Goal: Information Seeking & Learning: Compare options

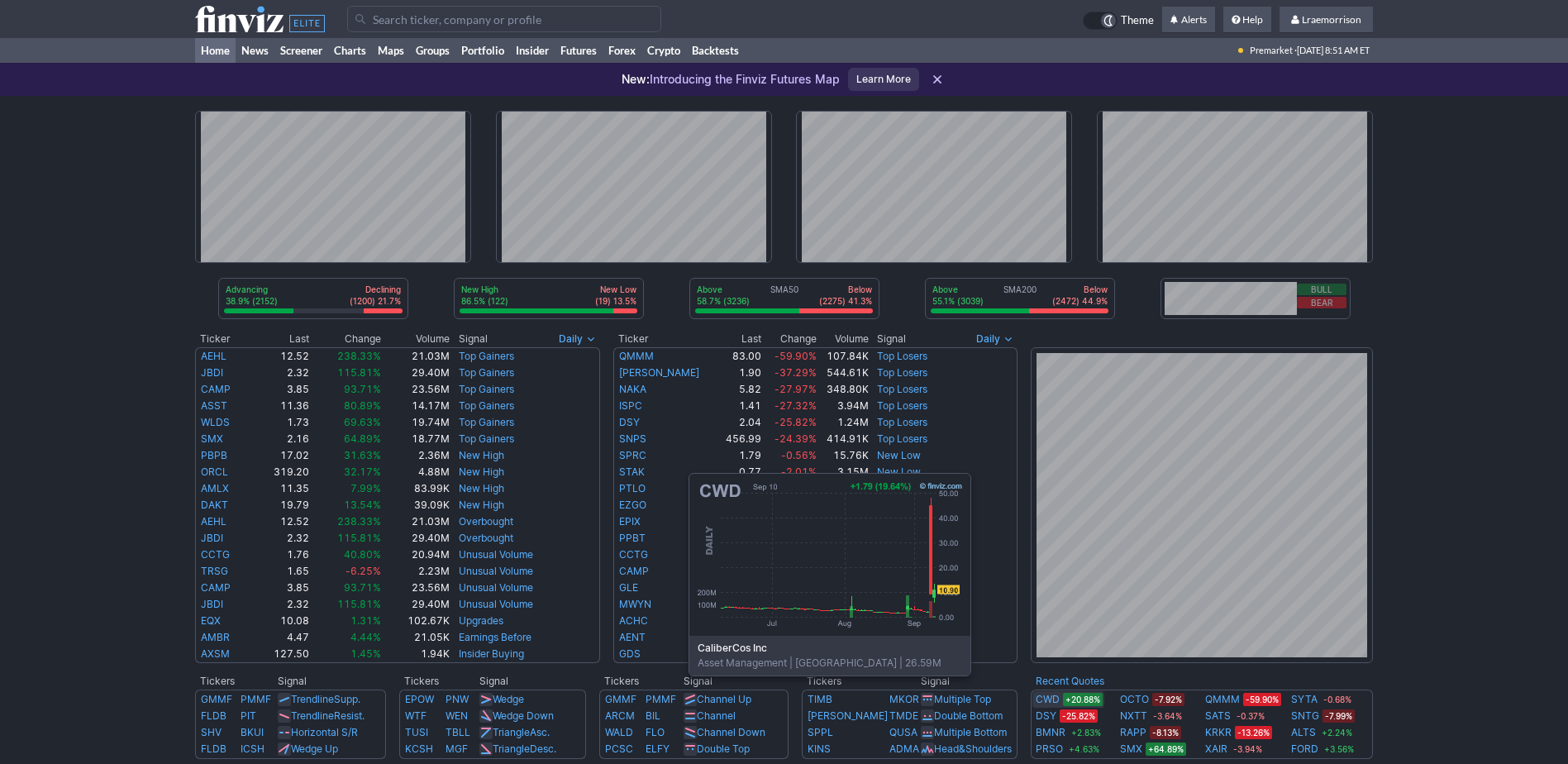
click at [1044, 700] on link "CWD" at bounding box center [1048, 699] width 24 height 17
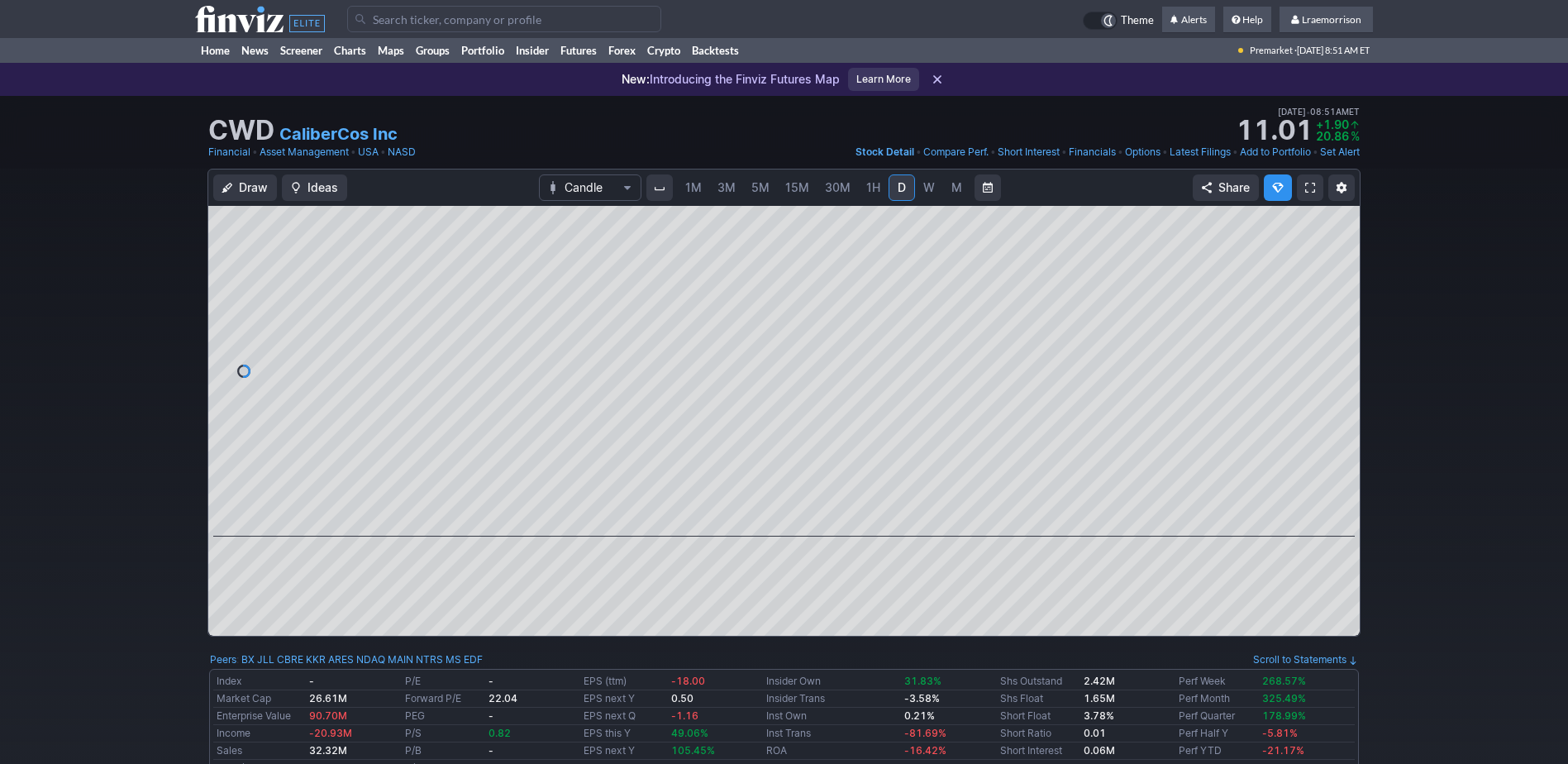
click at [693, 187] on span "1M" at bounding box center [693, 187] width 17 height 14
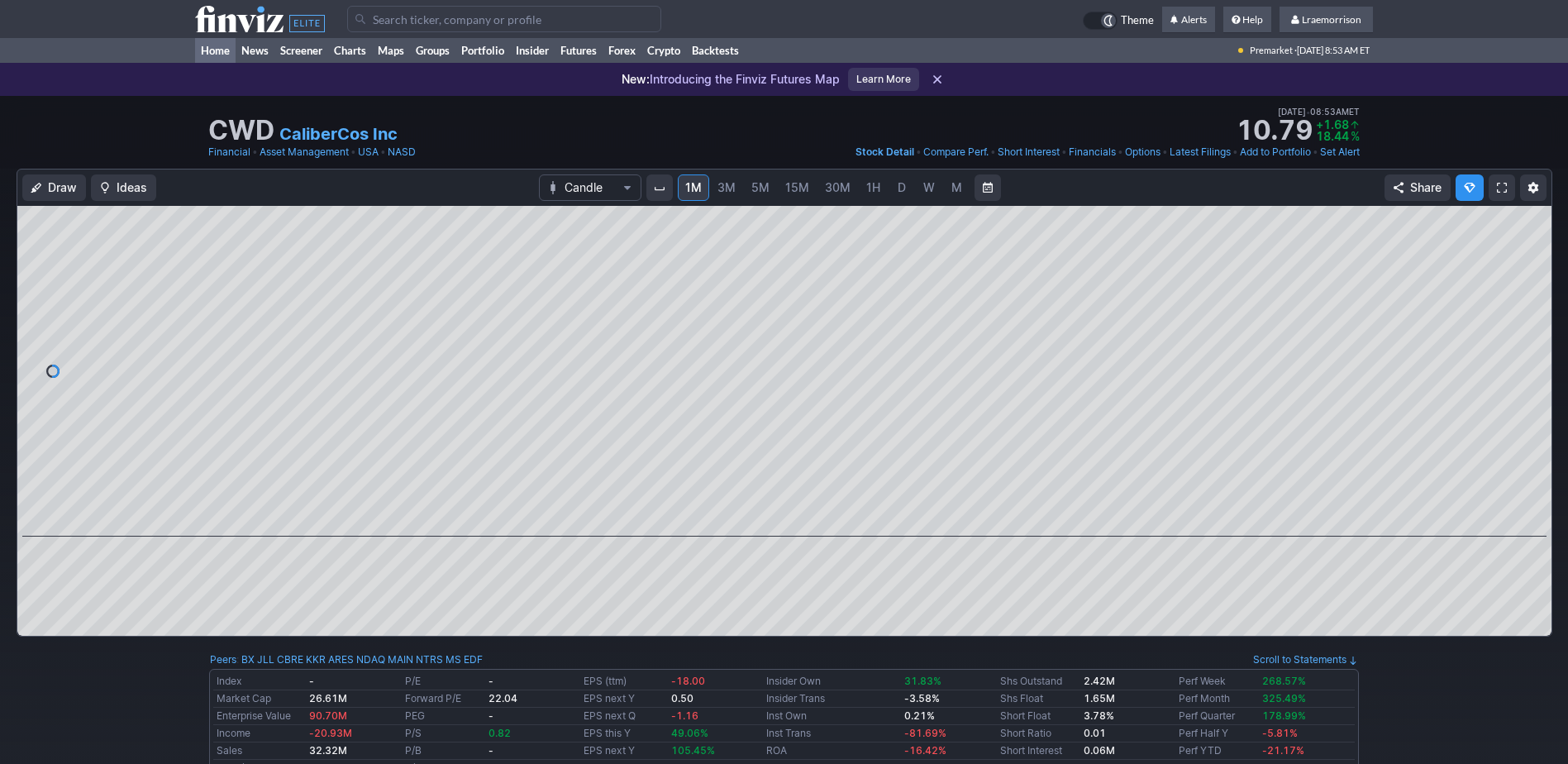
click at [218, 55] on link "Home" at bounding box center [215, 51] width 40 height 24
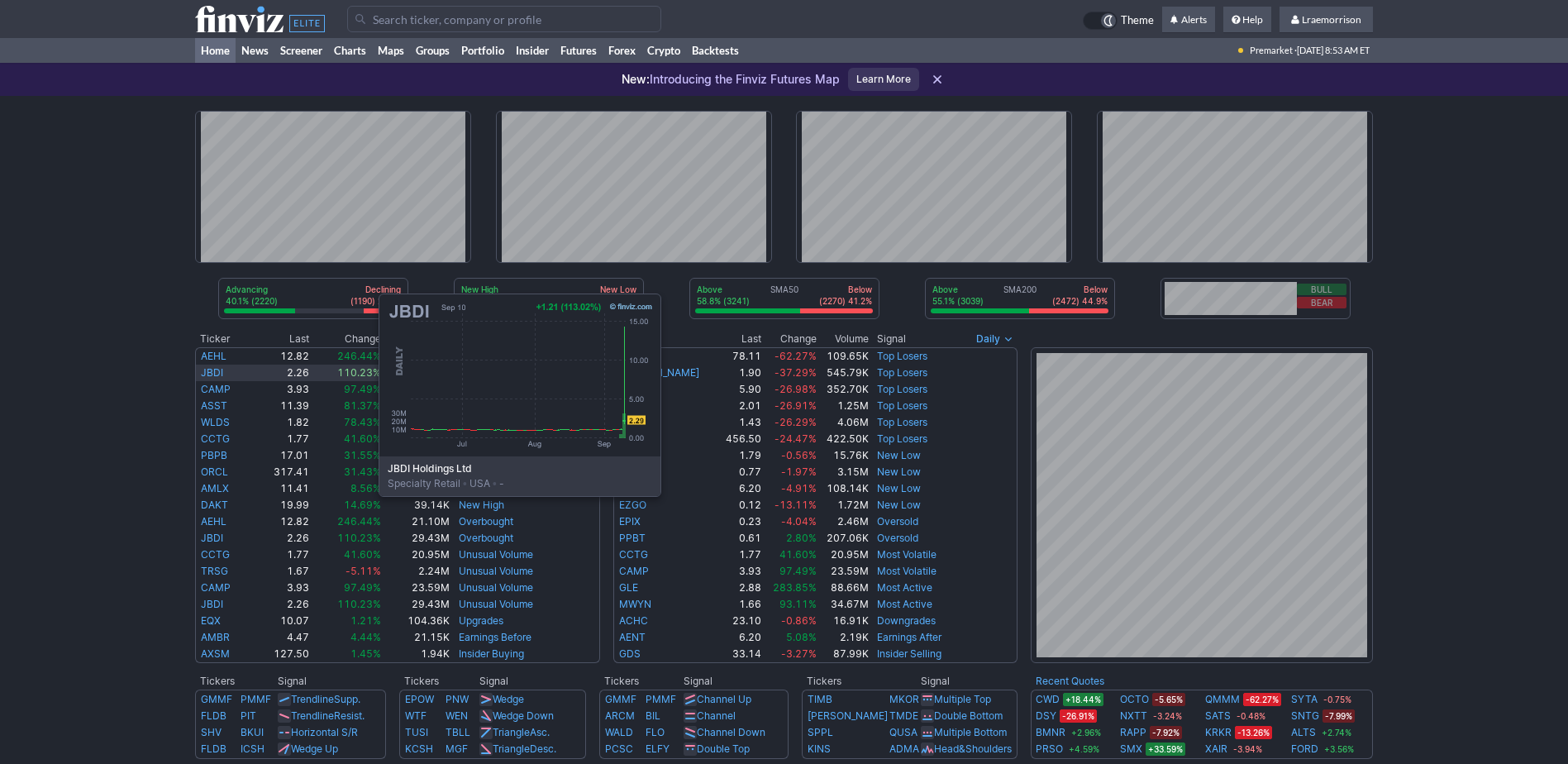
click at [213, 372] on link "JBDI" at bounding box center [213, 372] width 23 height 12
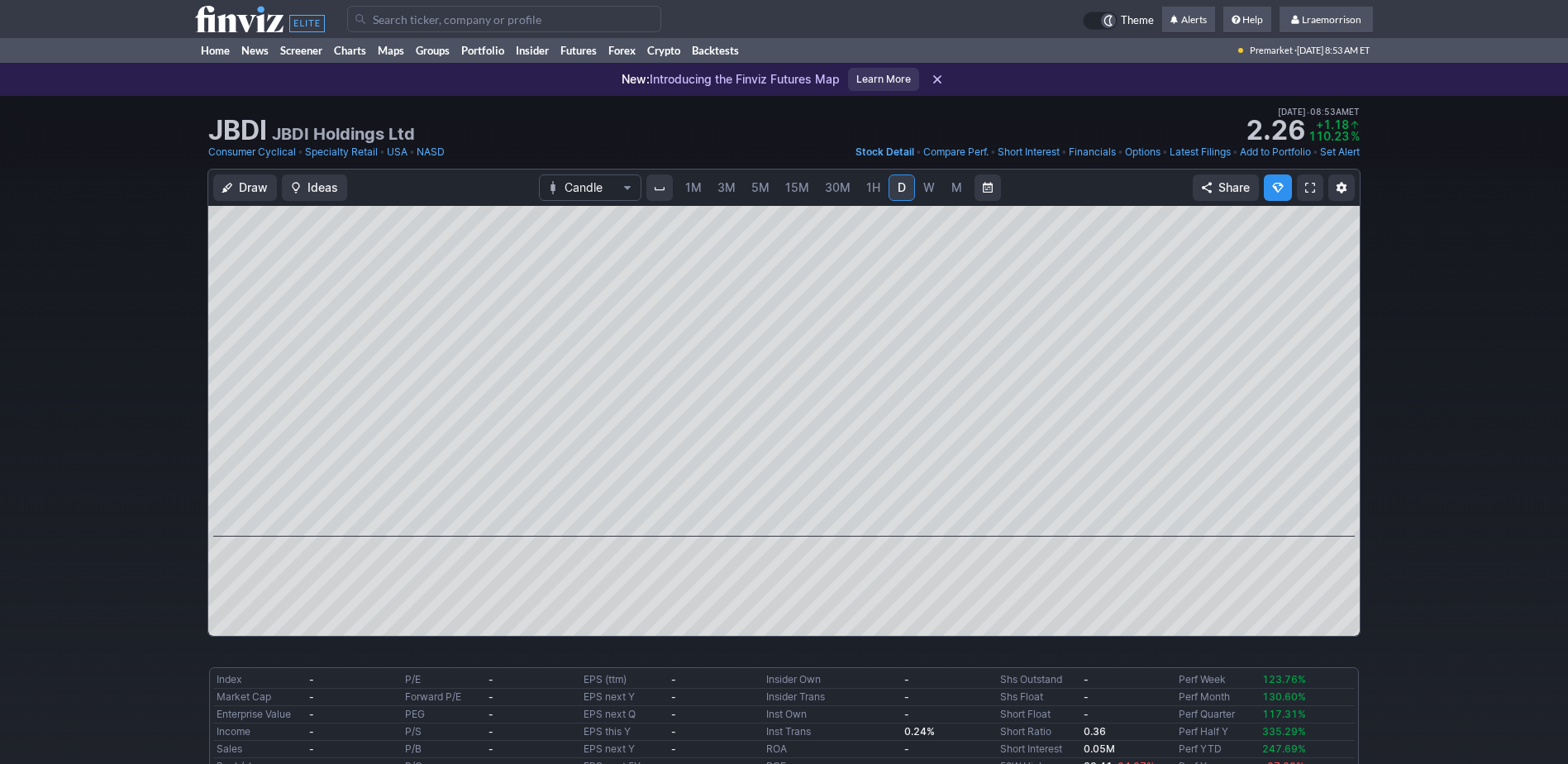
scroll to position [83, 0]
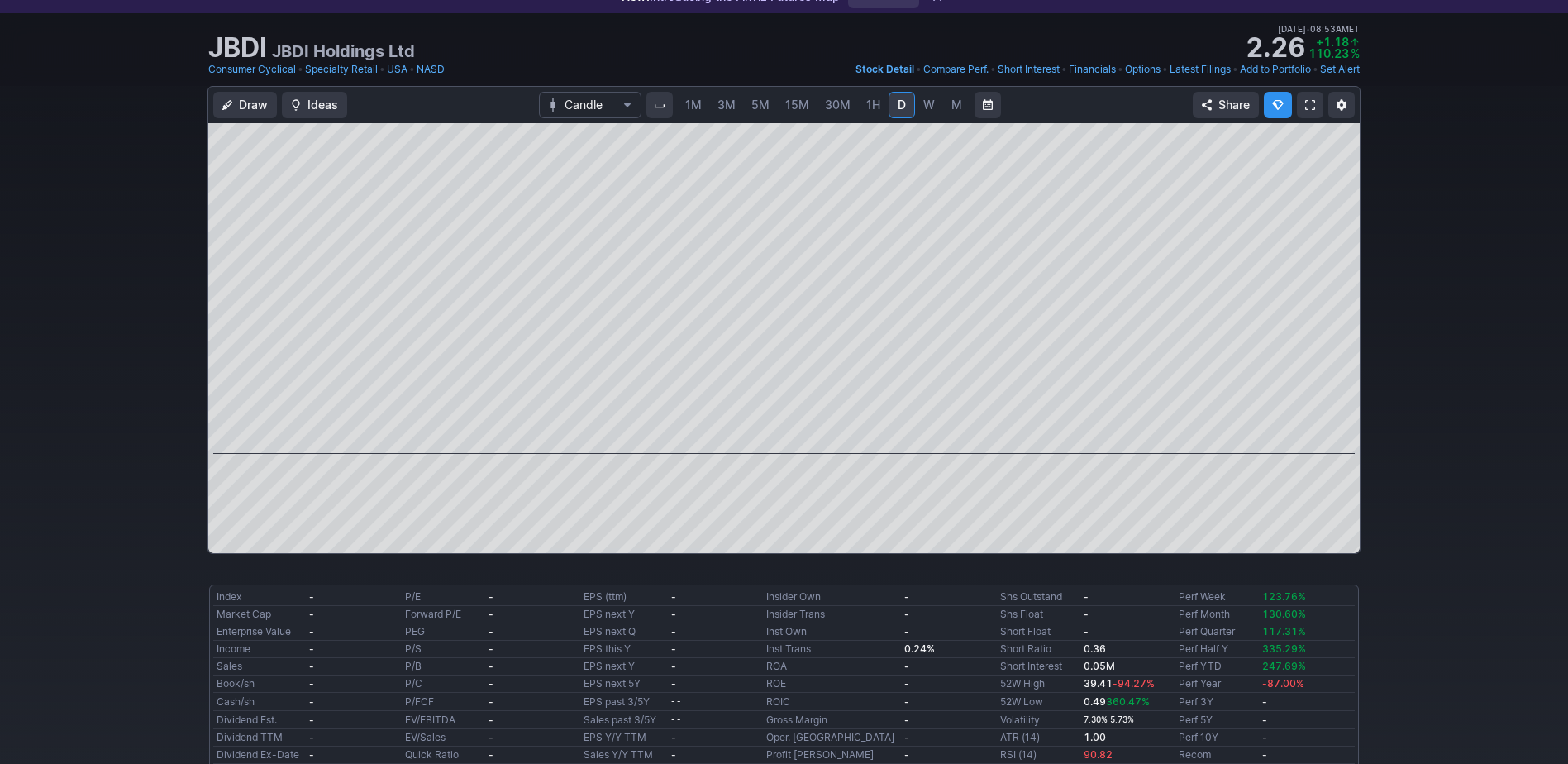
click at [689, 108] on span "1M" at bounding box center [693, 105] width 17 height 14
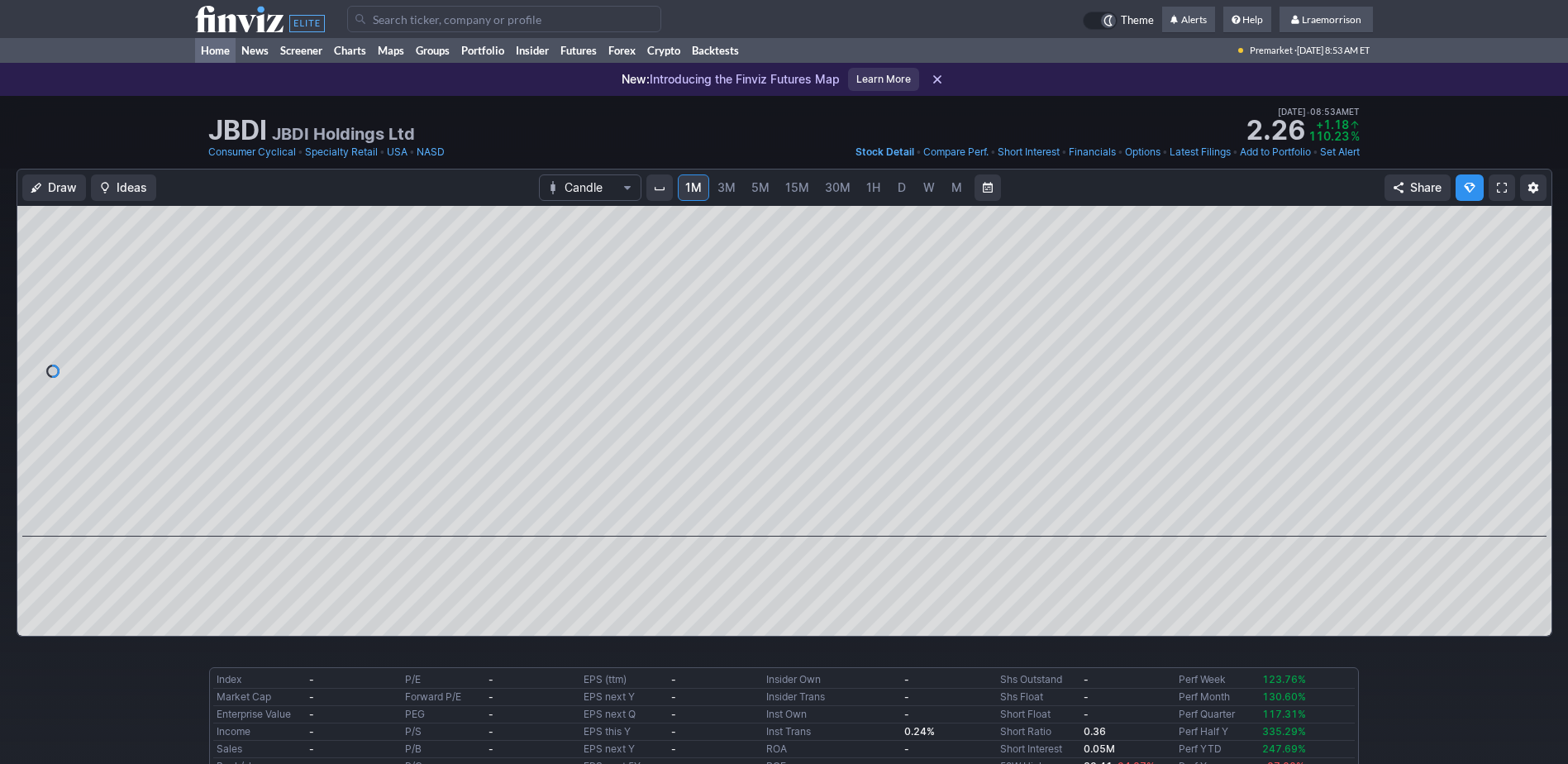
click at [219, 49] on link "Home" at bounding box center [215, 51] width 40 height 24
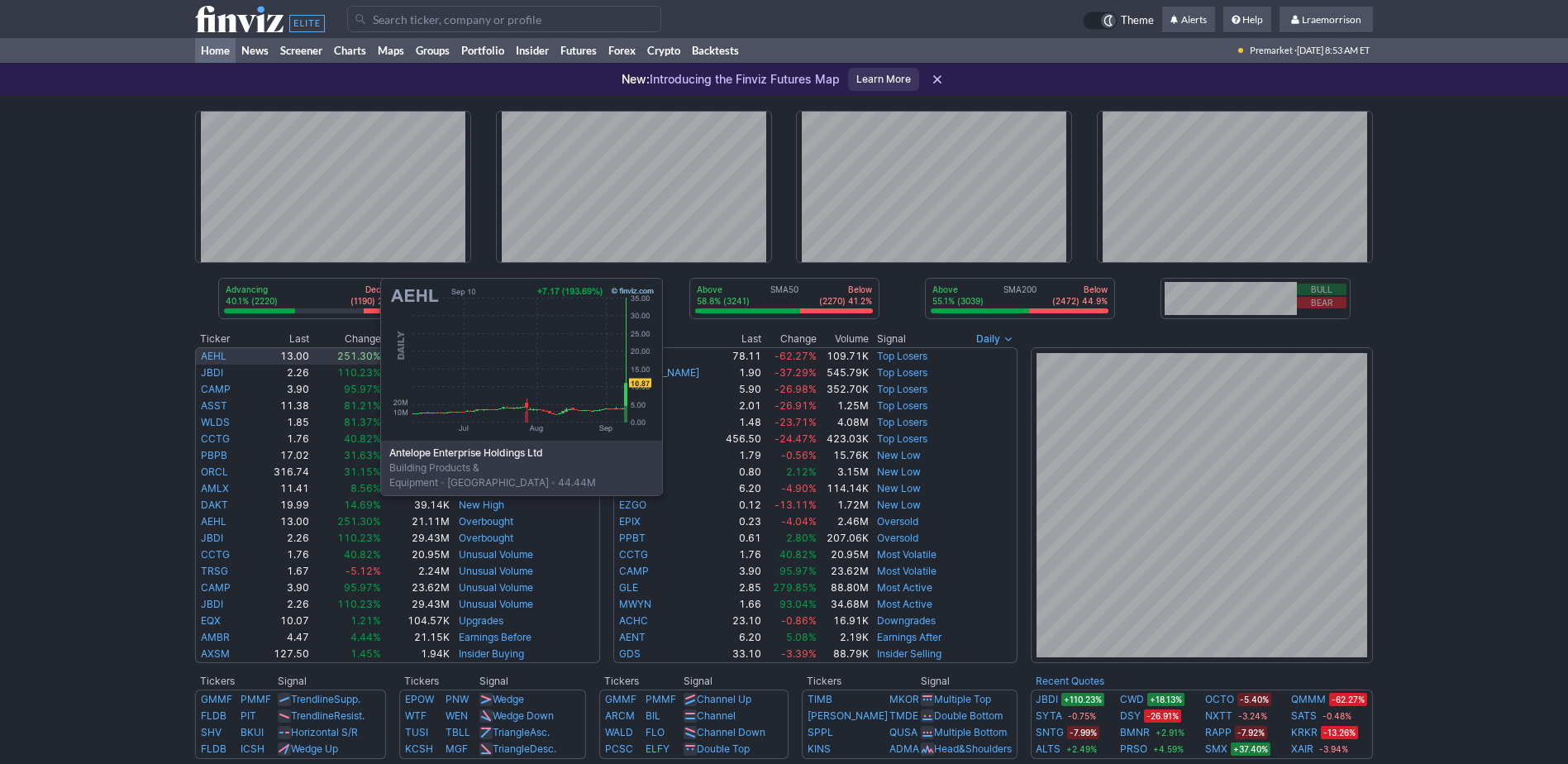
click at [212, 356] on link "AEHL" at bounding box center [213, 355] width 25 height 12
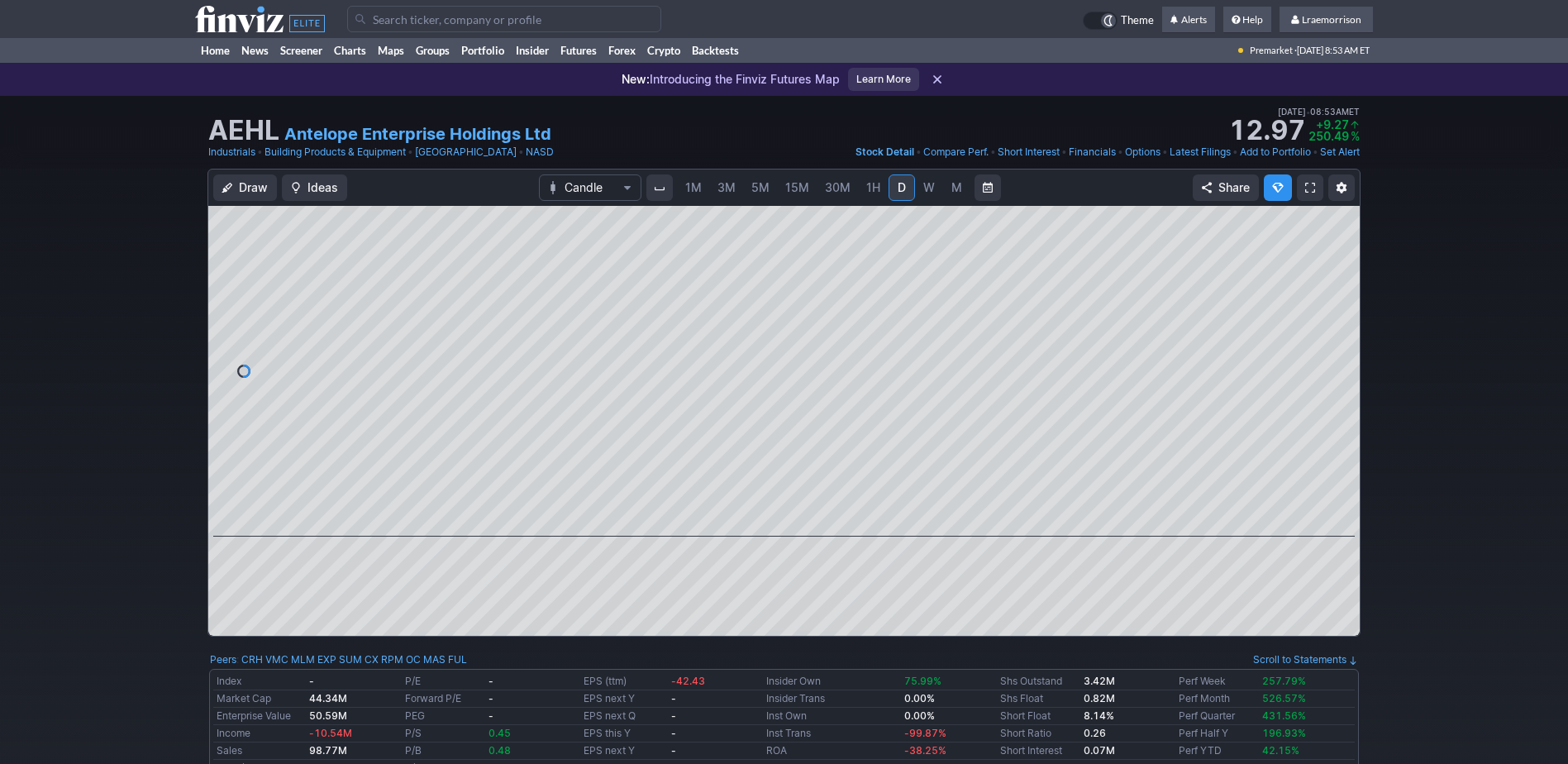
click at [697, 185] on span "1M" at bounding box center [693, 187] width 17 height 14
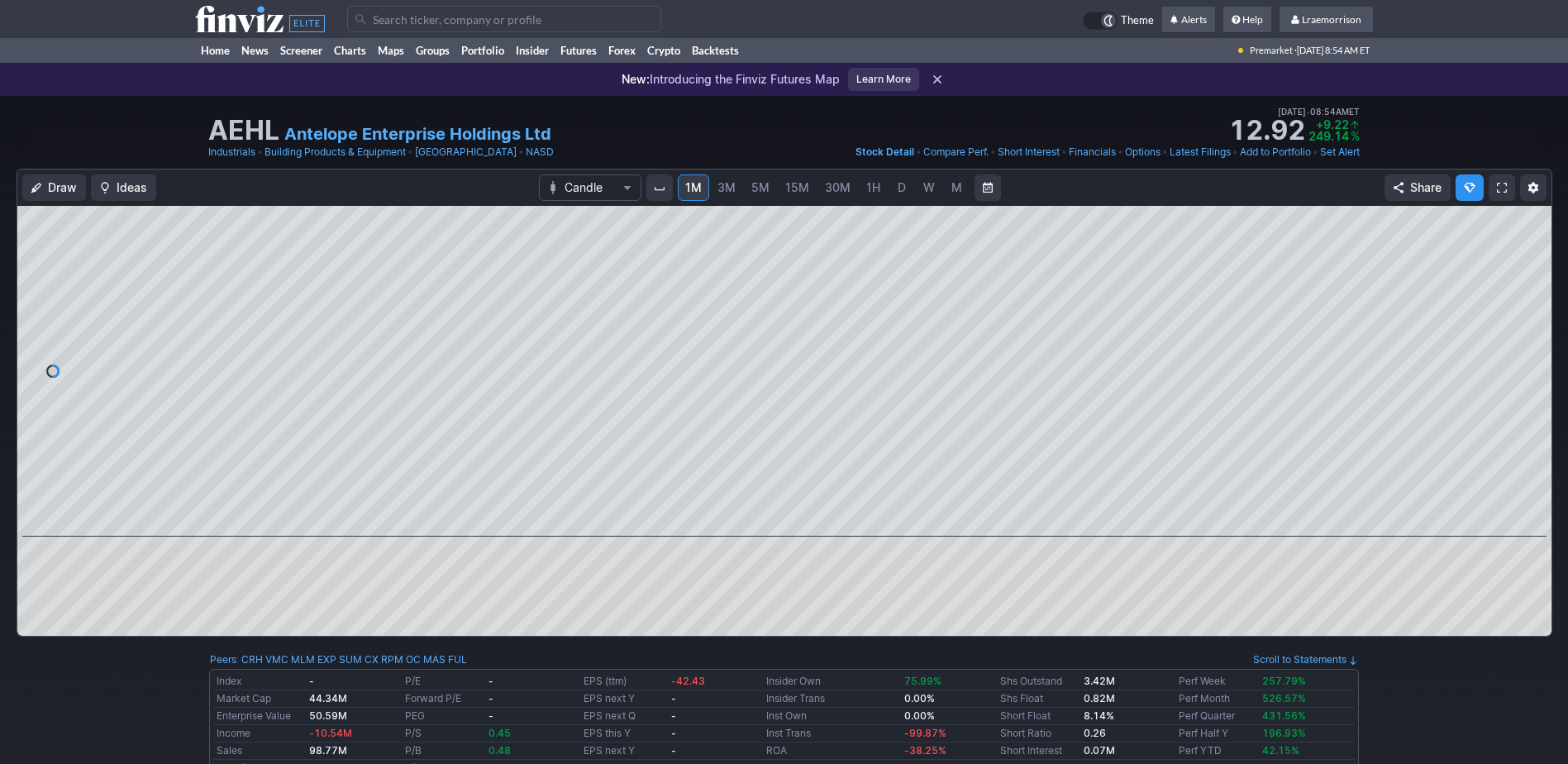
click at [369, 21] on input "Search" at bounding box center [504, 19] width 314 height 26
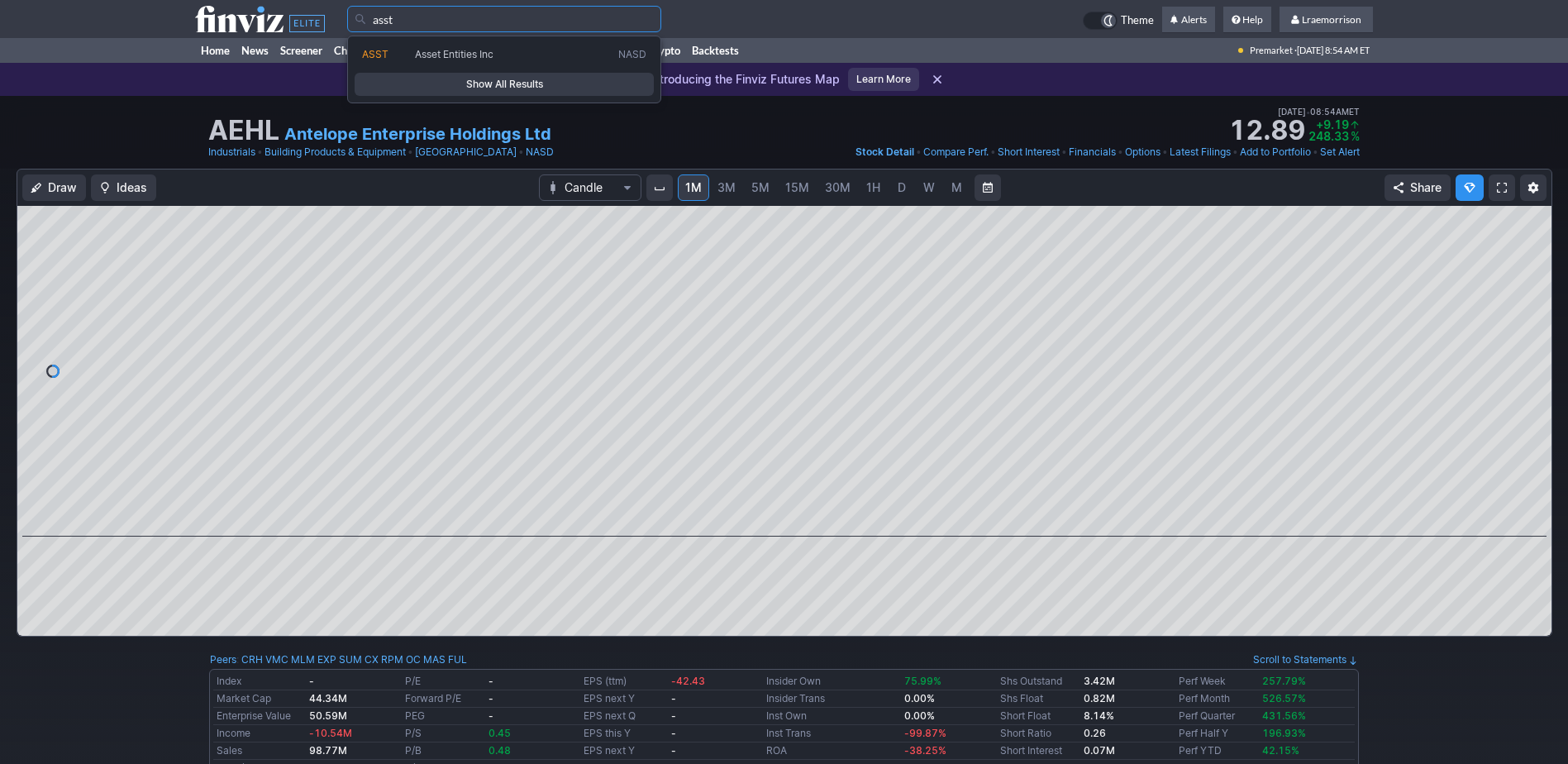
click at [446, 54] on span "Asset Entities Inc" at bounding box center [454, 54] width 78 height 12
type input "ASST"
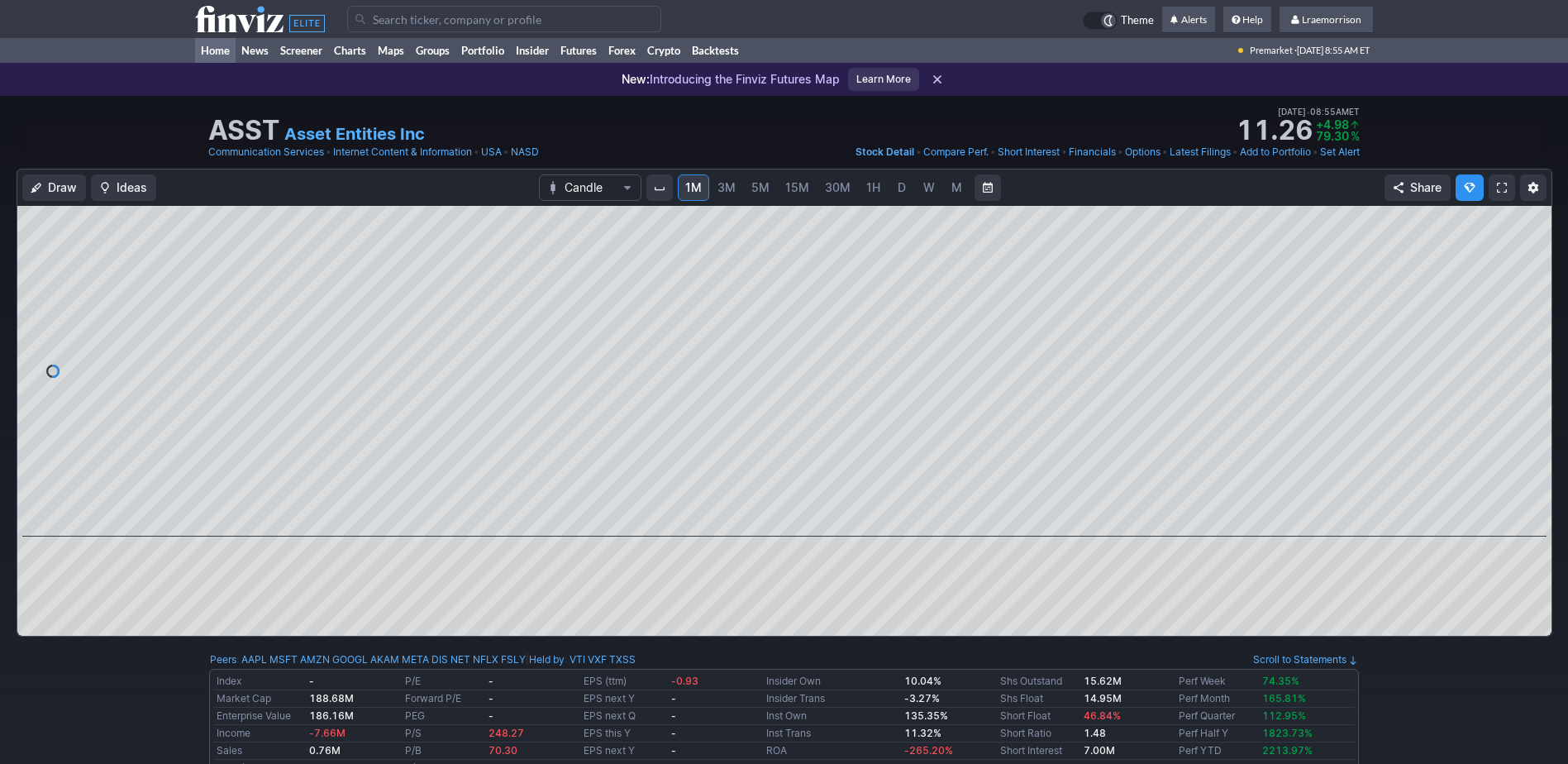
click at [215, 52] on link "Home" at bounding box center [215, 51] width 40 height 24
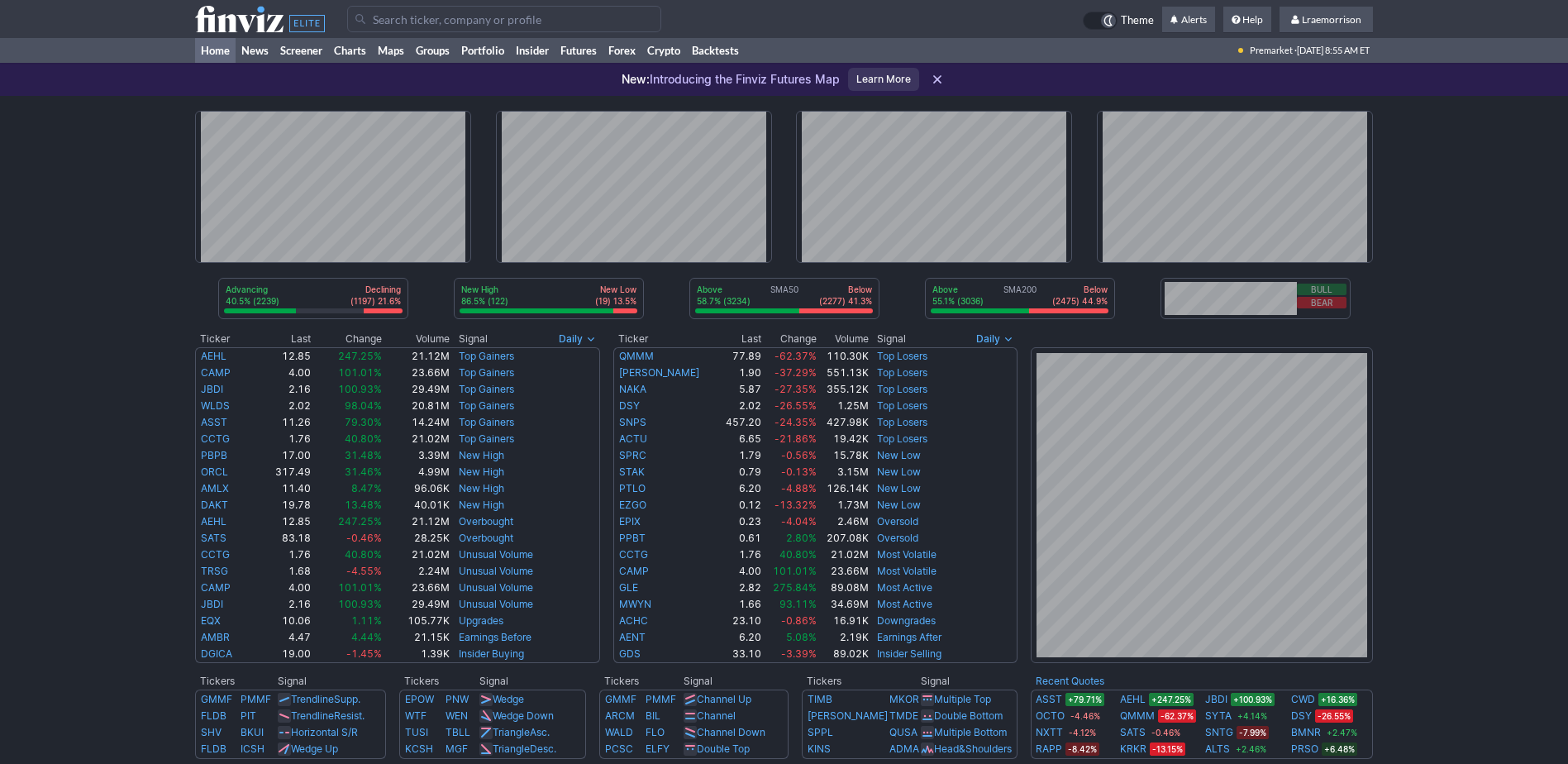
scroll to position [83, 0]
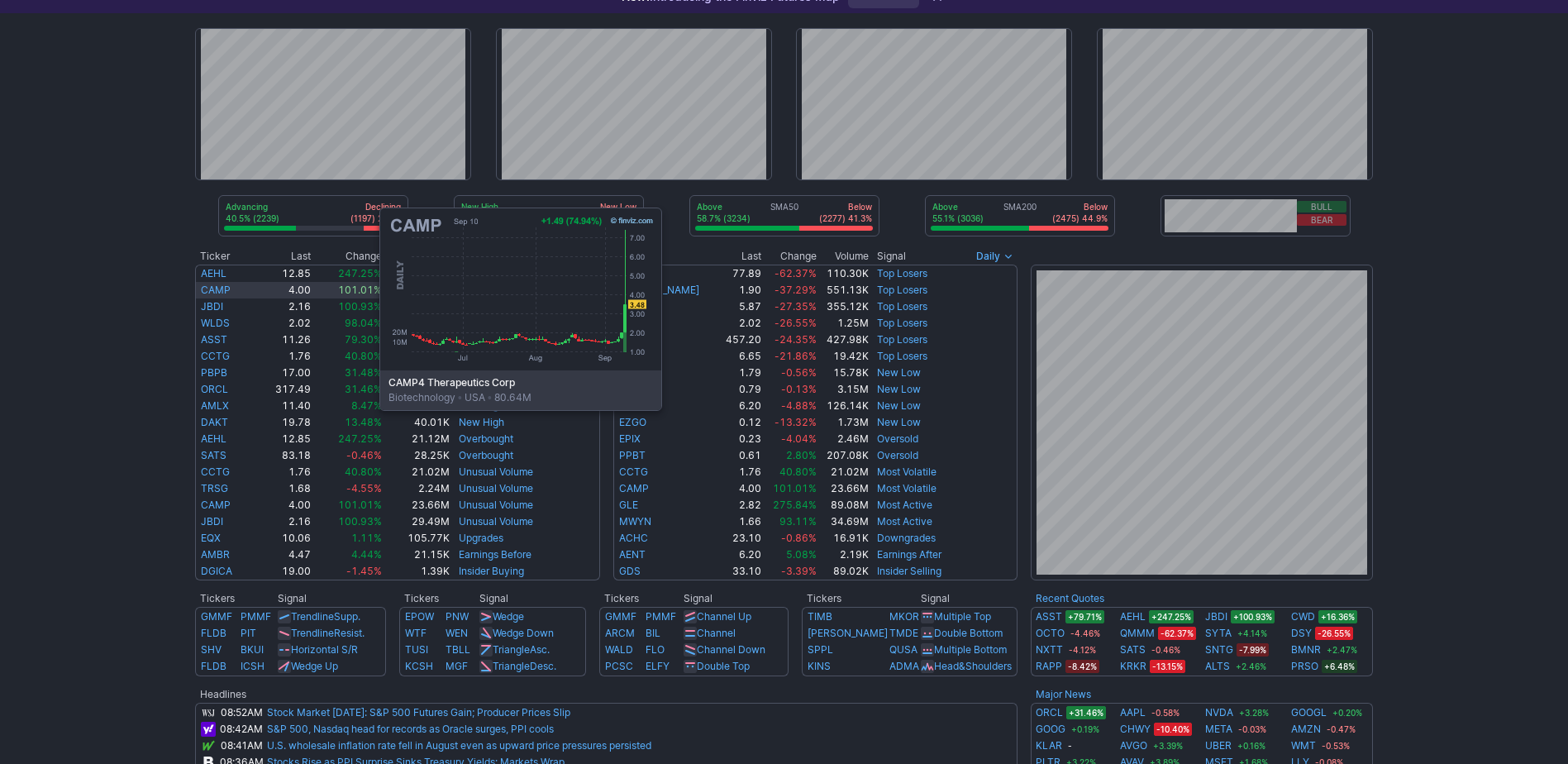
click at [214, 286] on link "CAMP" at bounding box center [216, 289] width 30 height 12
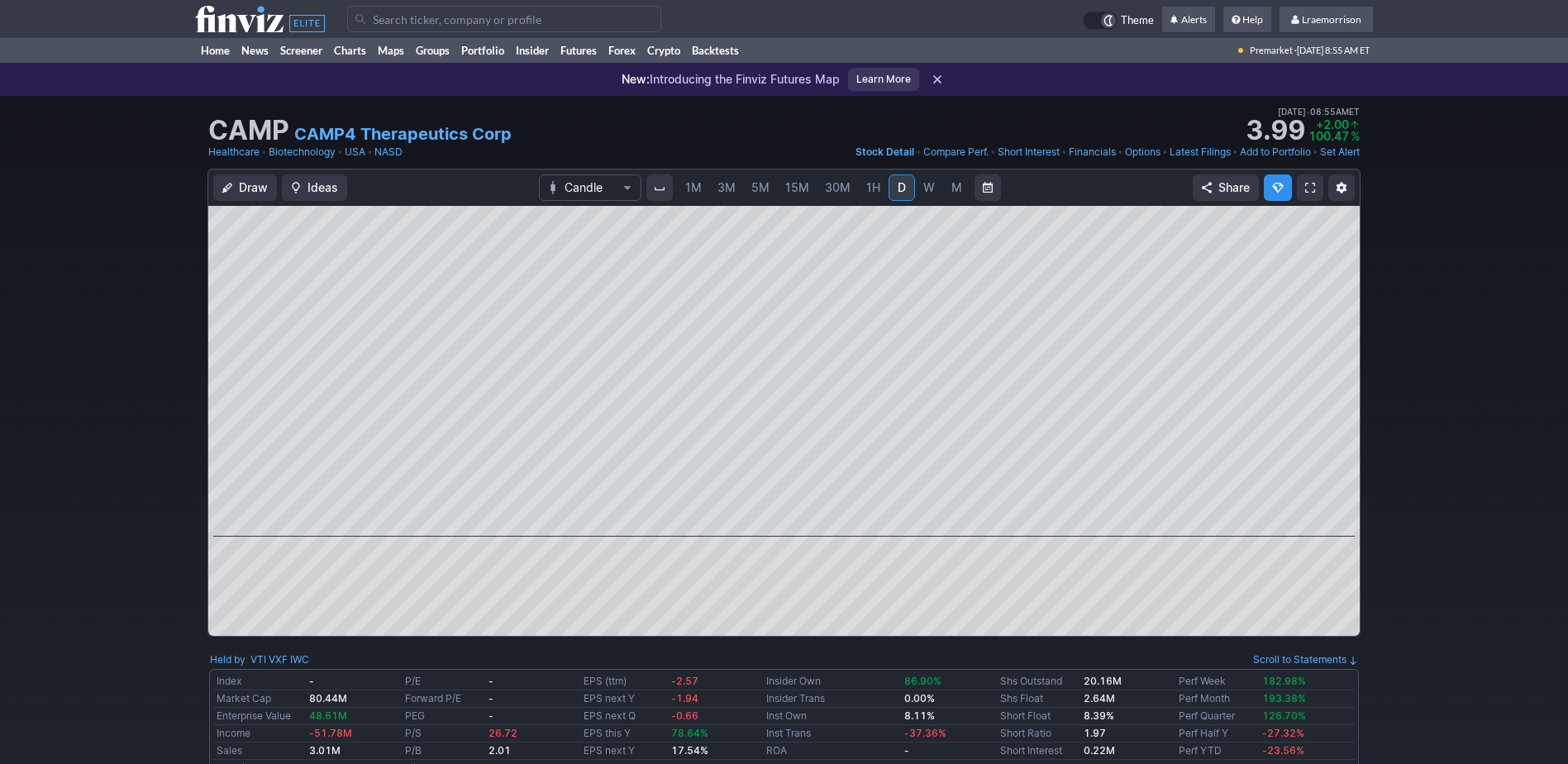
click at [690, 183] on span "1M" at bounding box center [693, 187] width 17 height 14
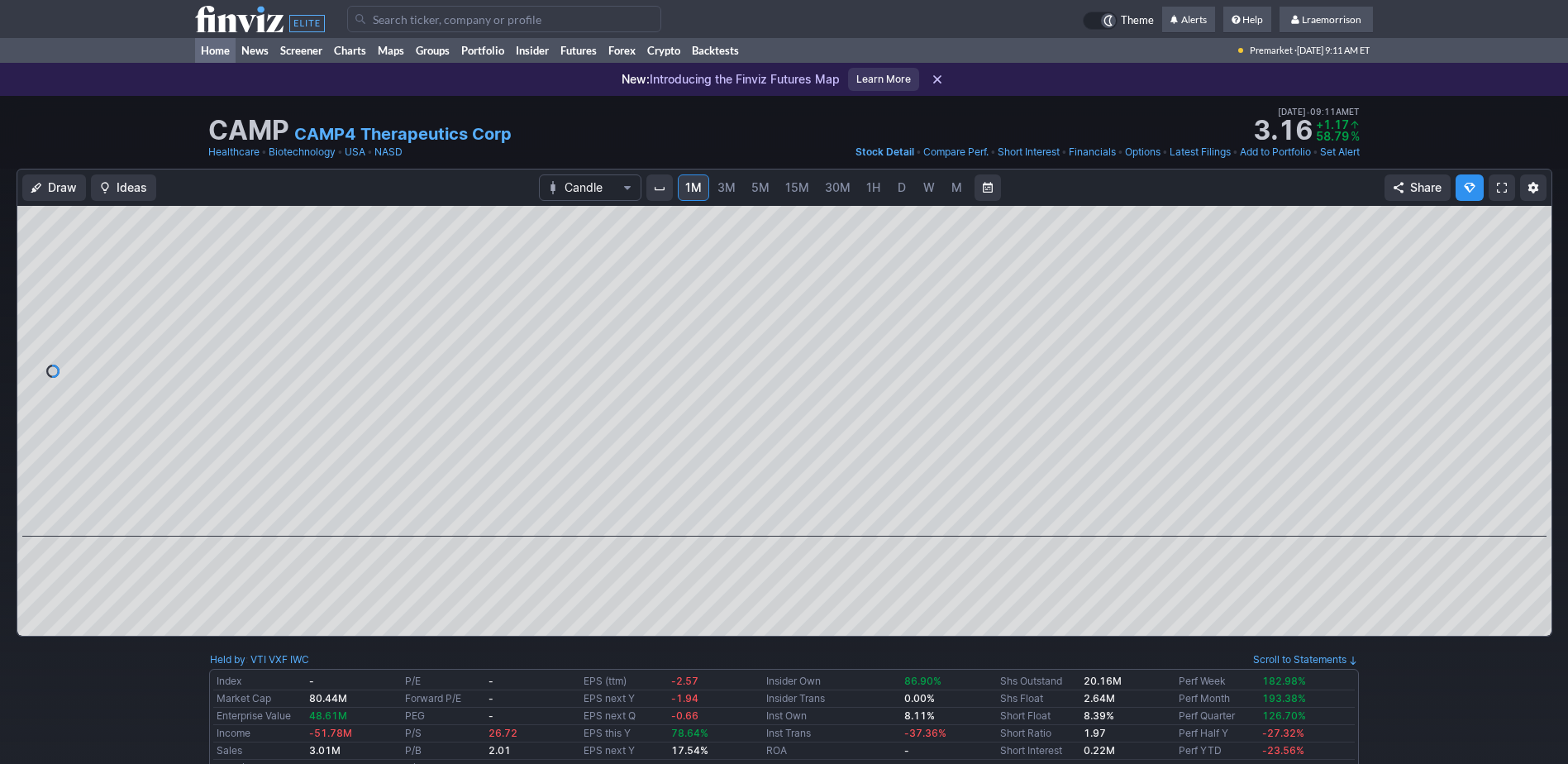
click at [224, 48] on link "Home" at bounding box center [215, 51] width 40 height 24
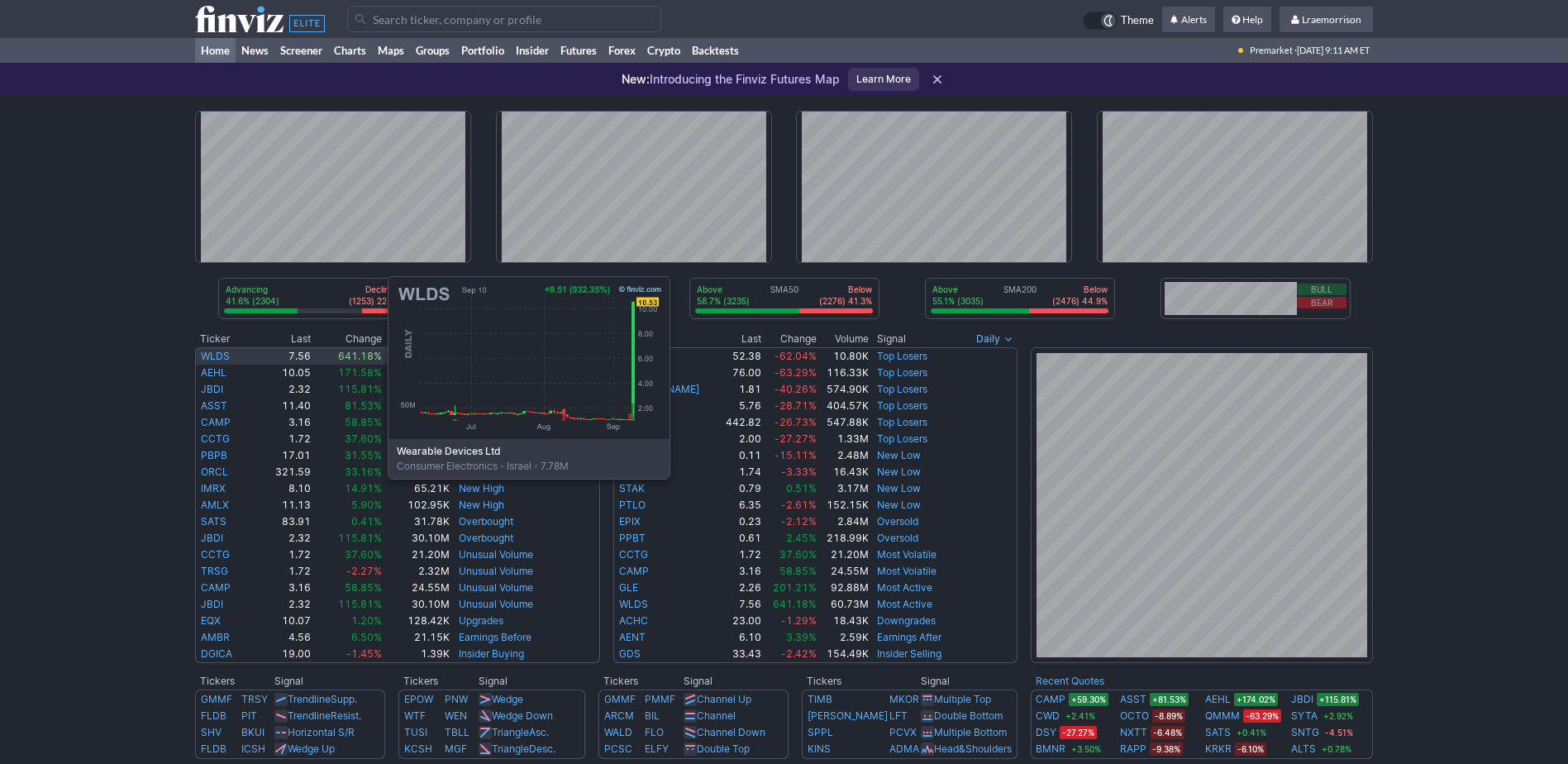
click at [222, 355] on link "WLDS" at bounding box center [215, 355] width 29 height 12
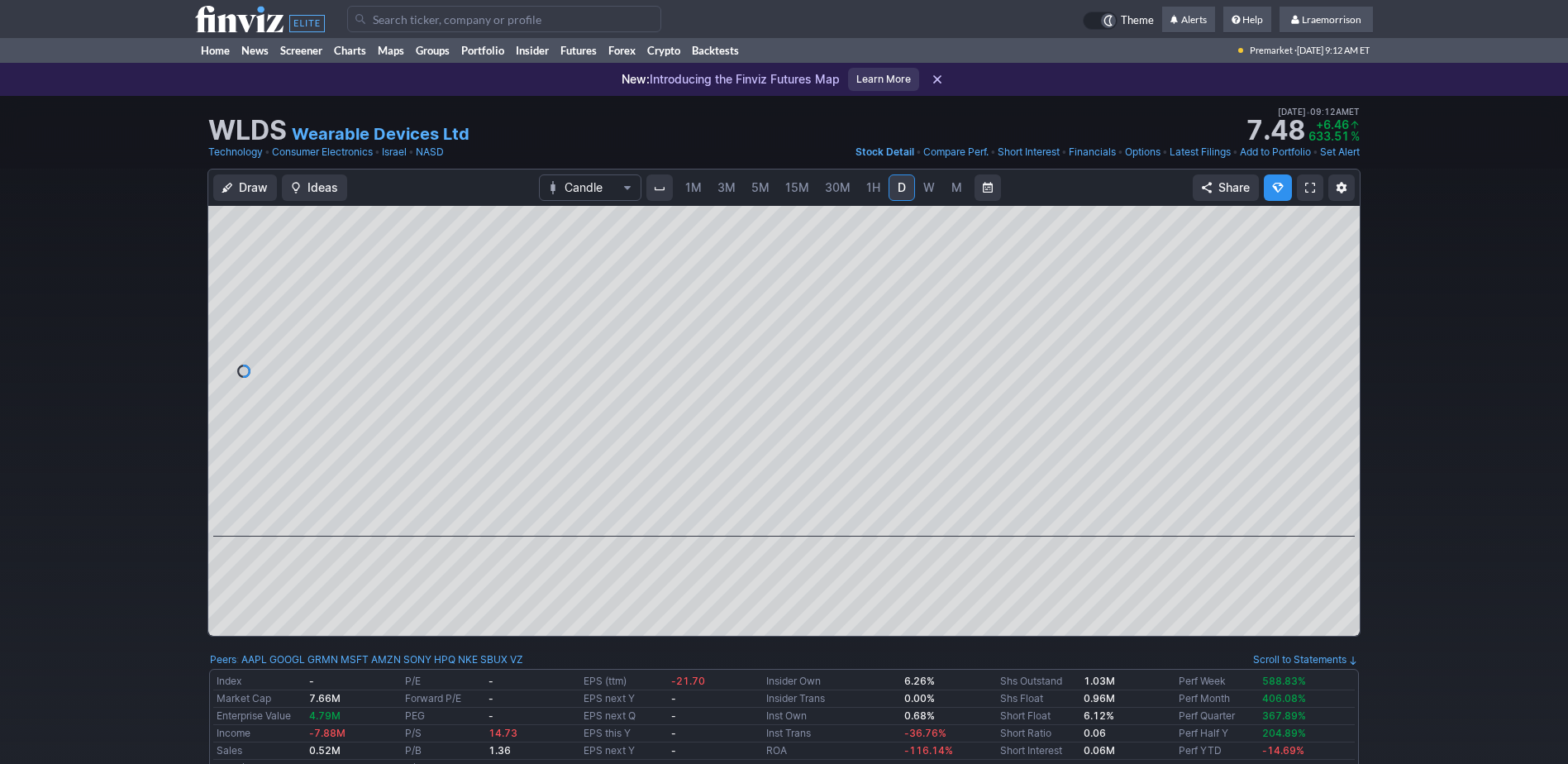
click at [696, 193] on span "1M" at bounding box center [693, 187] width 17 height 14
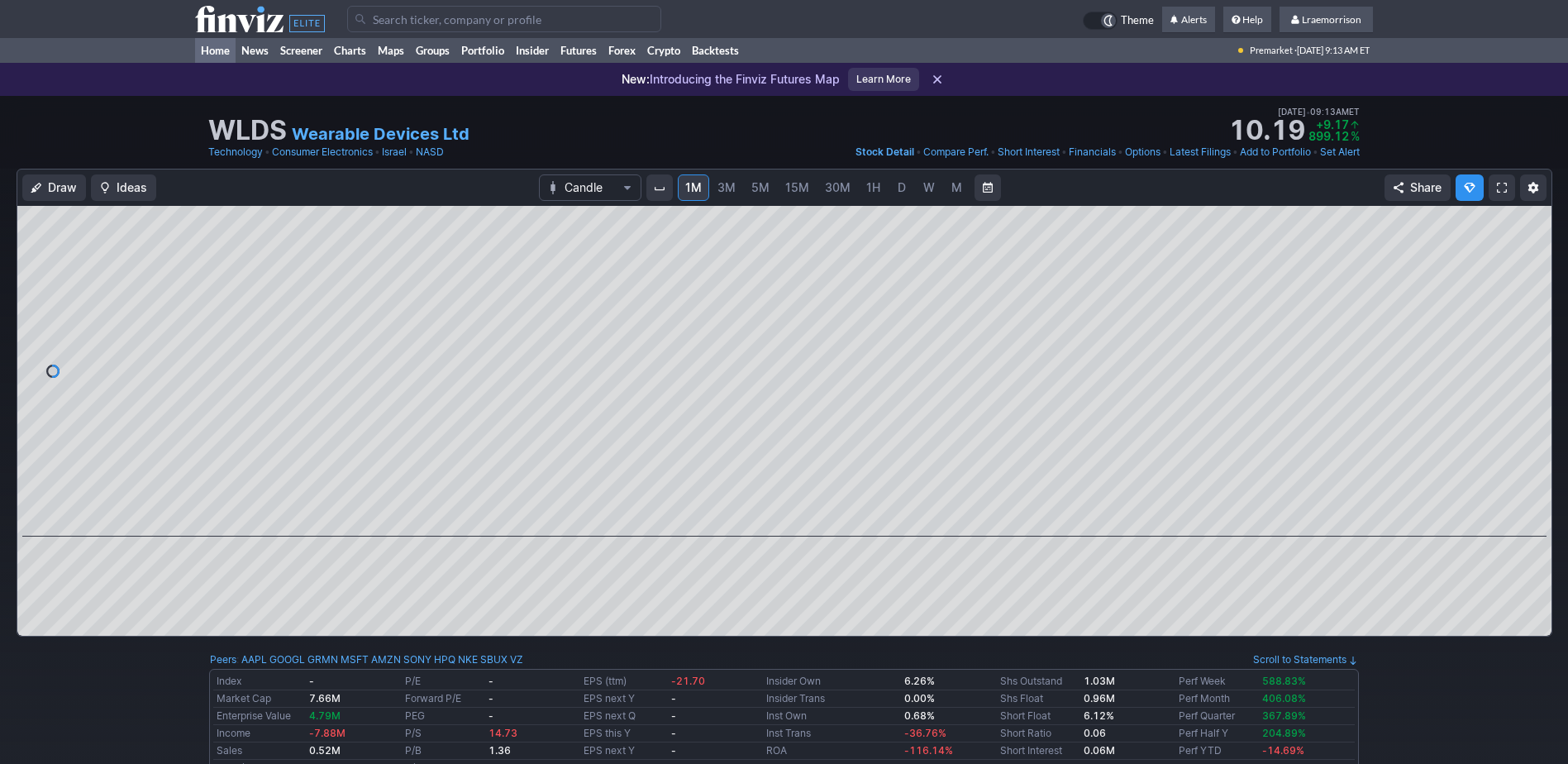
click at [225, 52] on link "Home" at bounding box center [215, 51] width 40 height 24
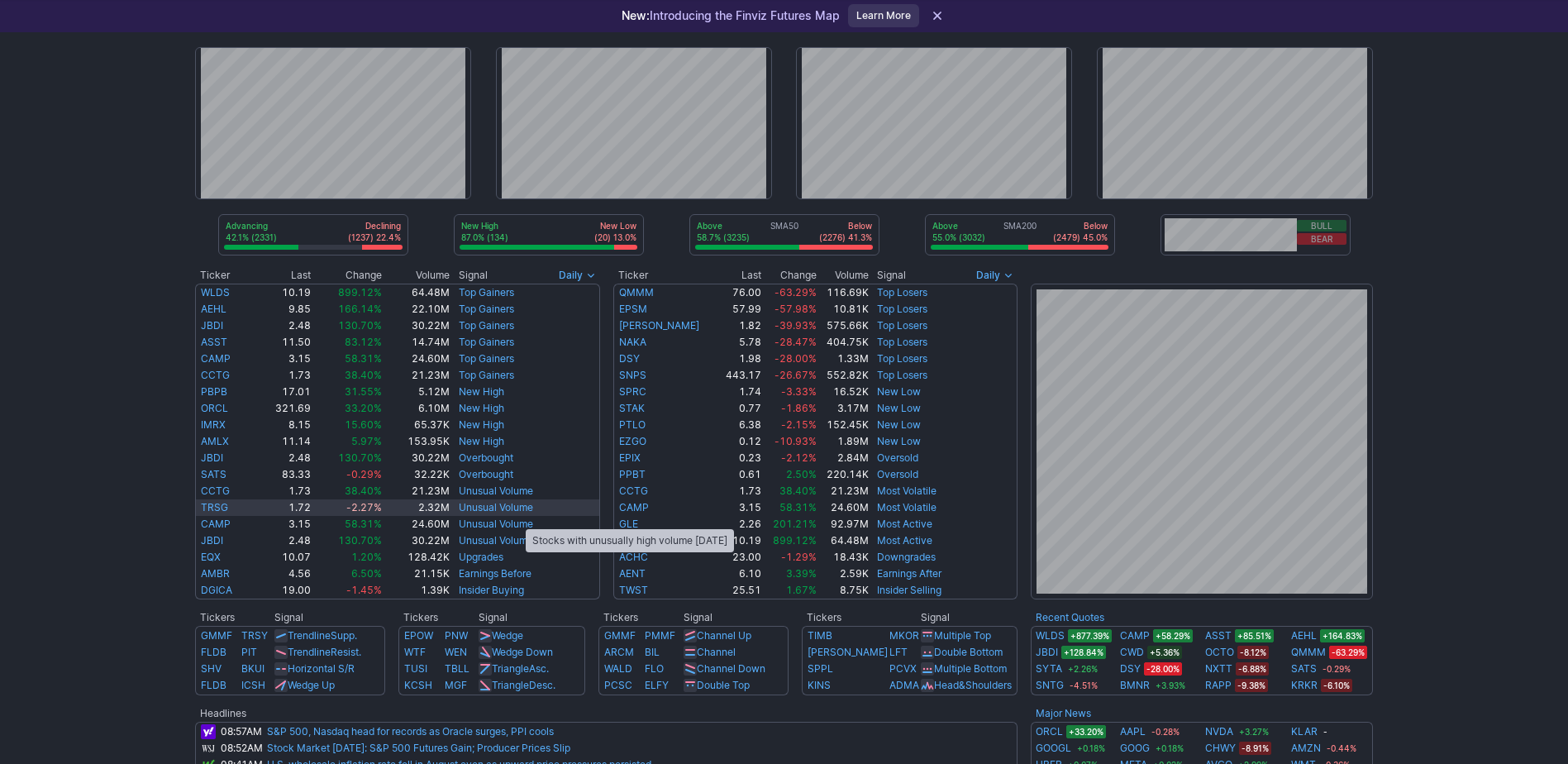
scroll to position [83, 0]
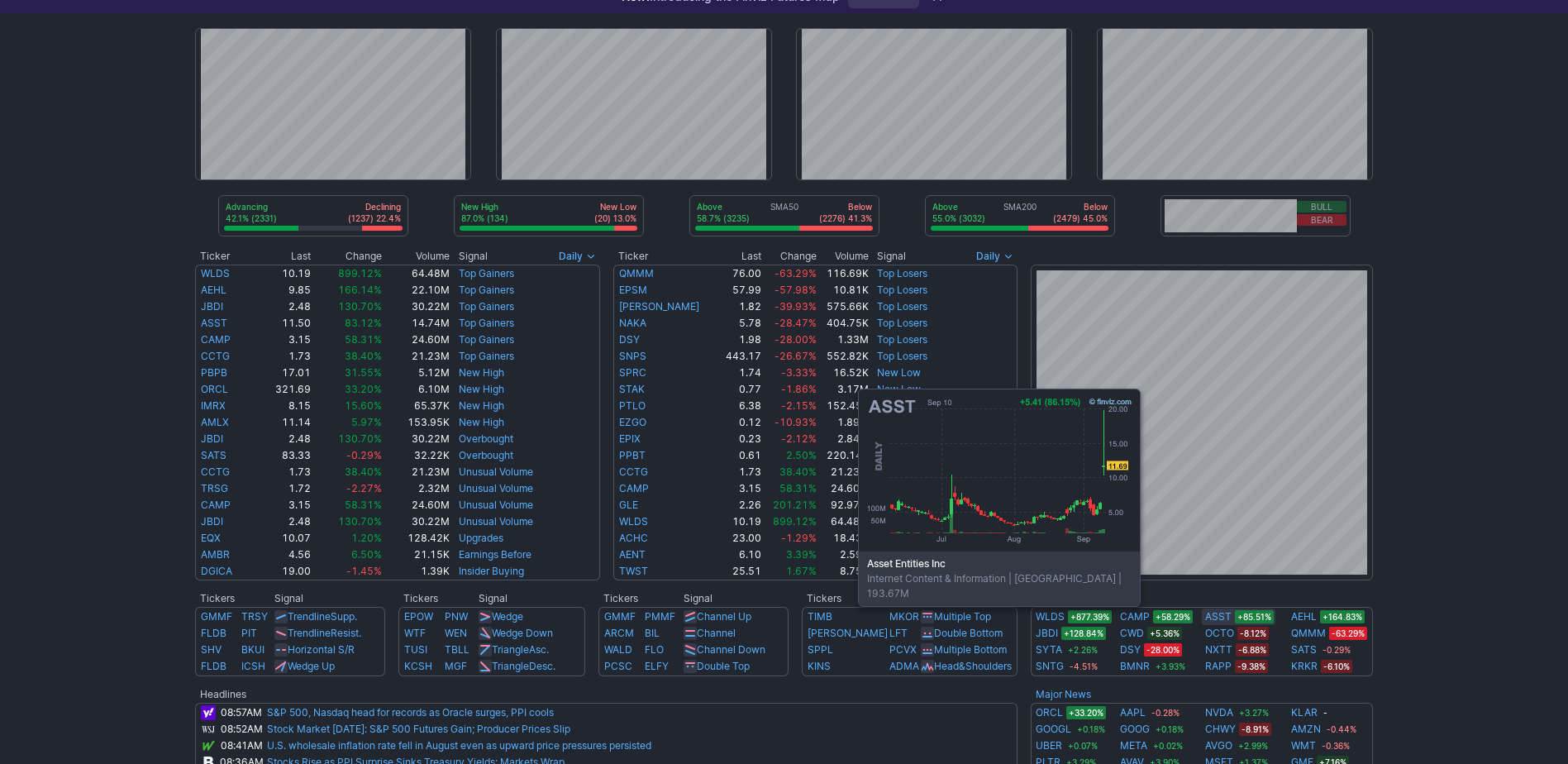
click at [1212, 616] on link "ASST" at bounding box center [1219, 616] width 26 height 17
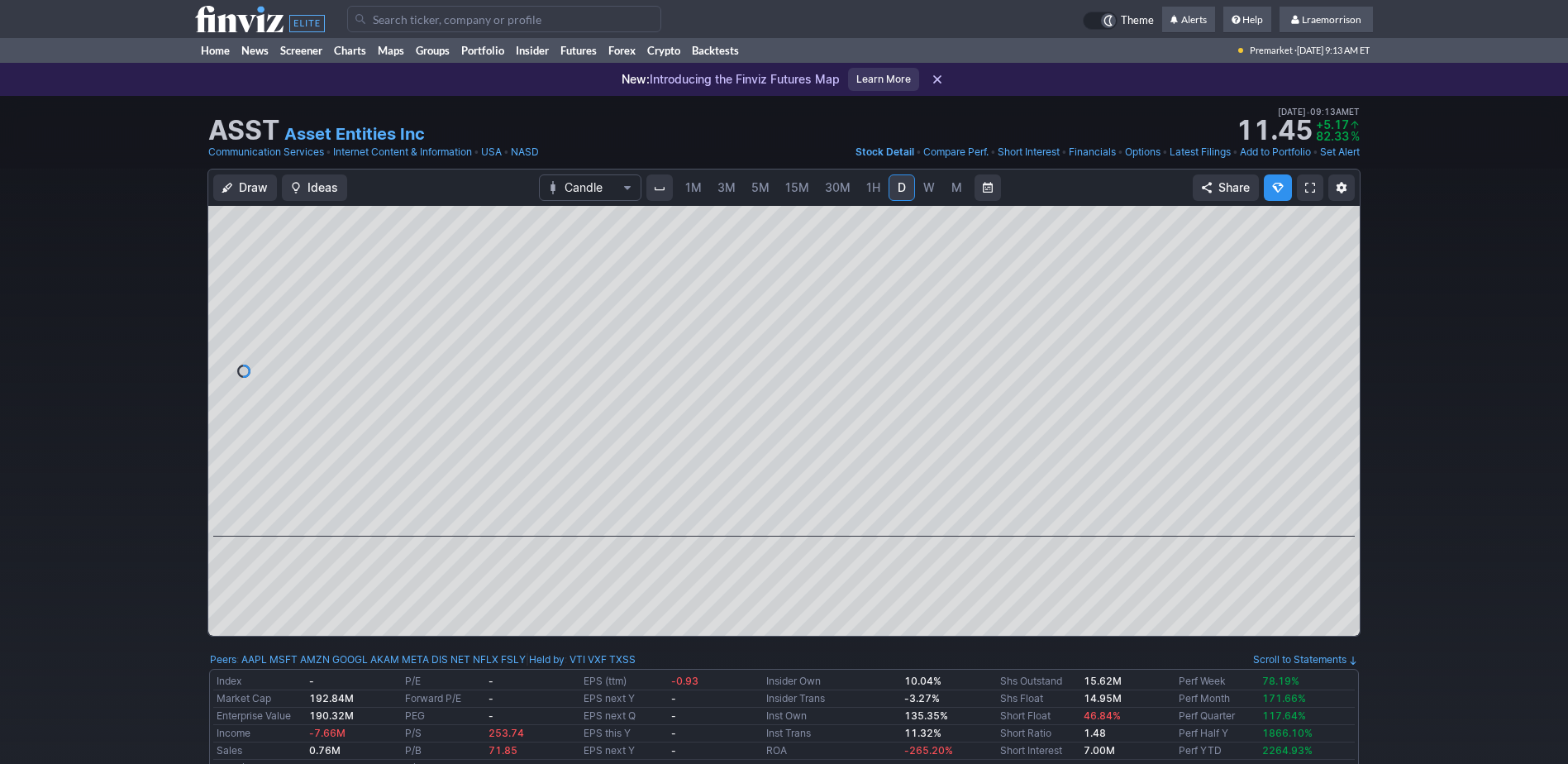
click at [696, 187] on span "1M" at bounding box center [693, 187] width 17 height 14
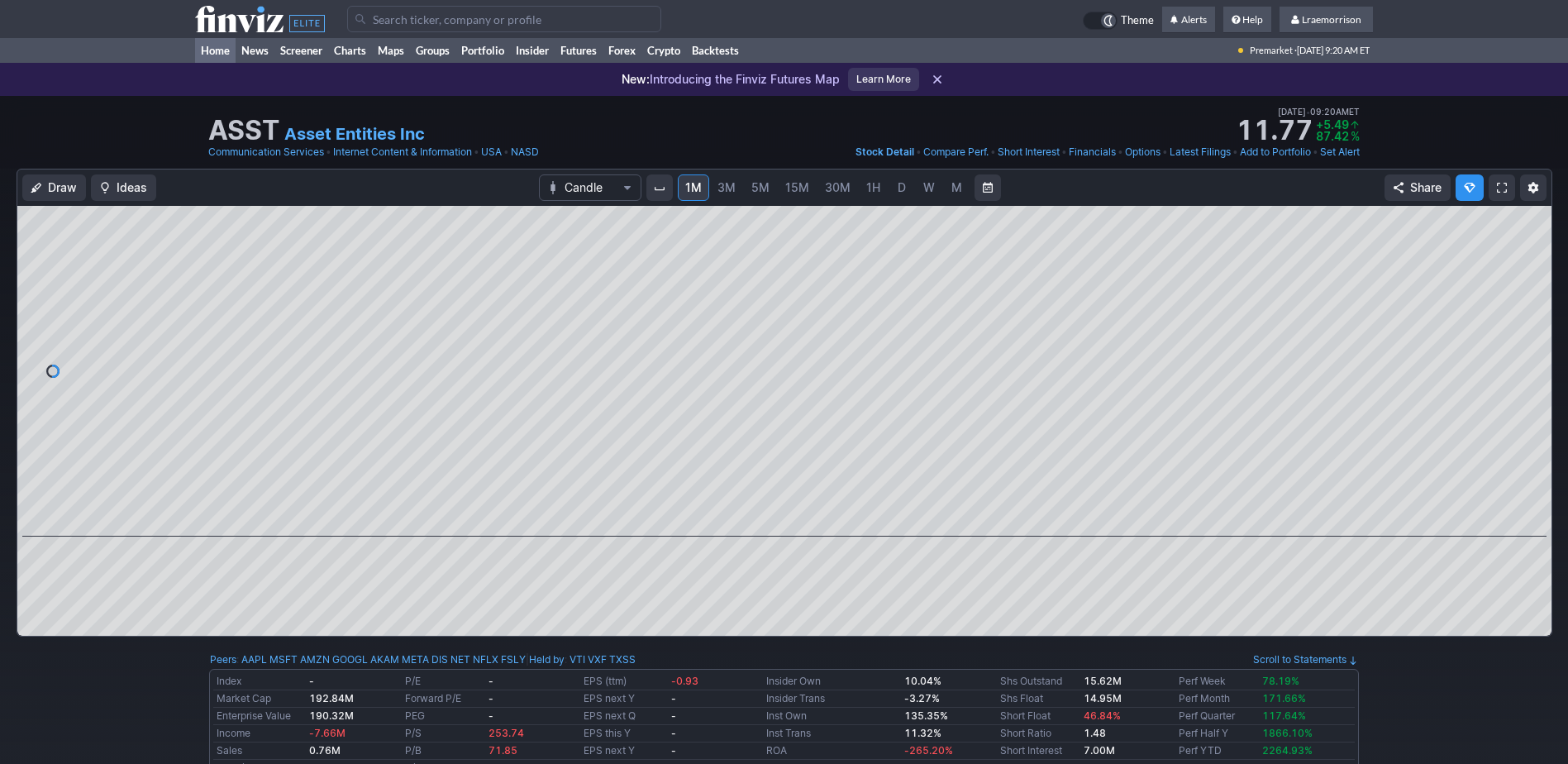
click at [220, 51] on link "Home" at bounding box center [215, 51] width 40 height 24
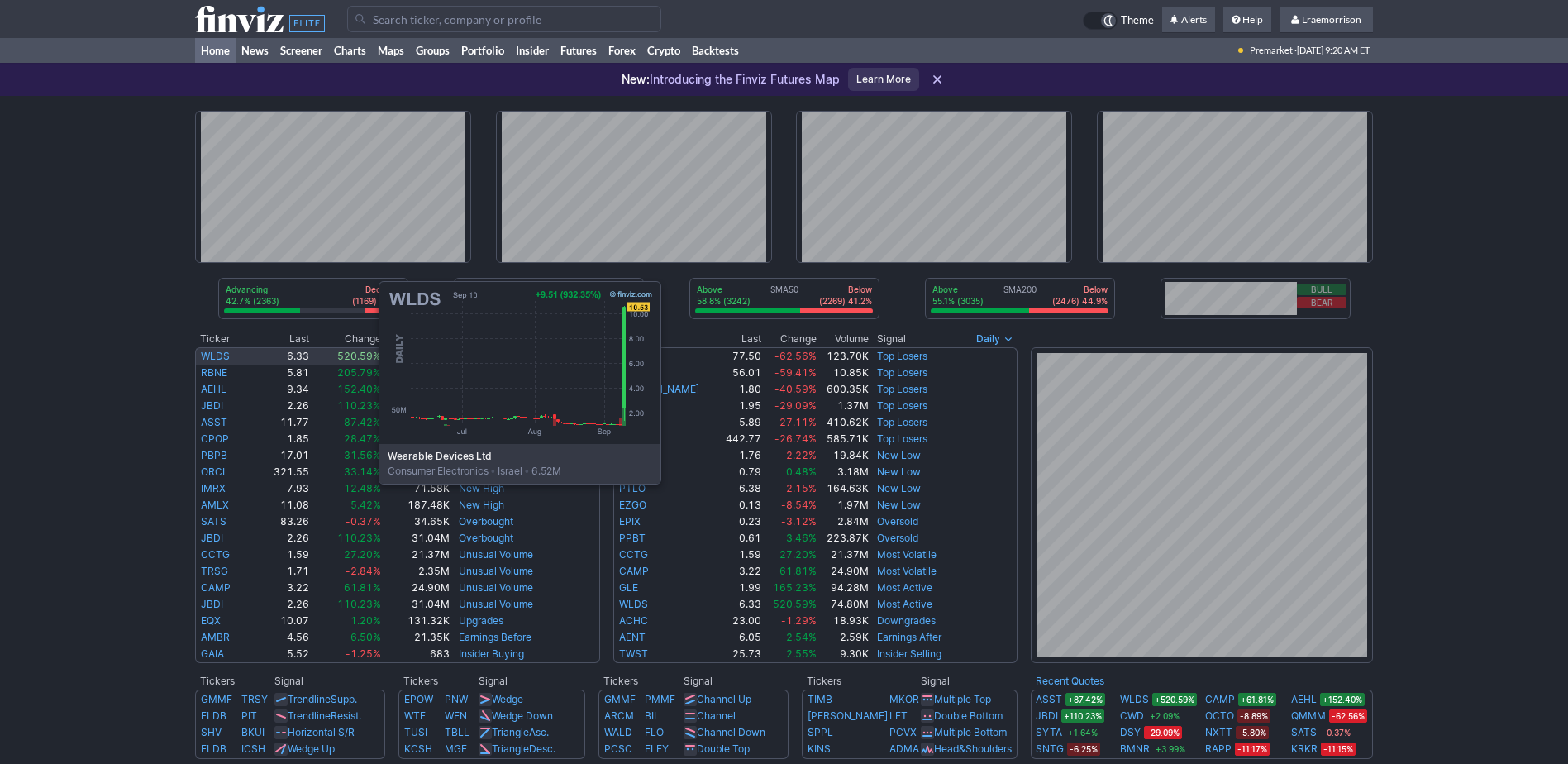
click at [213, 360] on link "WLDS" at bounding box center [215, 355] width 29 height 12
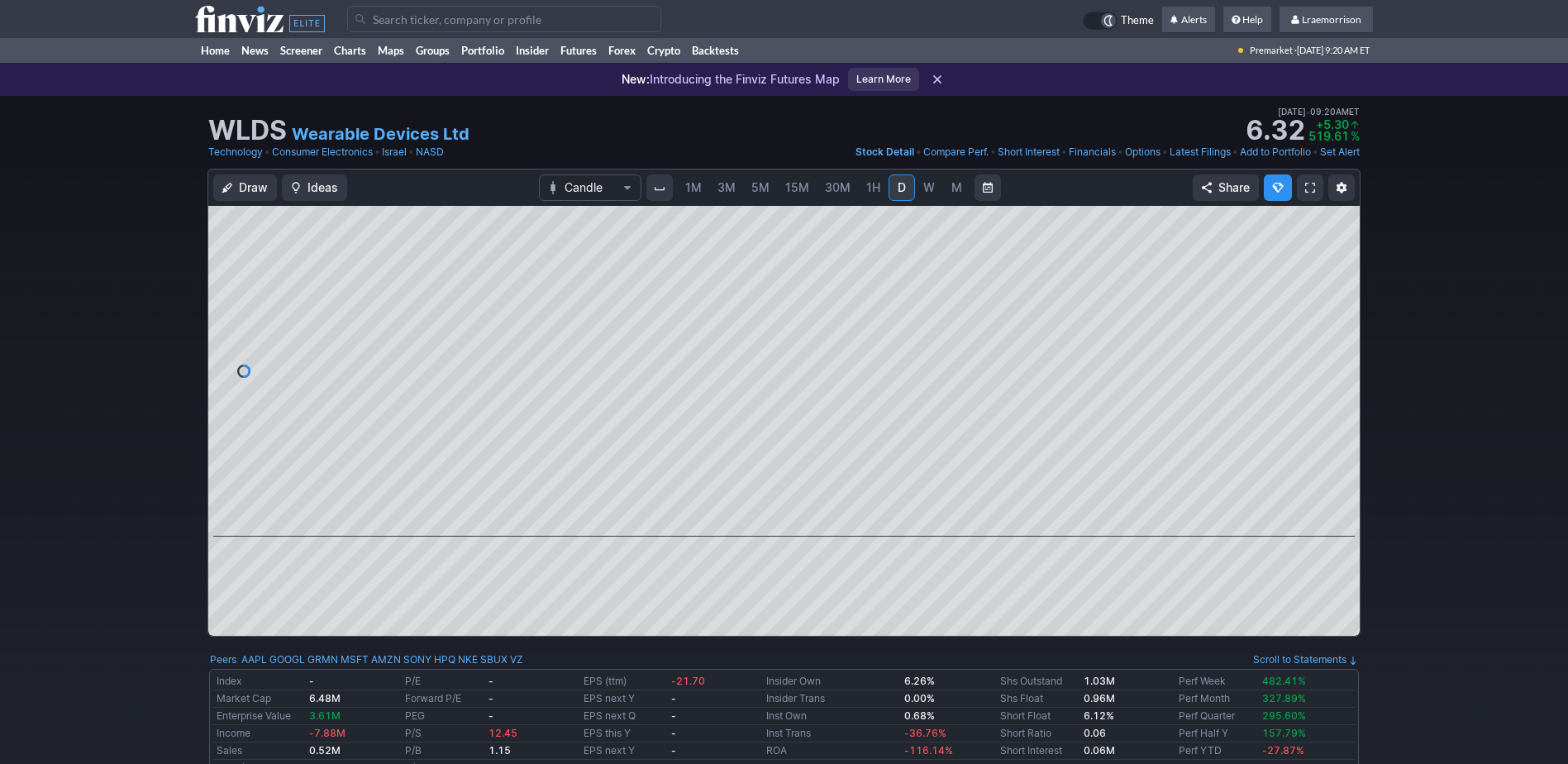
click at [695, 194] on span "1M" at bounding box center [693, 187] width 17 height 17
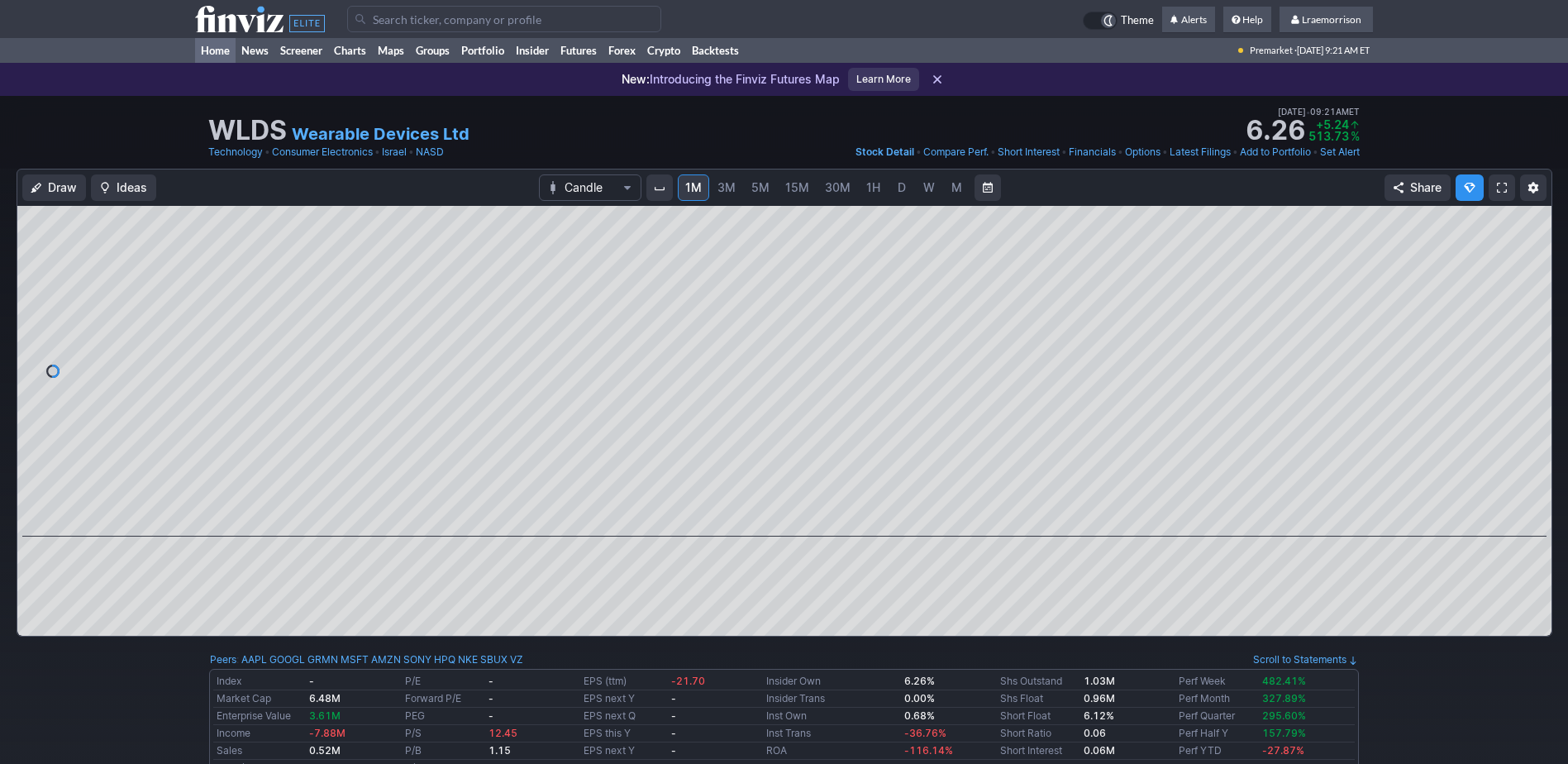
click at [218, 52] on link "Home" at bounding box center [215, 51] width 40 height 24
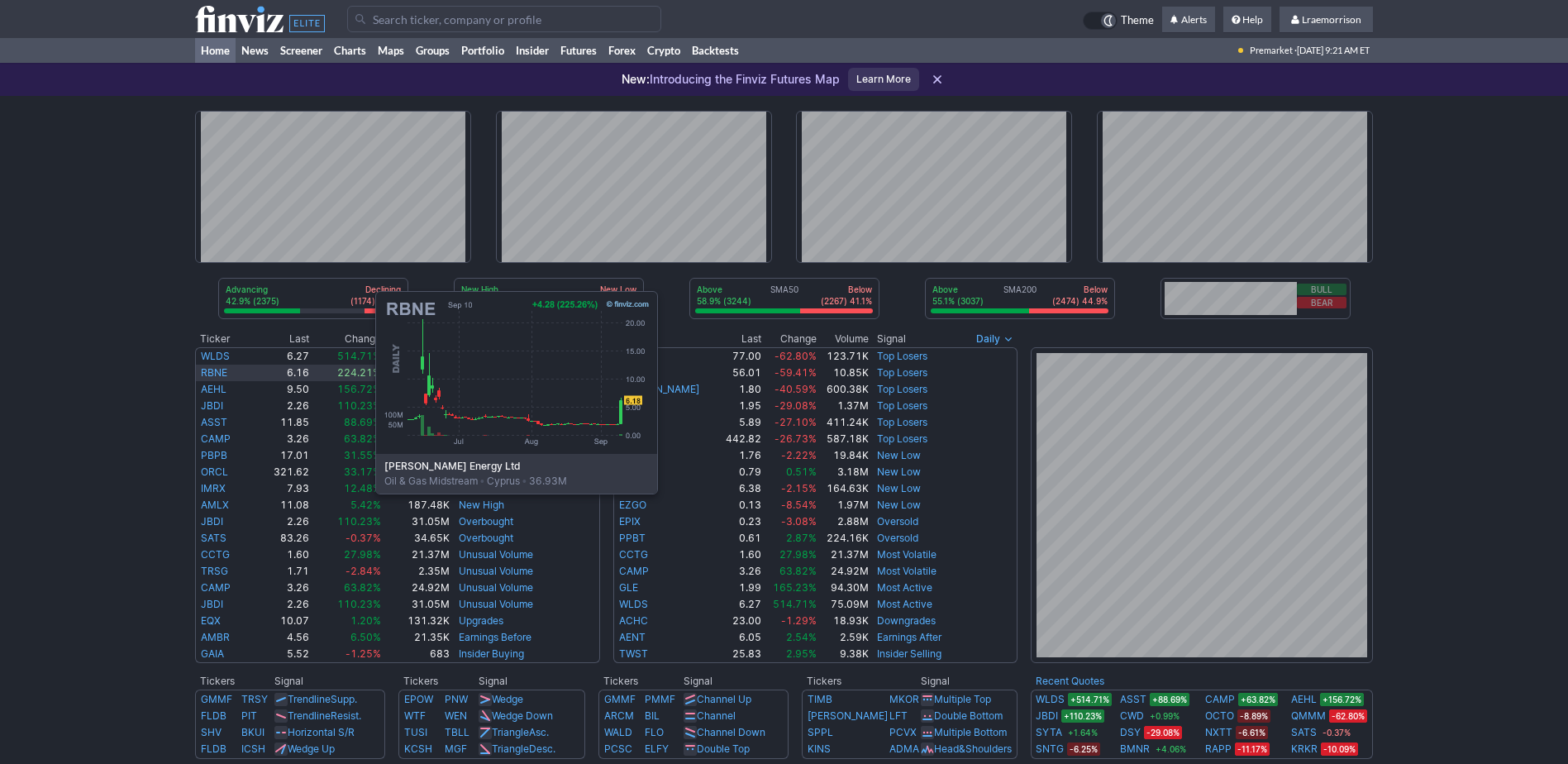
click at [210, 369] on link "RBNE" at bounding box center [214, 372] width 26 height 12
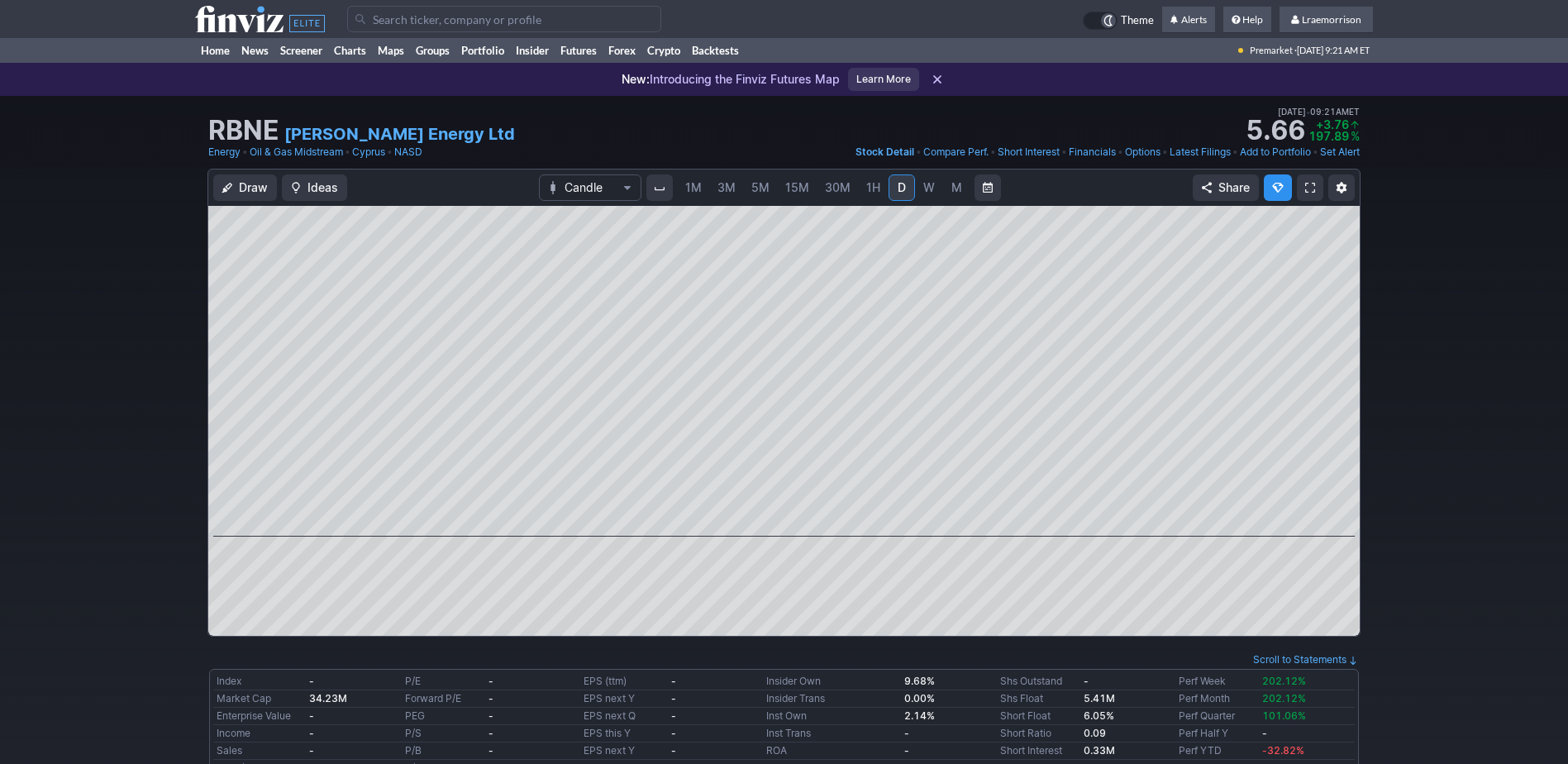
click at [694, 193] on span "1M" at bounding box center [693, 187] width 17 height 14
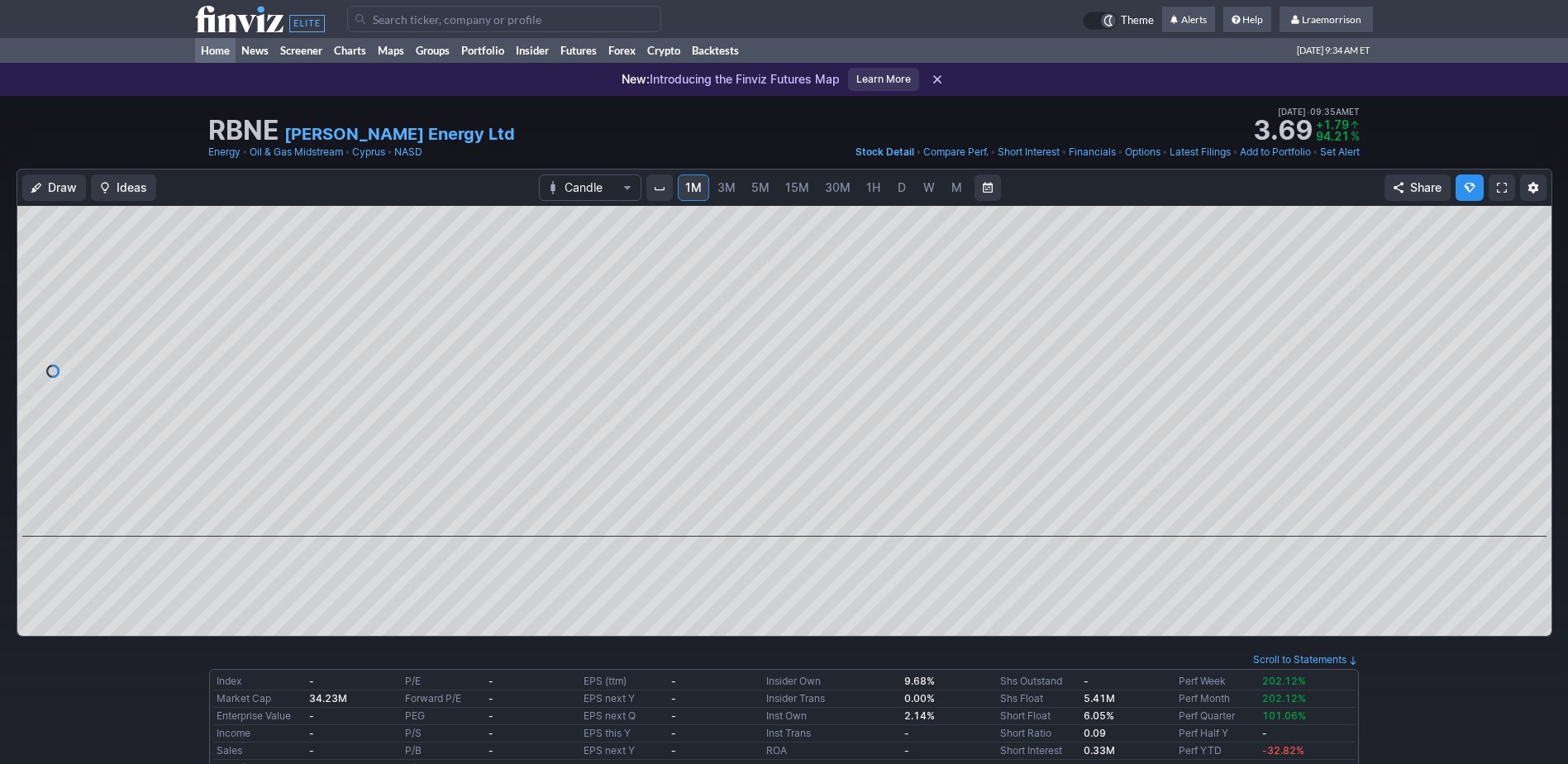
click at [219, 43] on link "Home" at bounding box center [215, 51] width 40 height 24
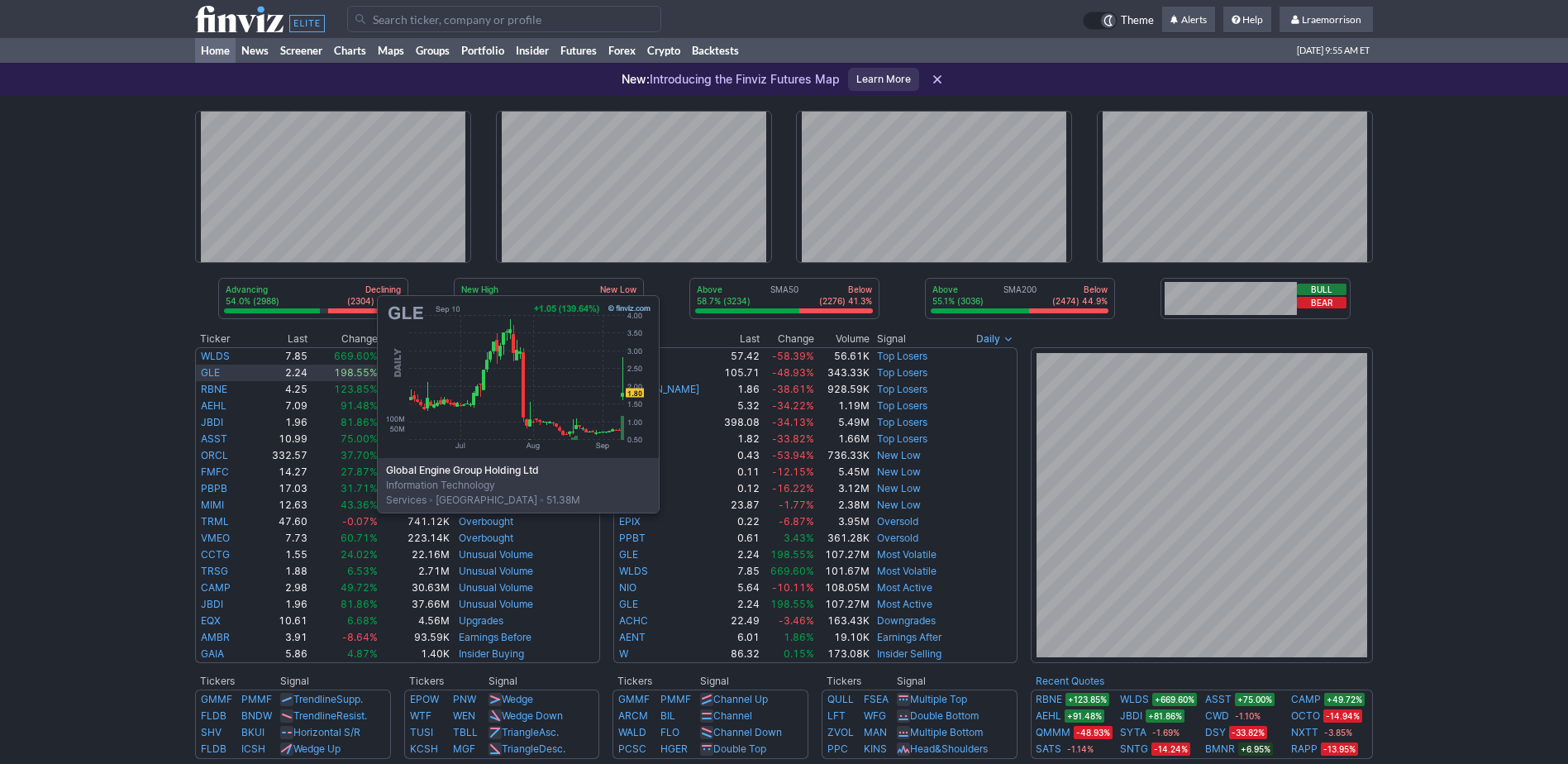
click at [212, 374] on link "GLE" at bounding box center [211, 372] width 19 height 12
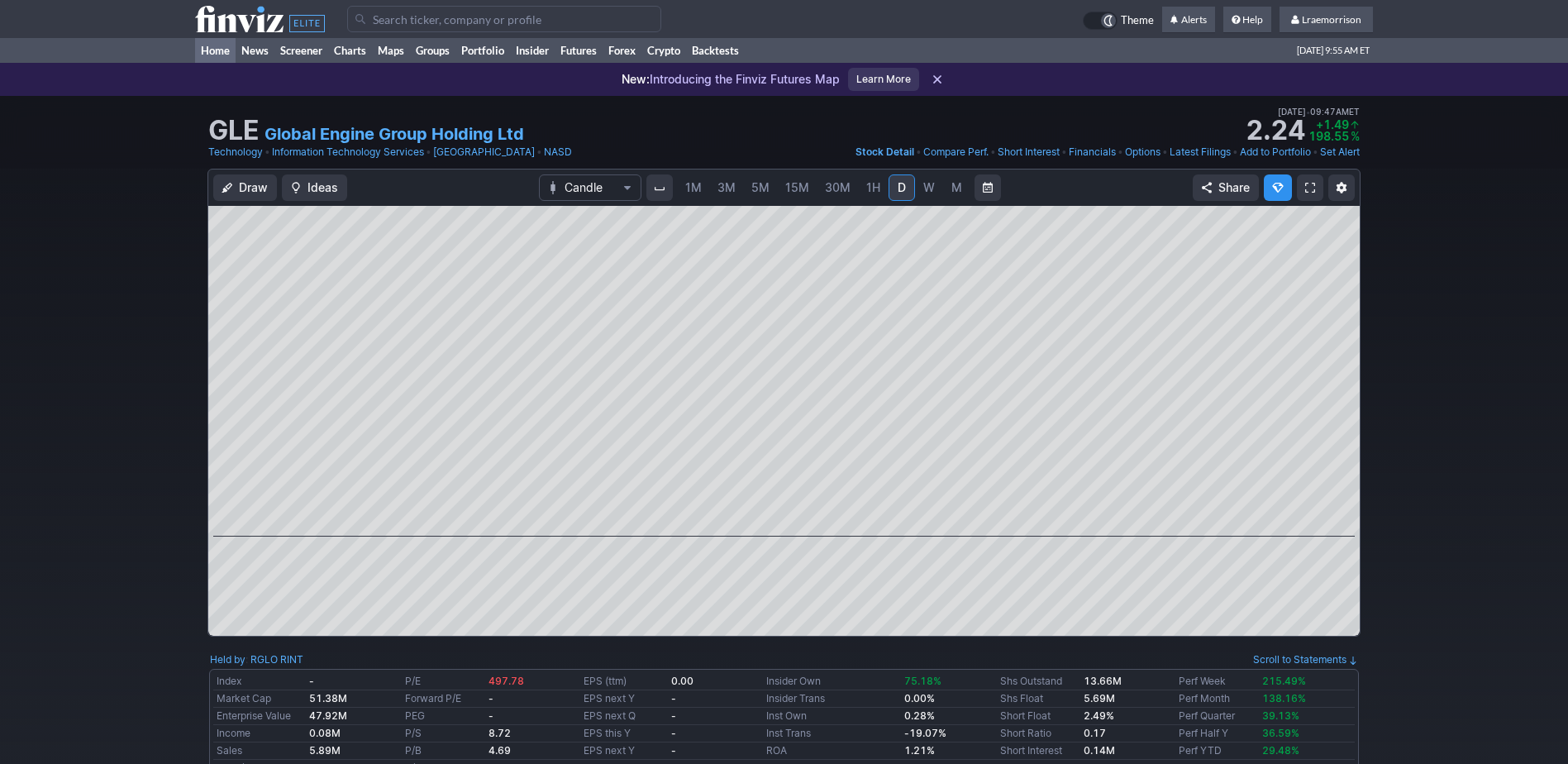
click at [213, 54] on link "Home" at bounding box center [215, 51] width 40 height 24
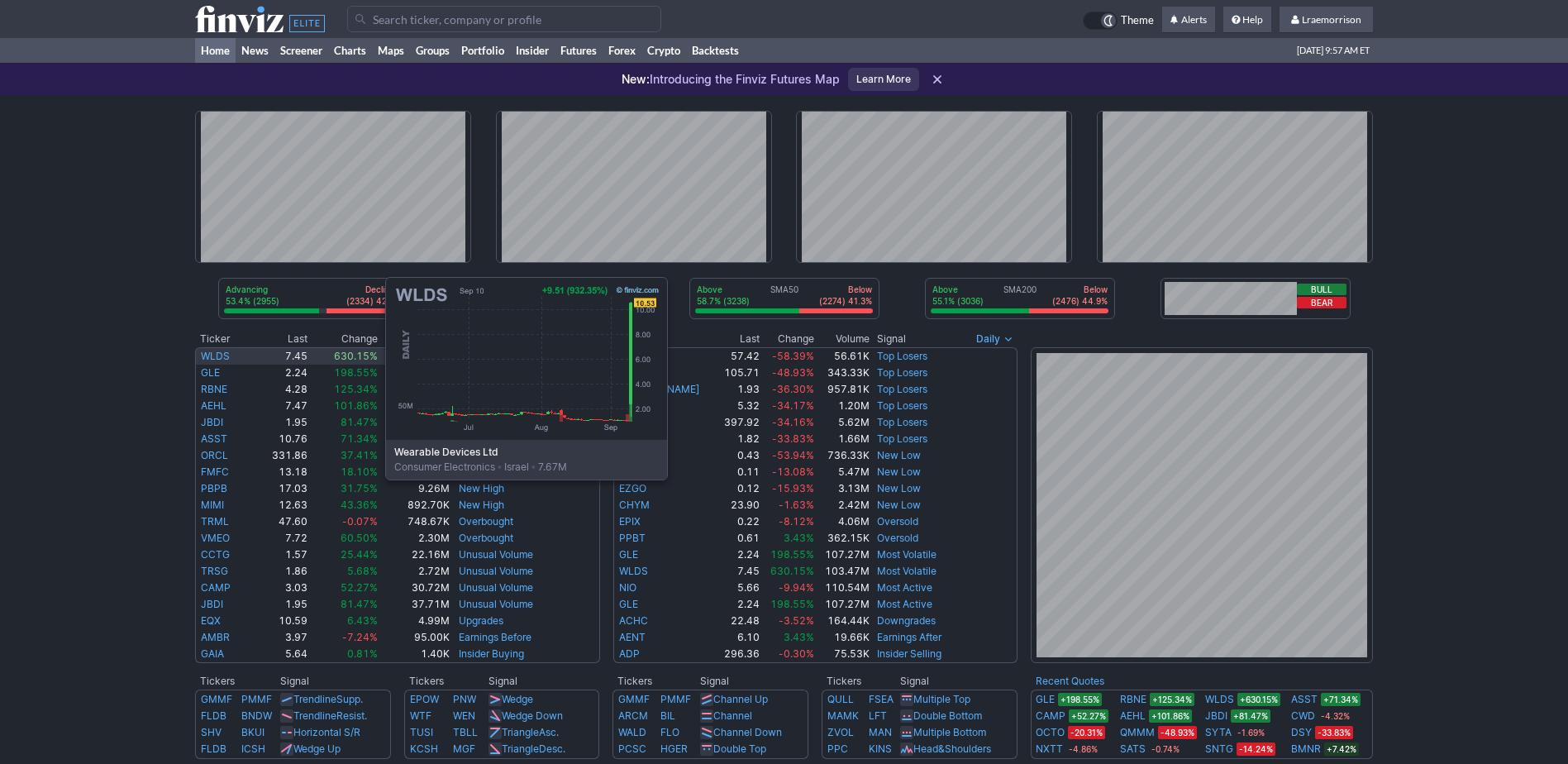
click at [220, 355] on link "WLDS" at bounding box center [215, 355] width 29 height 12
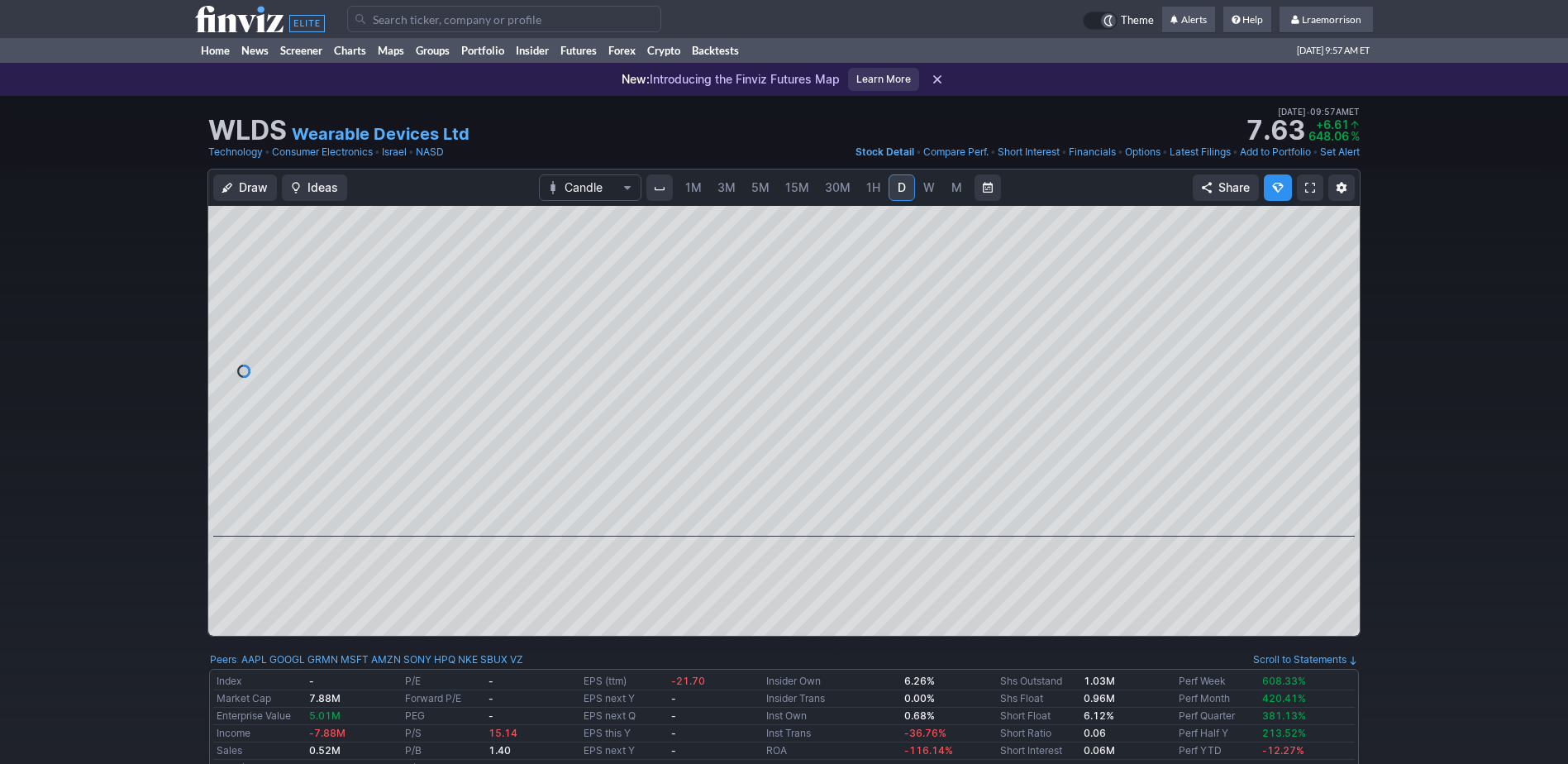
click at [695, 188] on span "1M" at bounding box center [693, 187] width 17 height 14
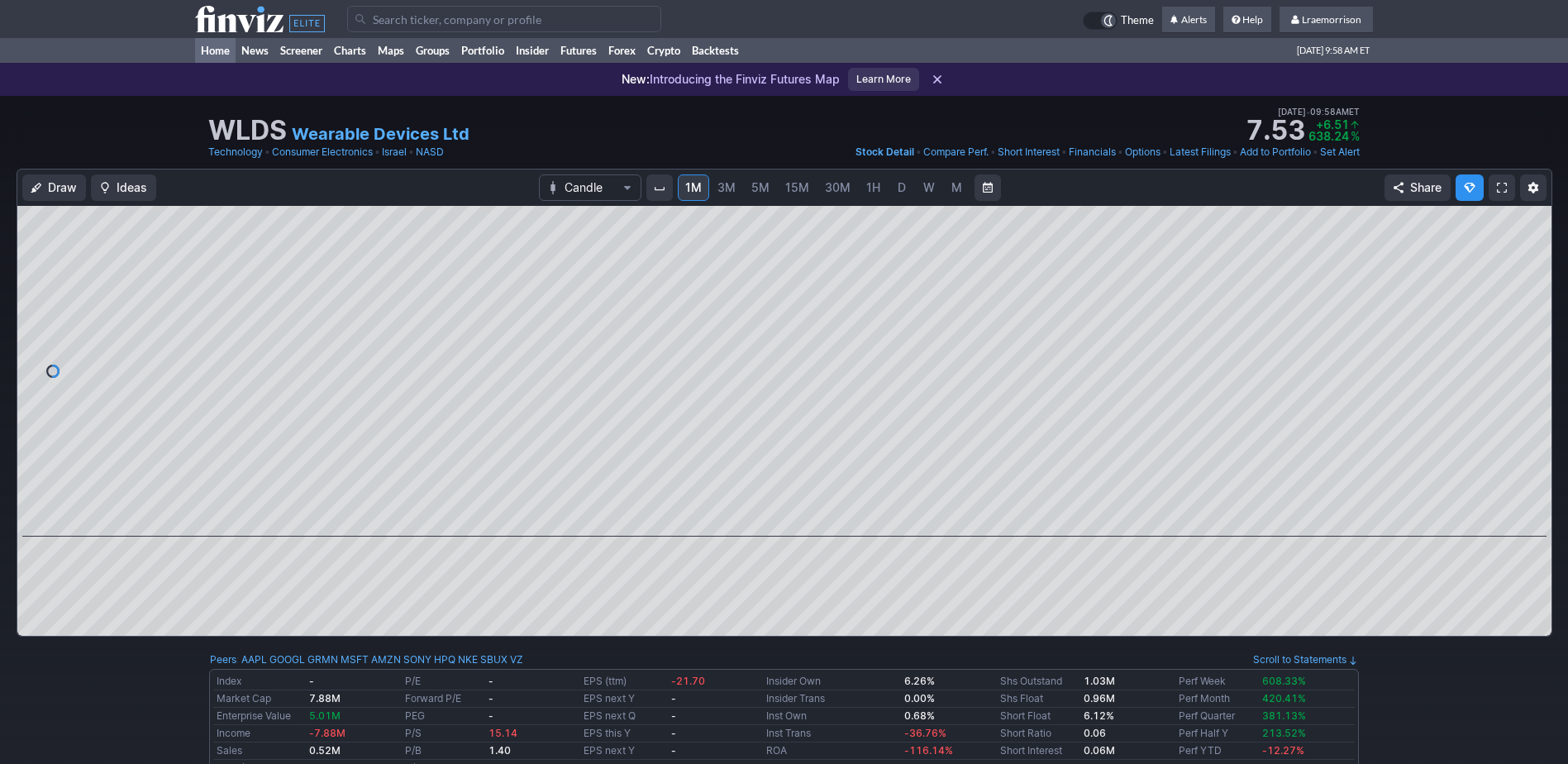
click at [213, 51] on link "Home" at bounding box center [215, 51] width 40 height 24
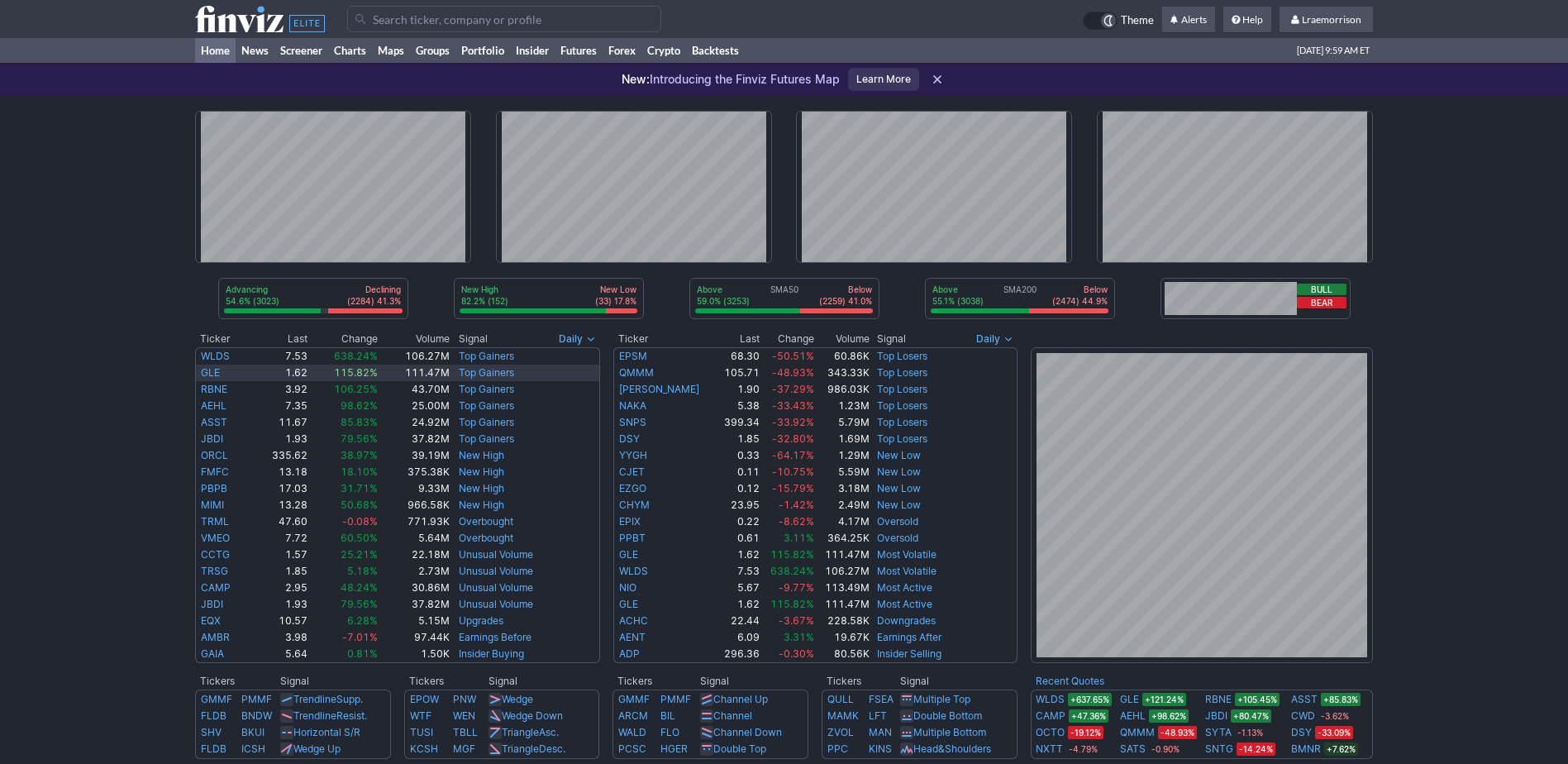
click at [206, 370] on link "GLE" at bounding box center [211, 372] width 19 height 12
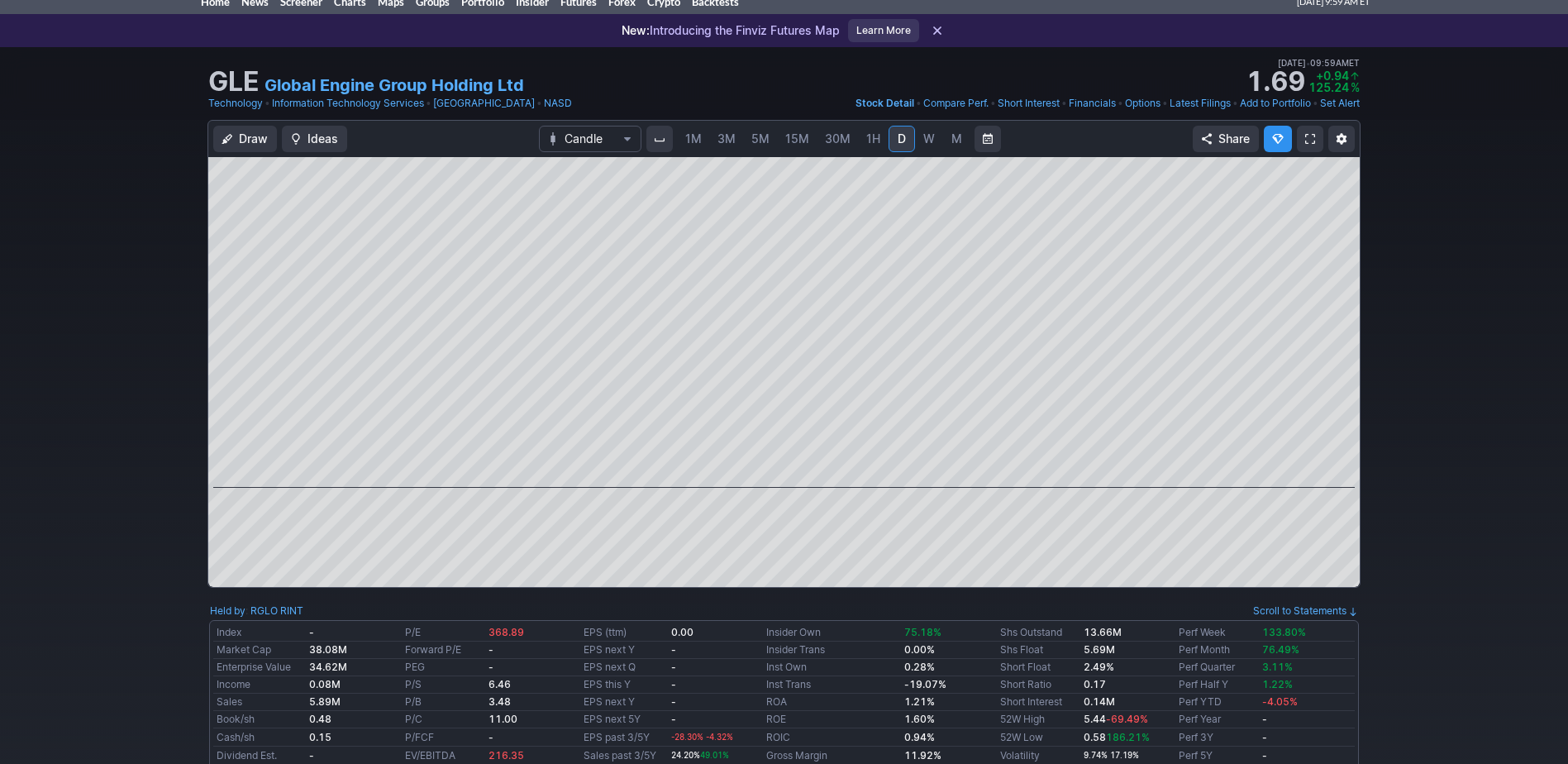
scroll to position [83, 0]
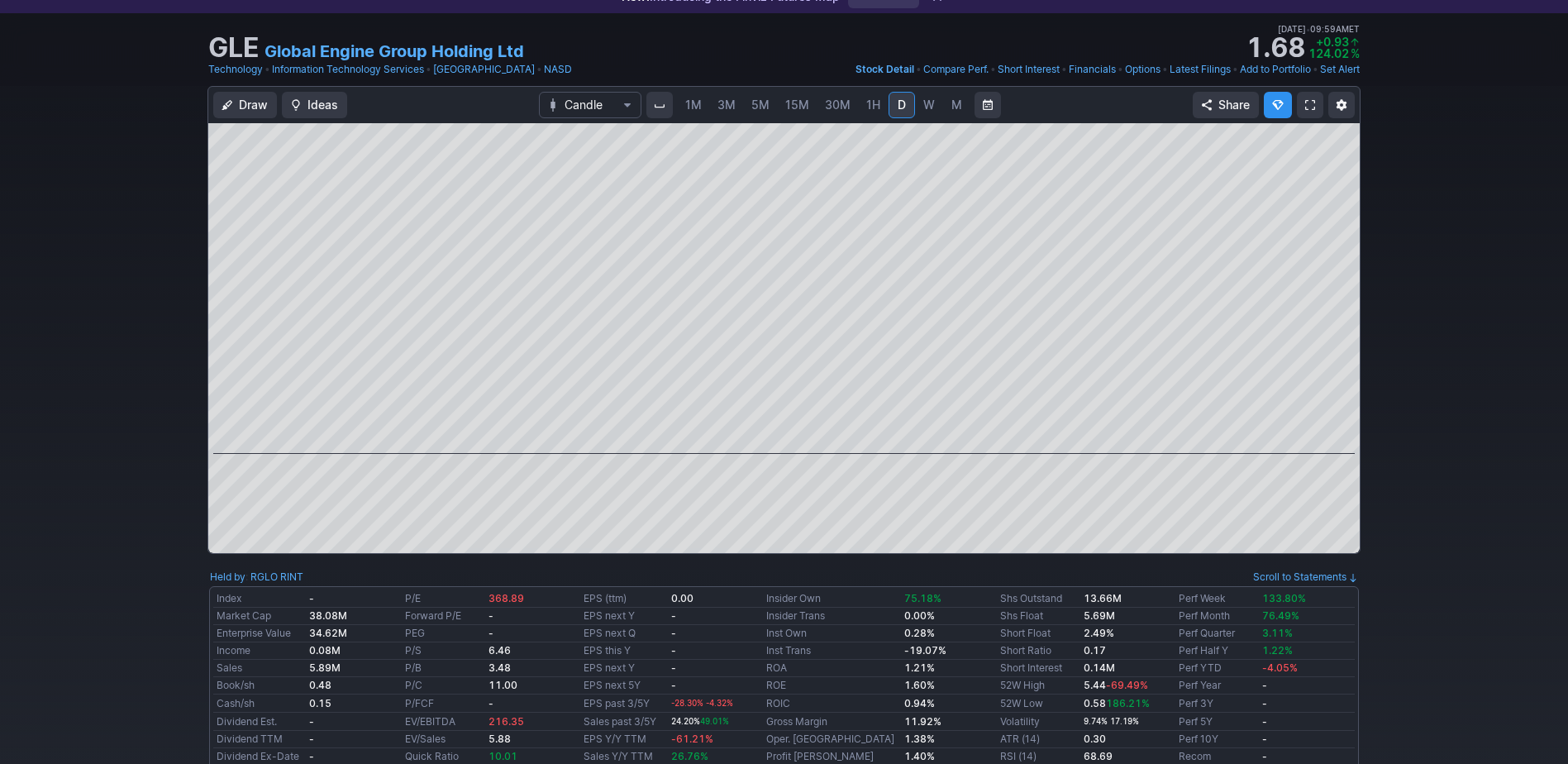
click at [694, 106] on span "1M" at bounding box center [693, 105] width 17 height 14
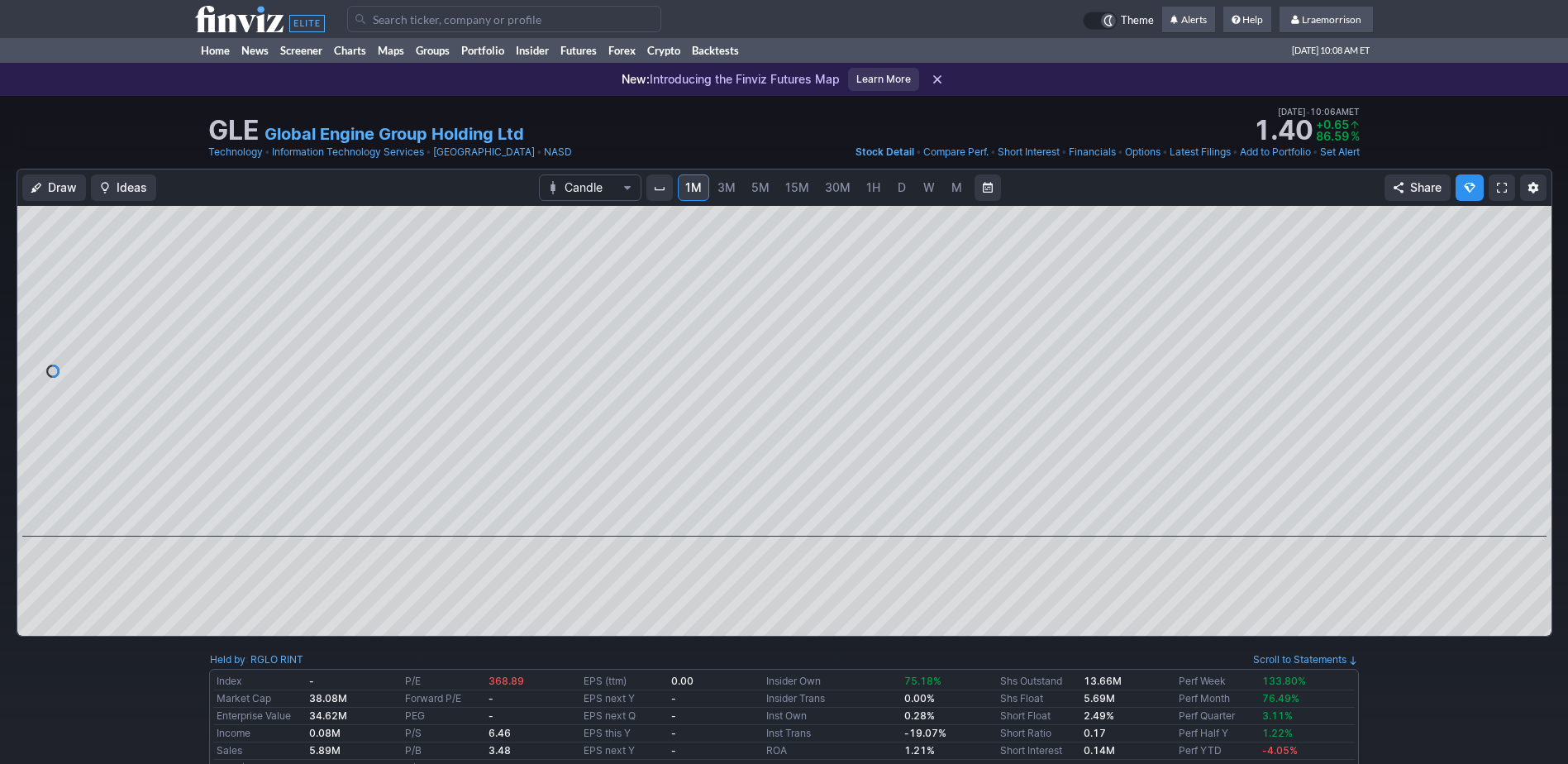
click at [729, 190] on span "3M" at bounding box center [727, 187] width 18 height 14
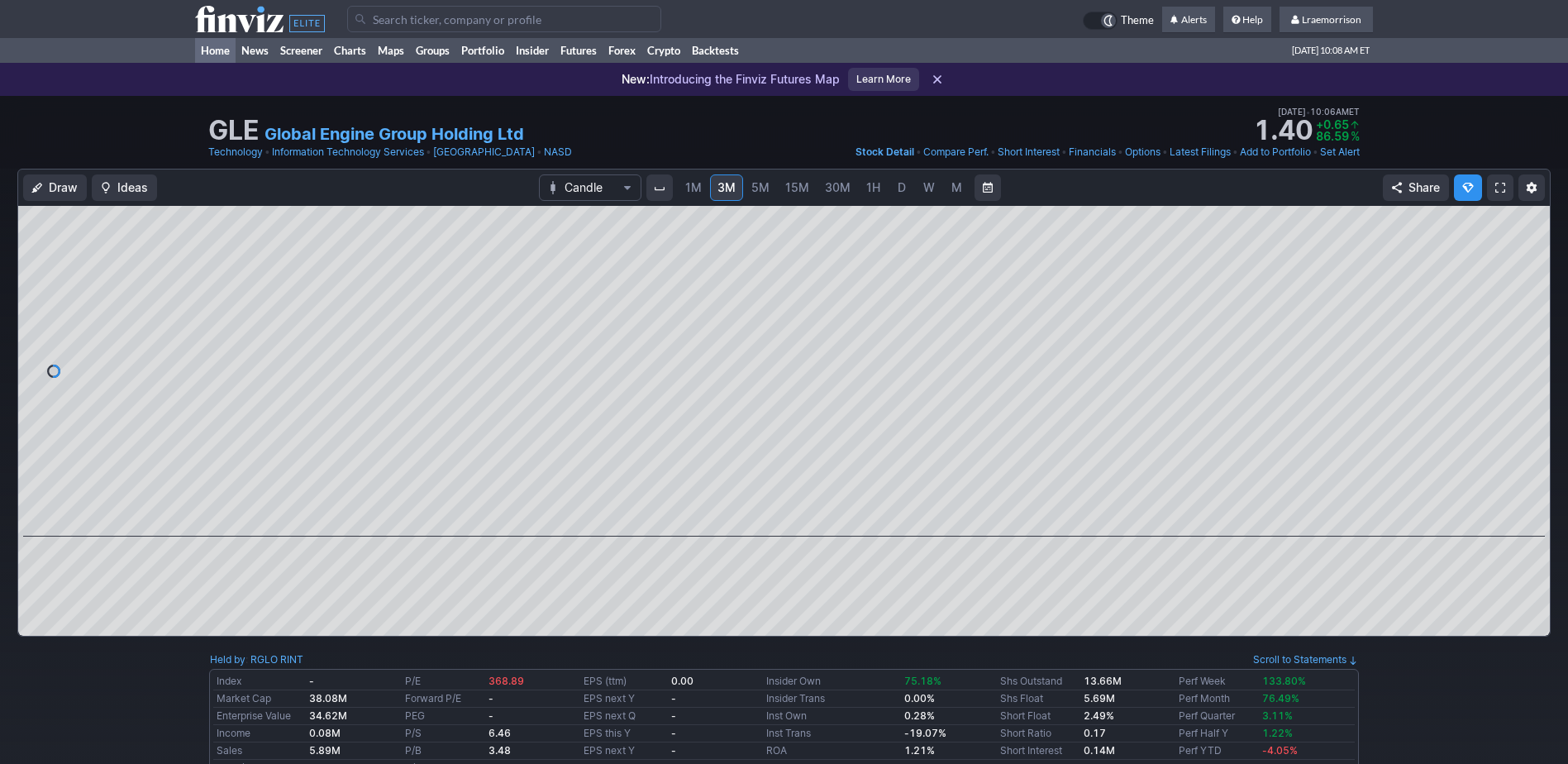
click at [206, 53] on link "Home" at bounding box center [215, 51] width 40 height 24
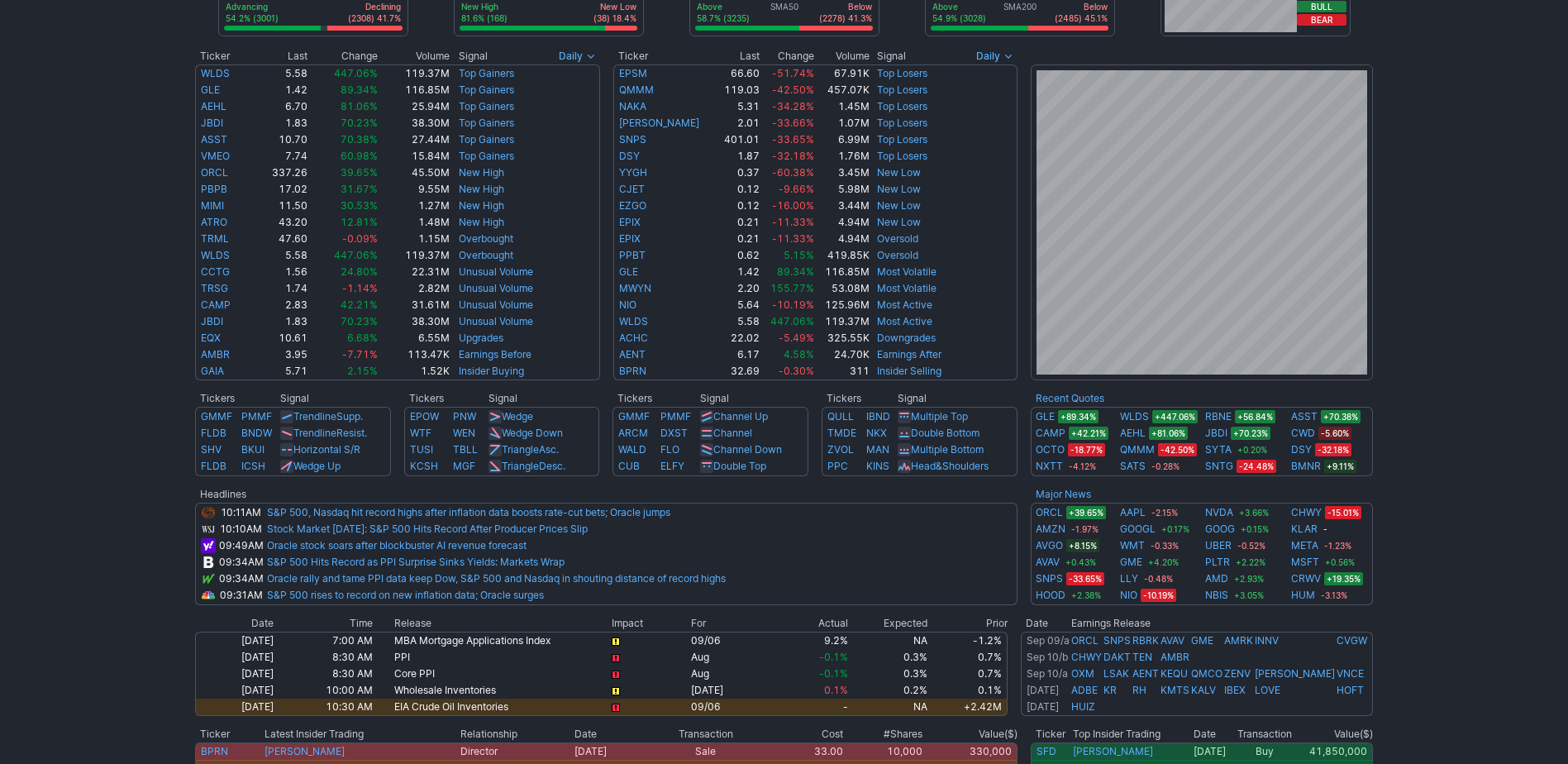
scroll to position [83, 0]
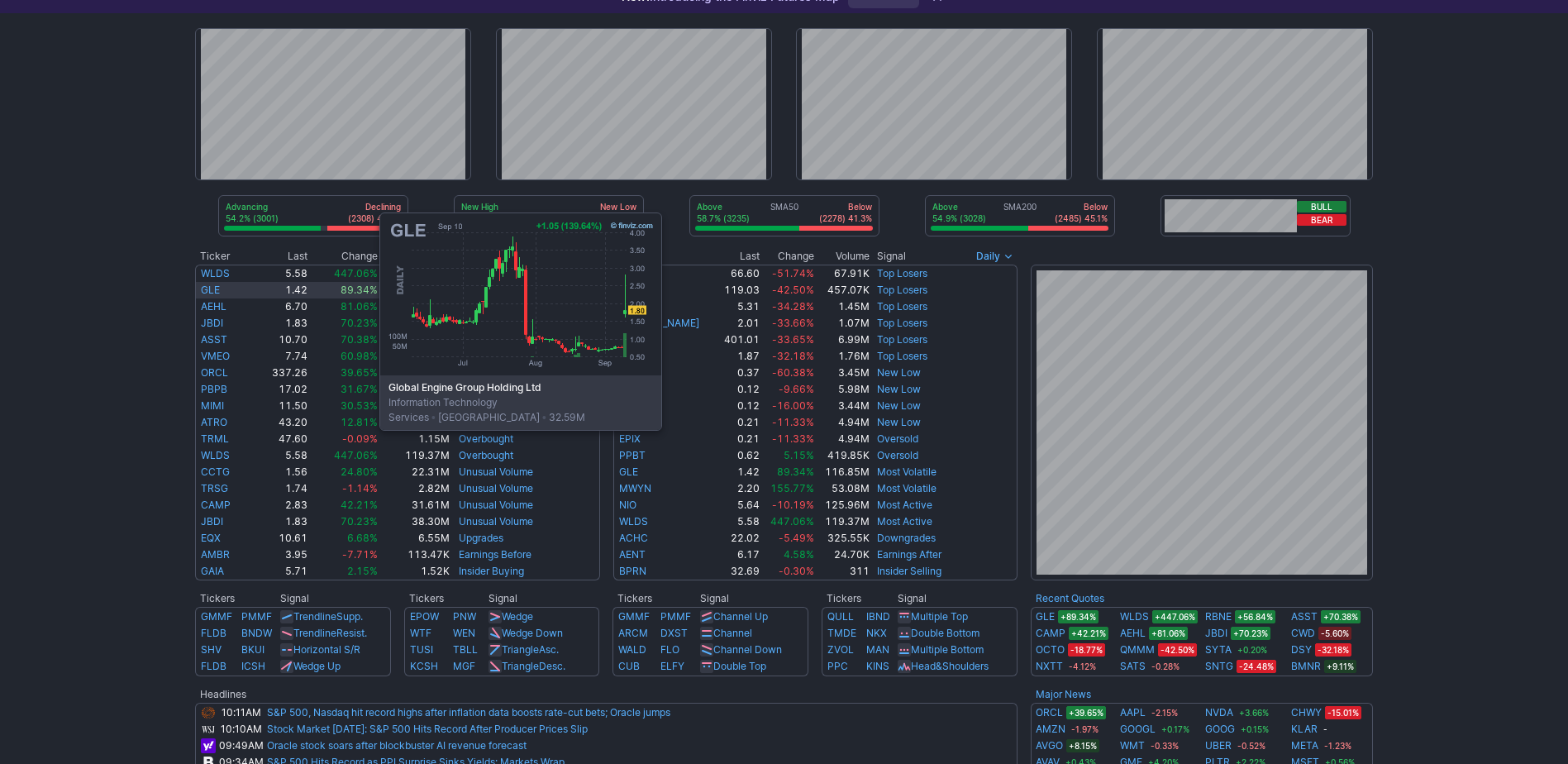
click at [214, 291] on link "GLE" at bounding box center [211, 289] width 19 height 12
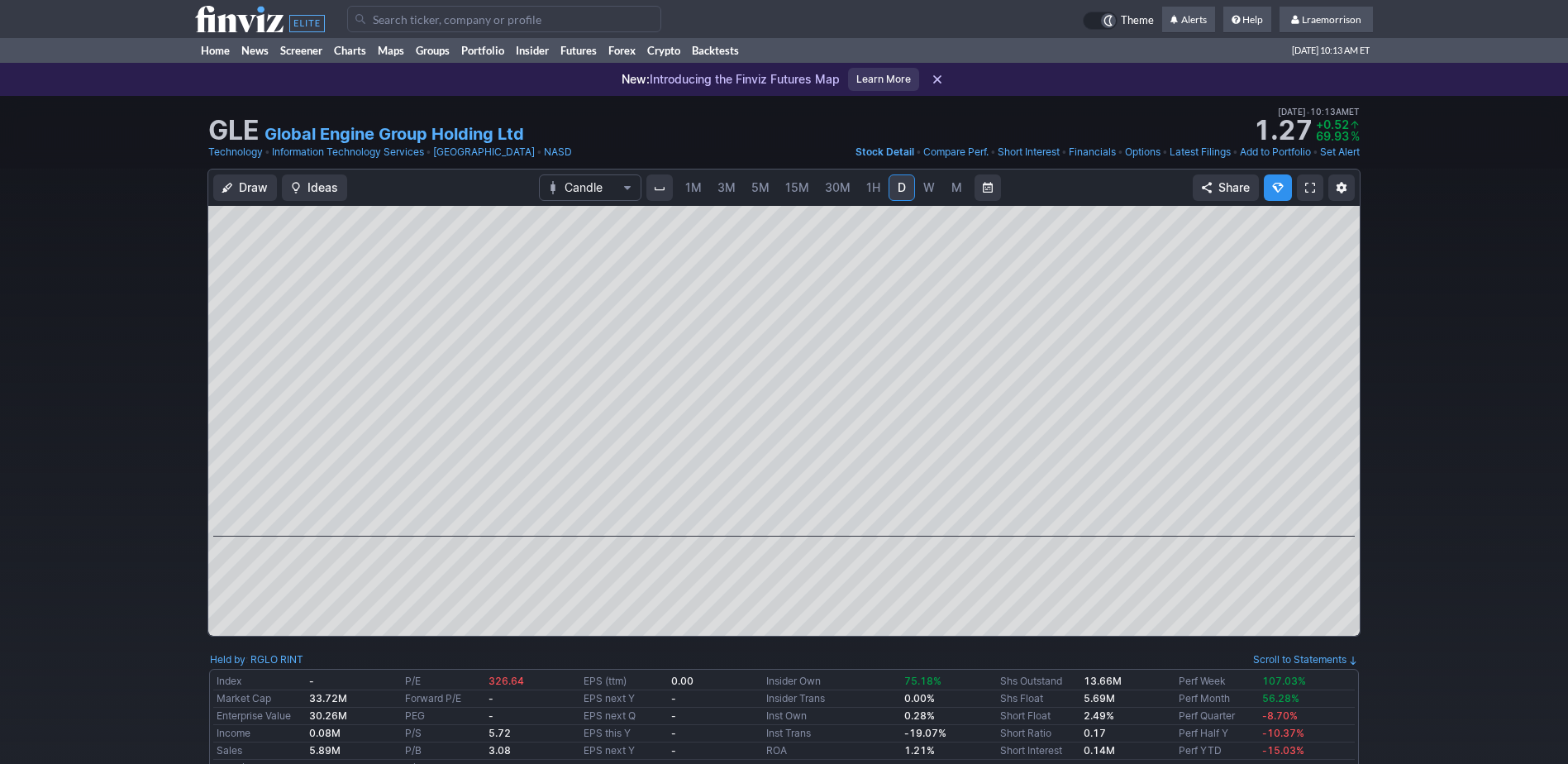
click at [694, 196] on link "1M" at bounding box center [693, 187] width 31 height 26
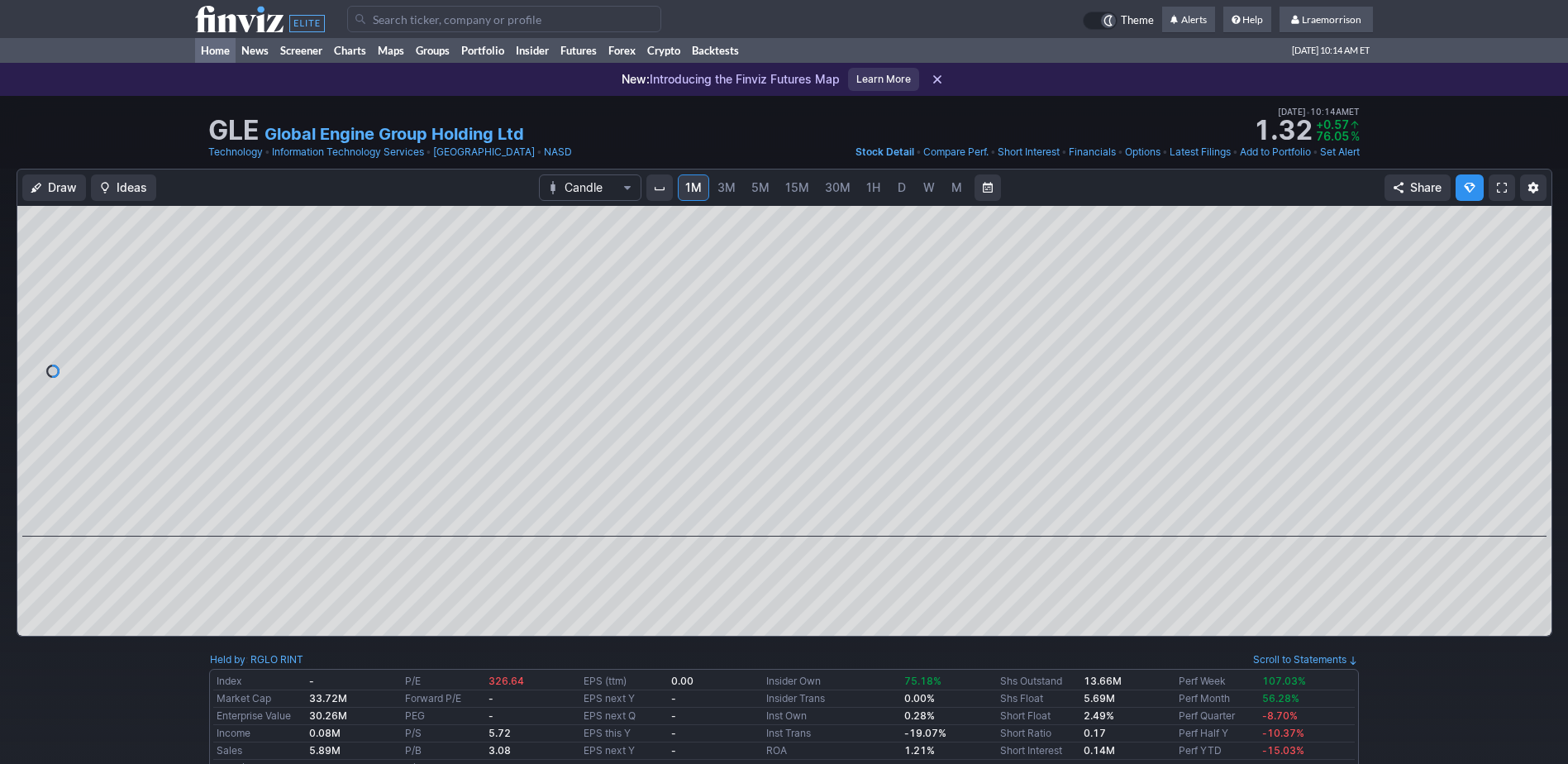
click at [209, 52] on link "Home" at bounding box center [215, 51] width 40 height 24
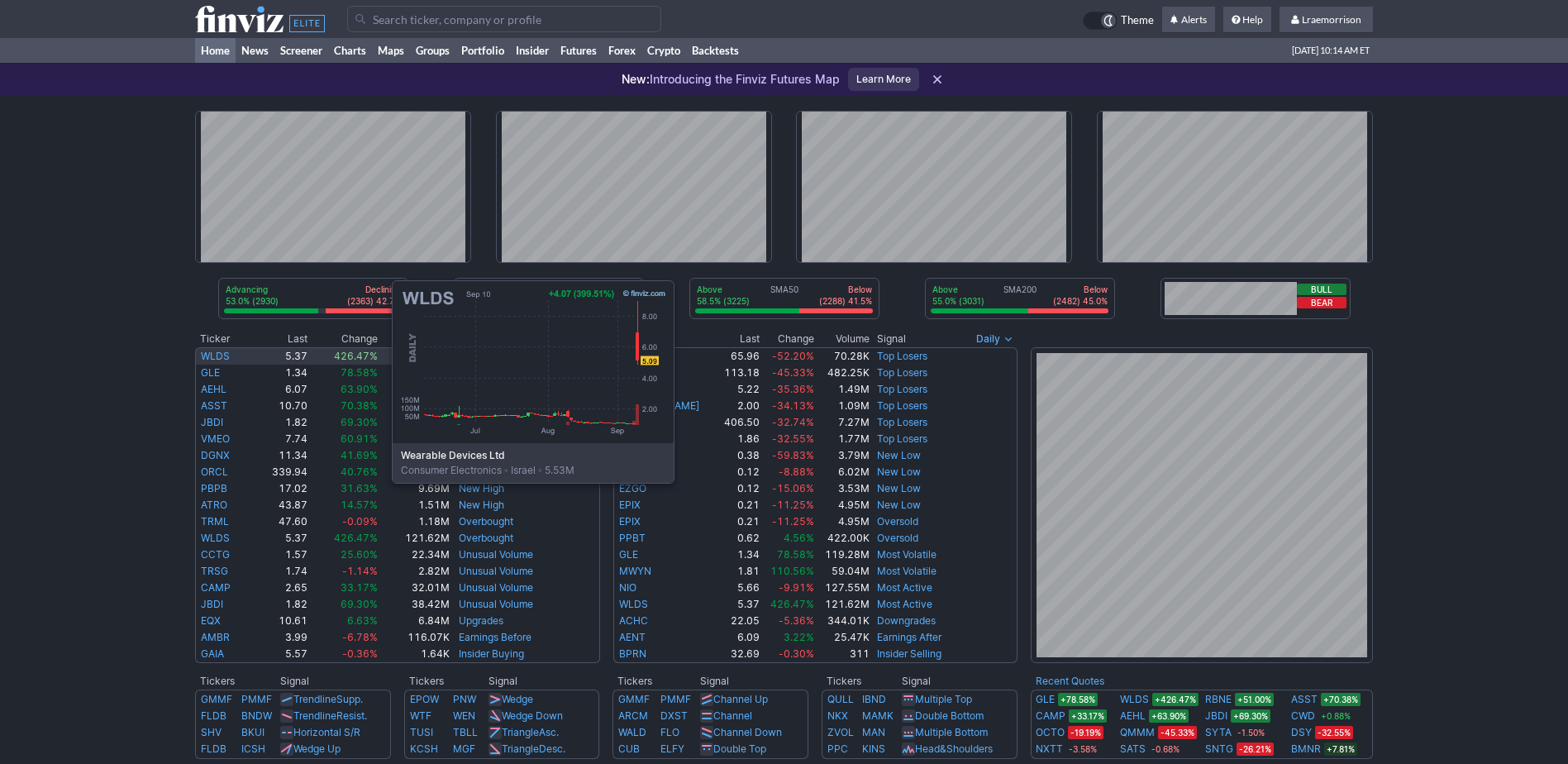
click at [226, 359] on link "WLDS" at bounding box center [215, 355] width 29 height 12
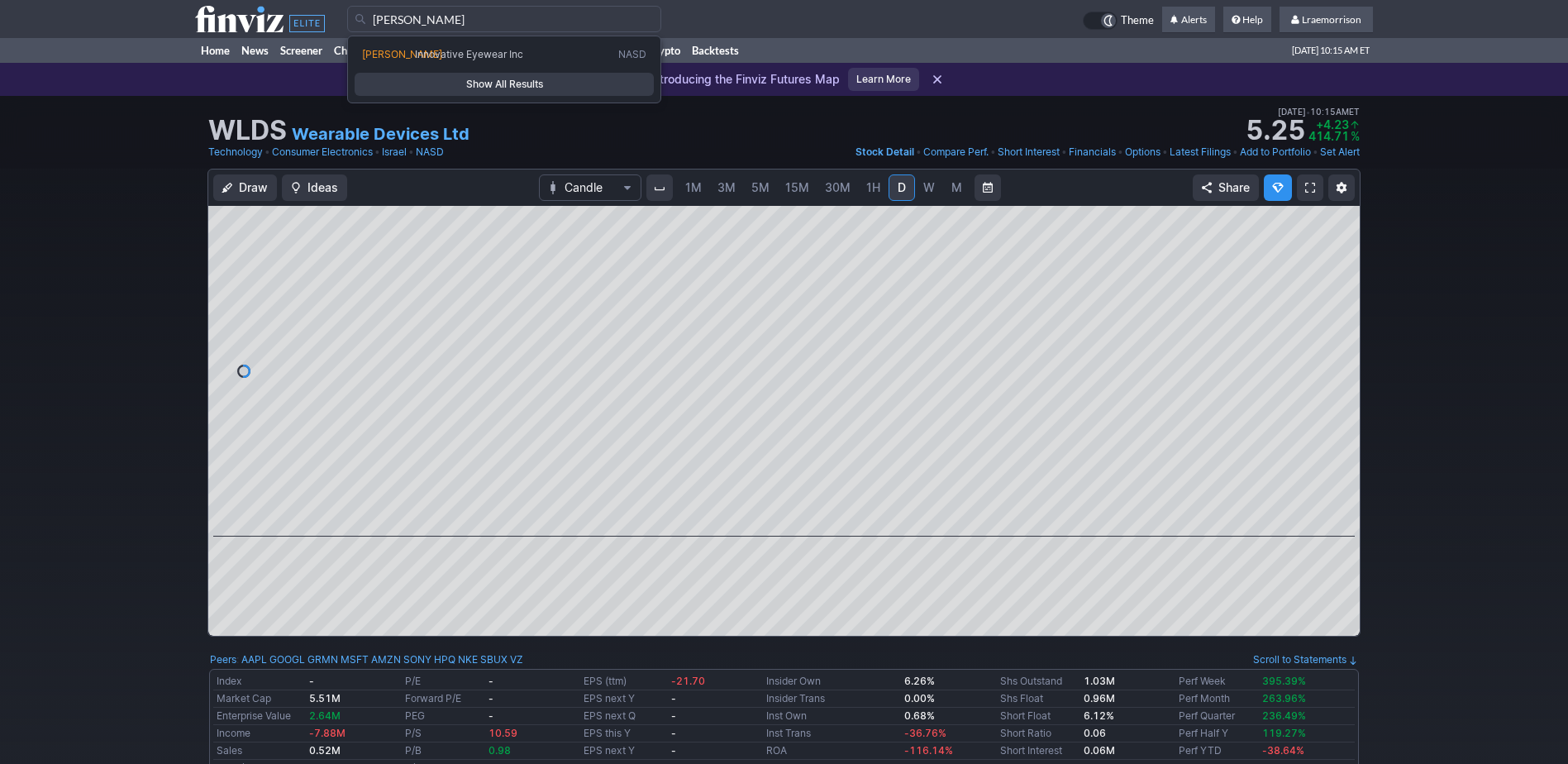
type input "lucy"
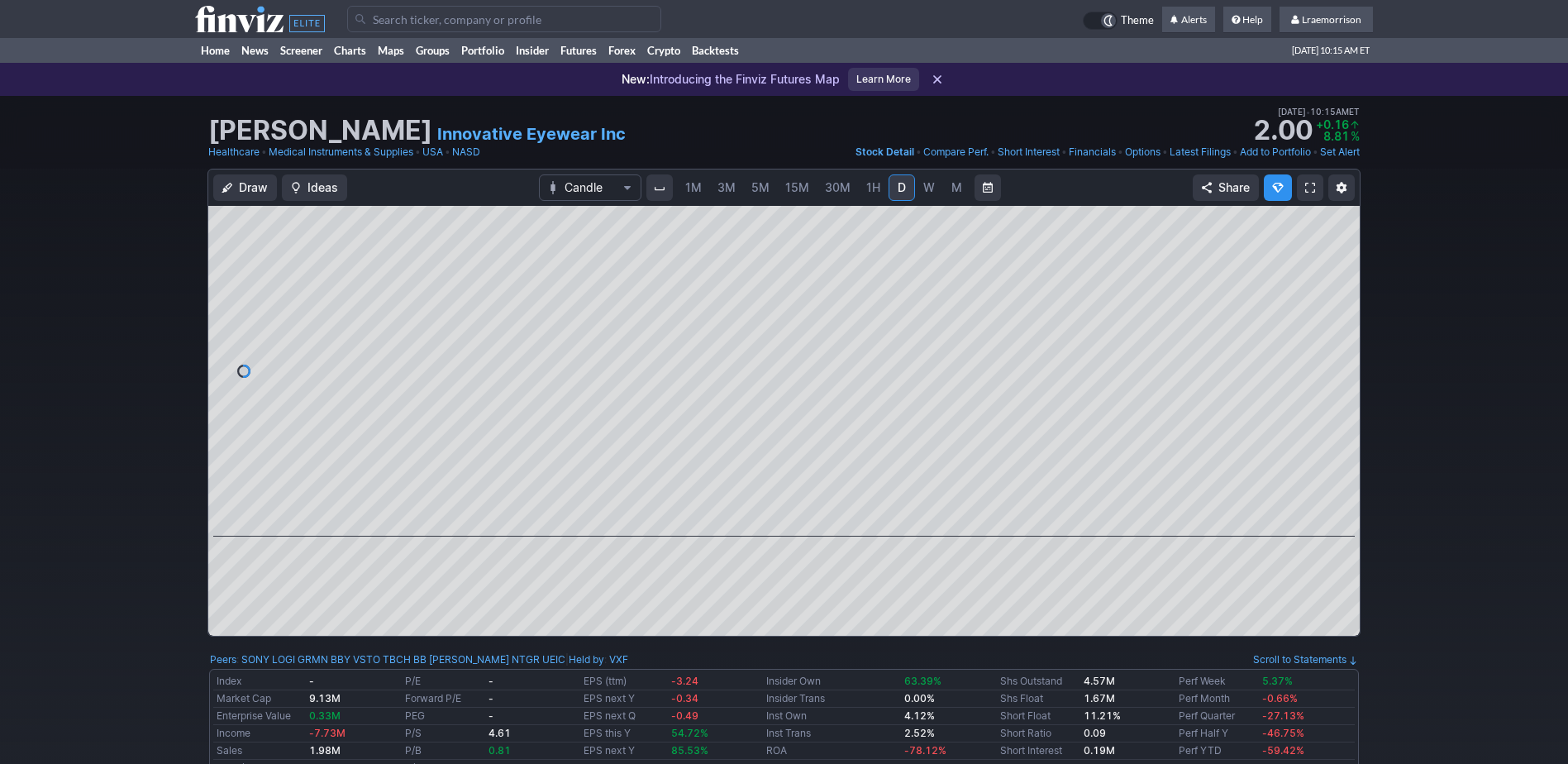
click at [691, 186] on span "1M" at bounding box center [693, 187] width 17 height 14
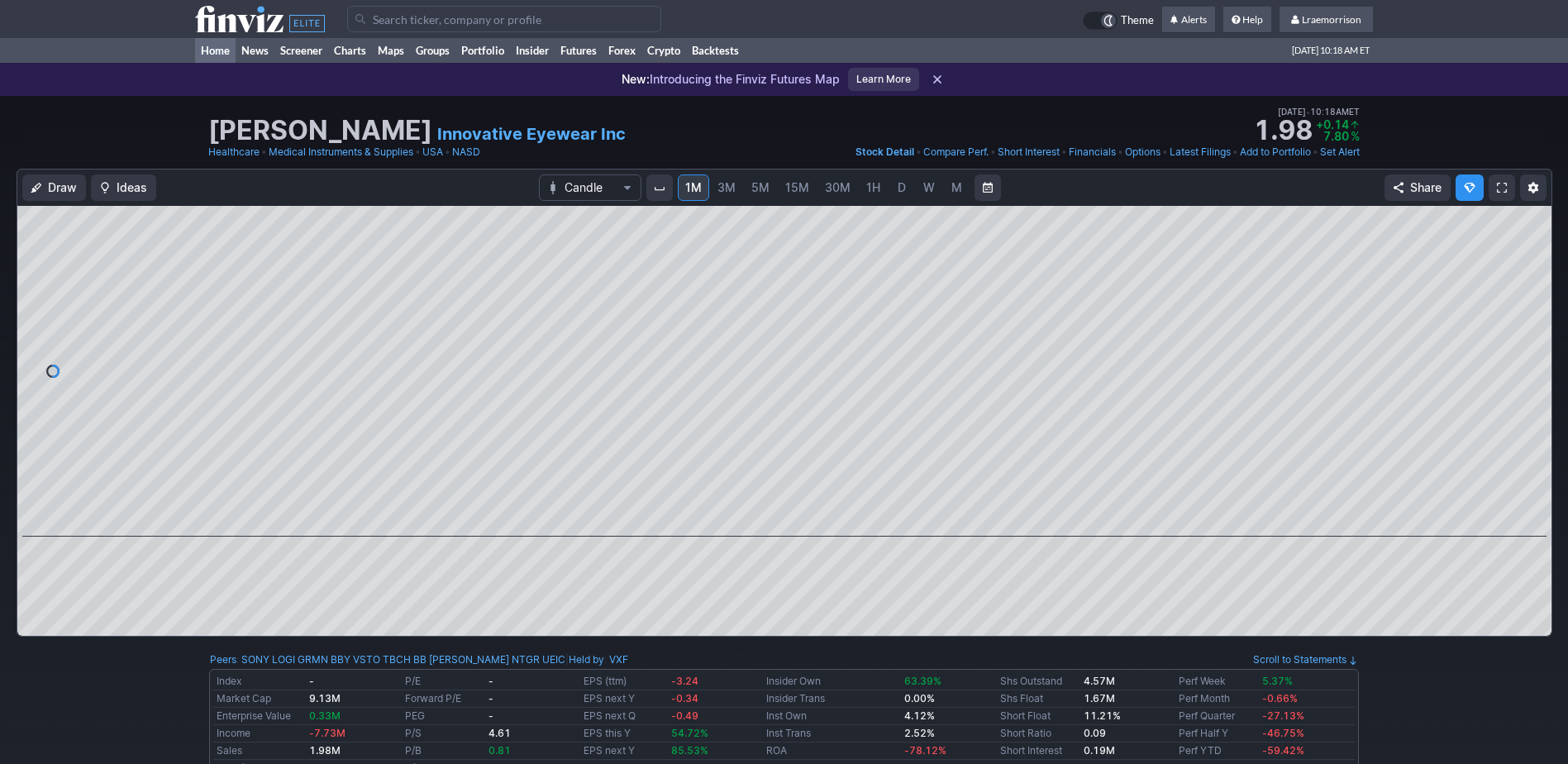
click at [217, 49] on link "Home" at bounding box center [215, 51] width 40 height 24
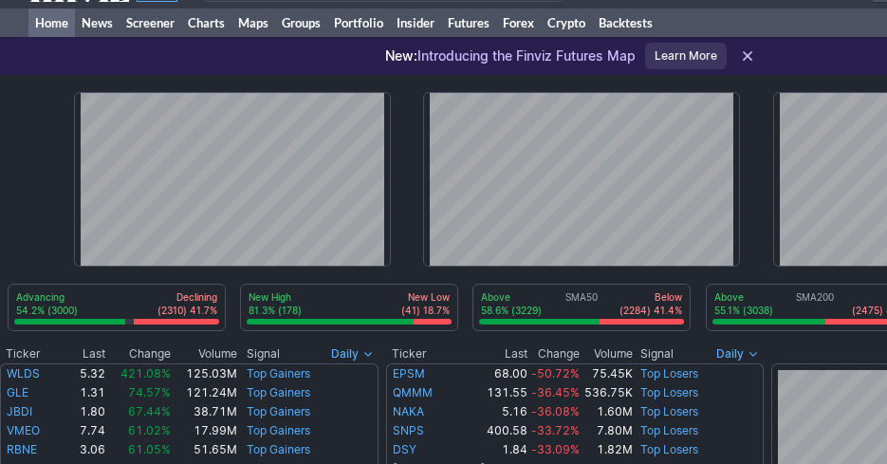
scroll to position [95, 0]
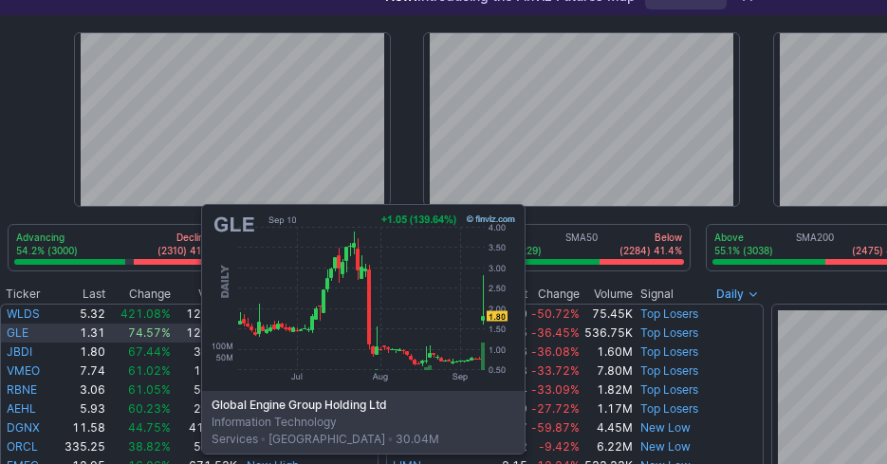
click at [11, 329] on link "GLE" at bounding box center [18, 332] width 22 height 14
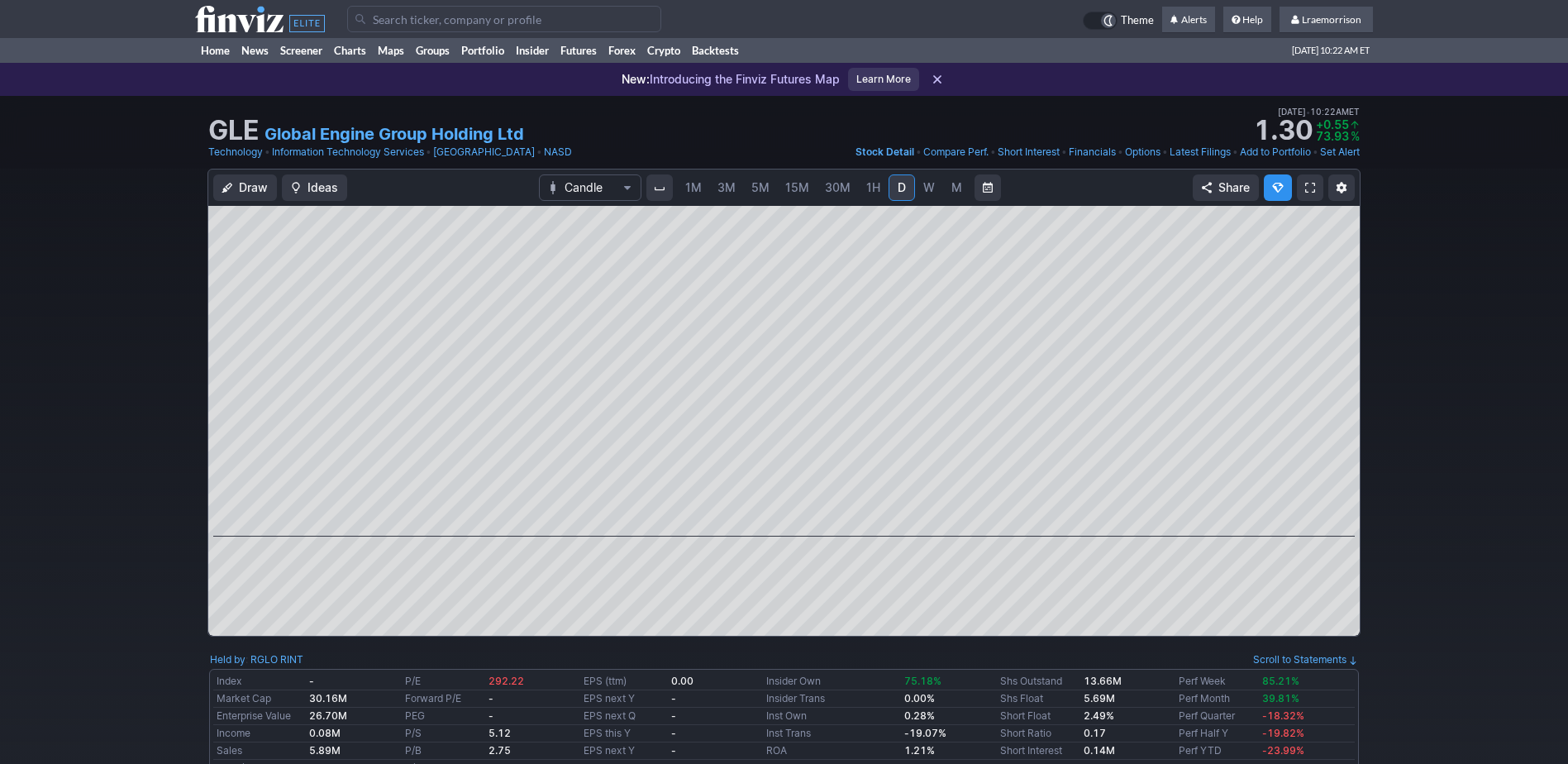
click at [695, 187] on span "1M" at bounding box center [693, 187] width 17 height 14
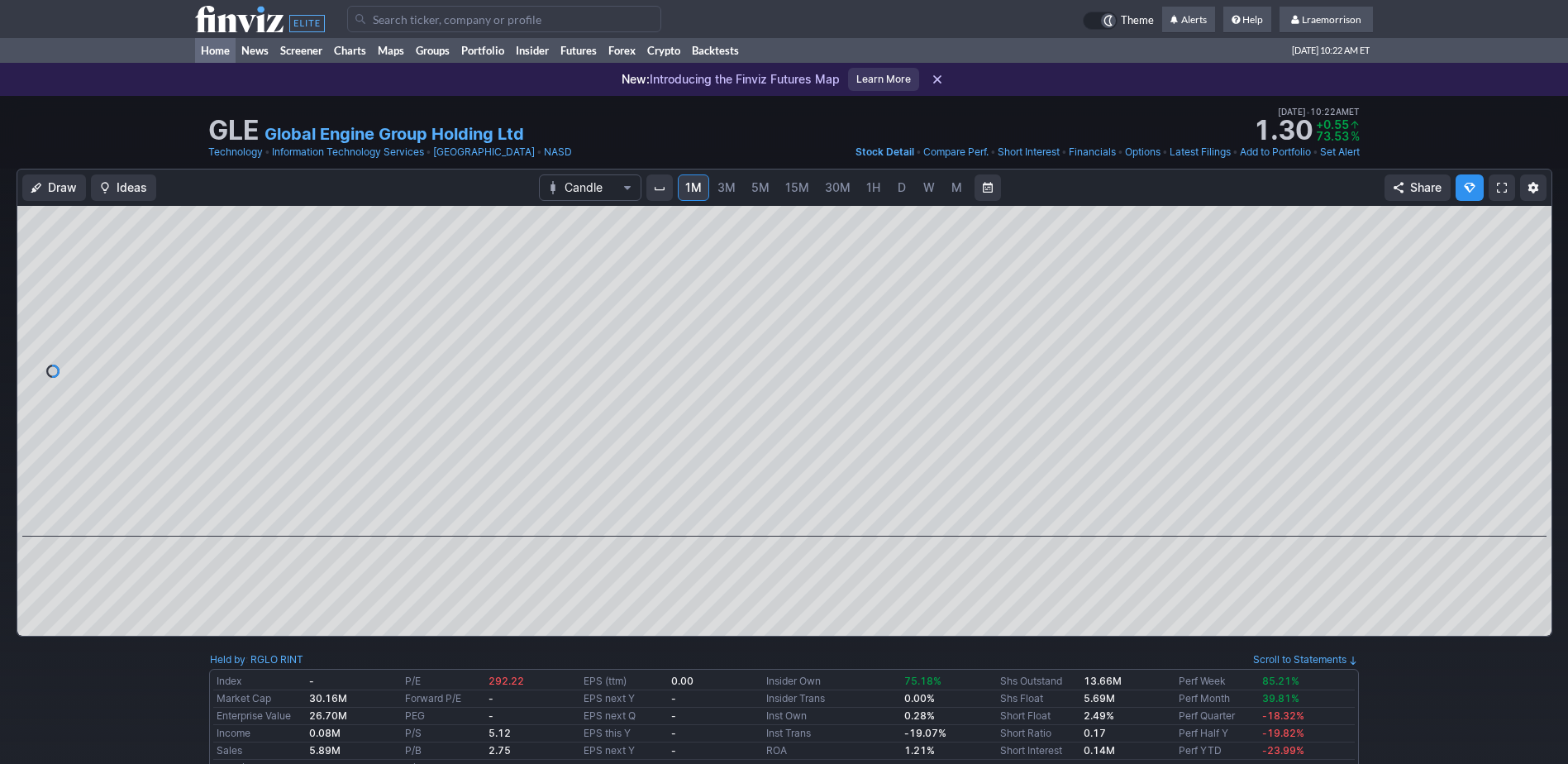
click at [220, 54] on link "Home" at bounding box center [215, 51] width 40 height 24
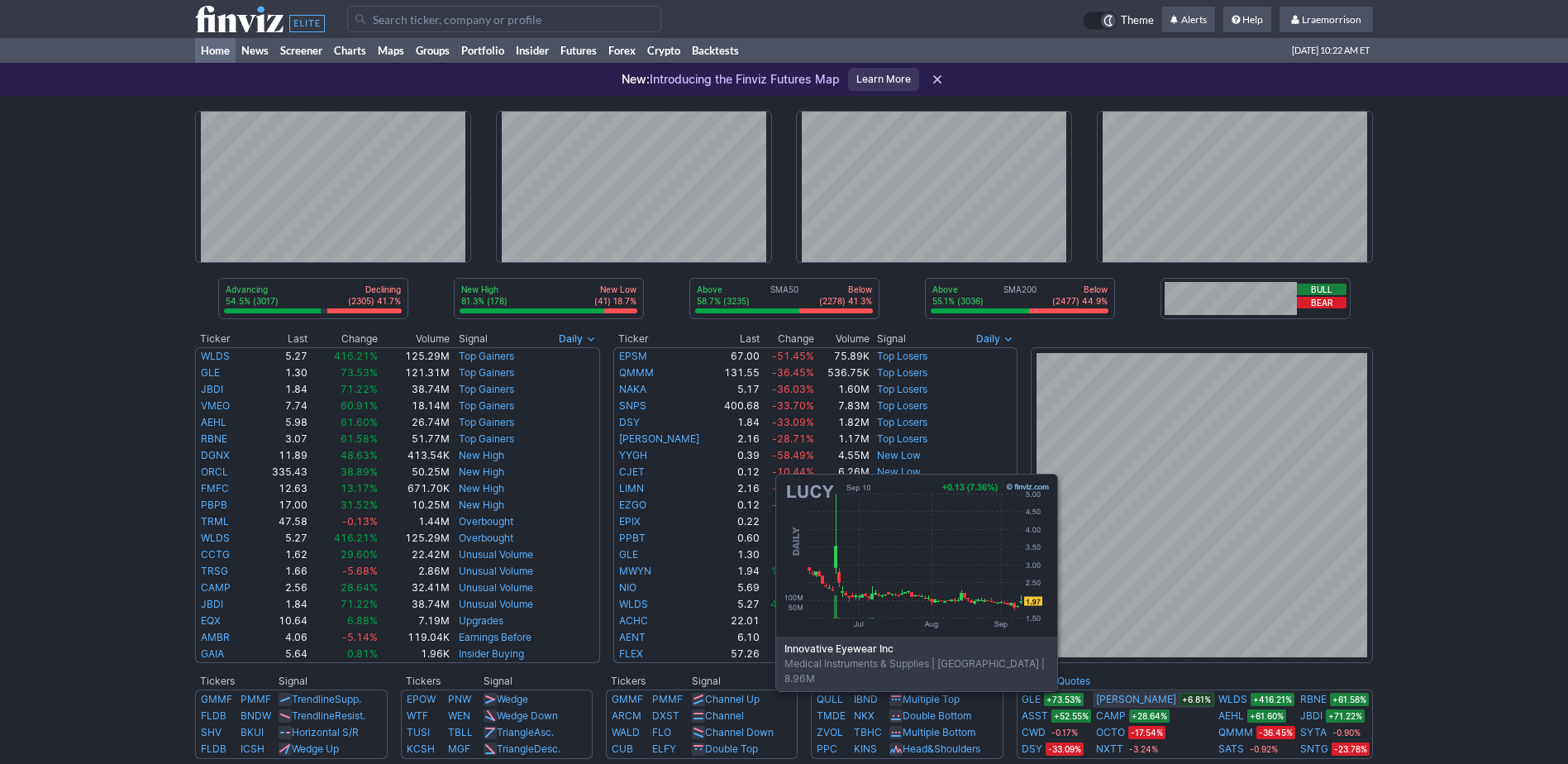
click at [1130, 701] on link "LUCY" at bounding box center [1136, 699] width 80 height 17
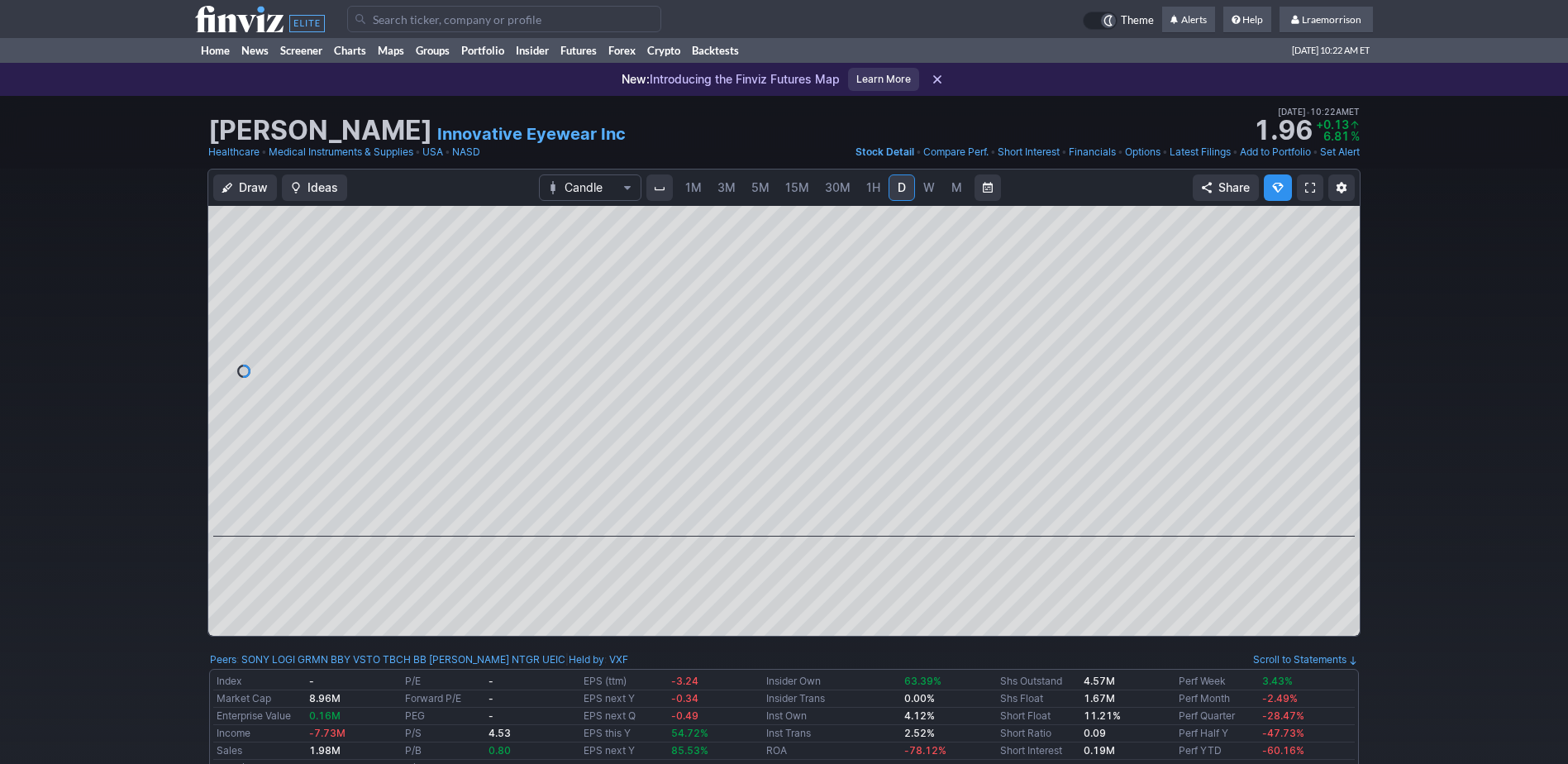
click at [692, 191] on span "1M" at bounding box center [693, 187] width 17 height 14
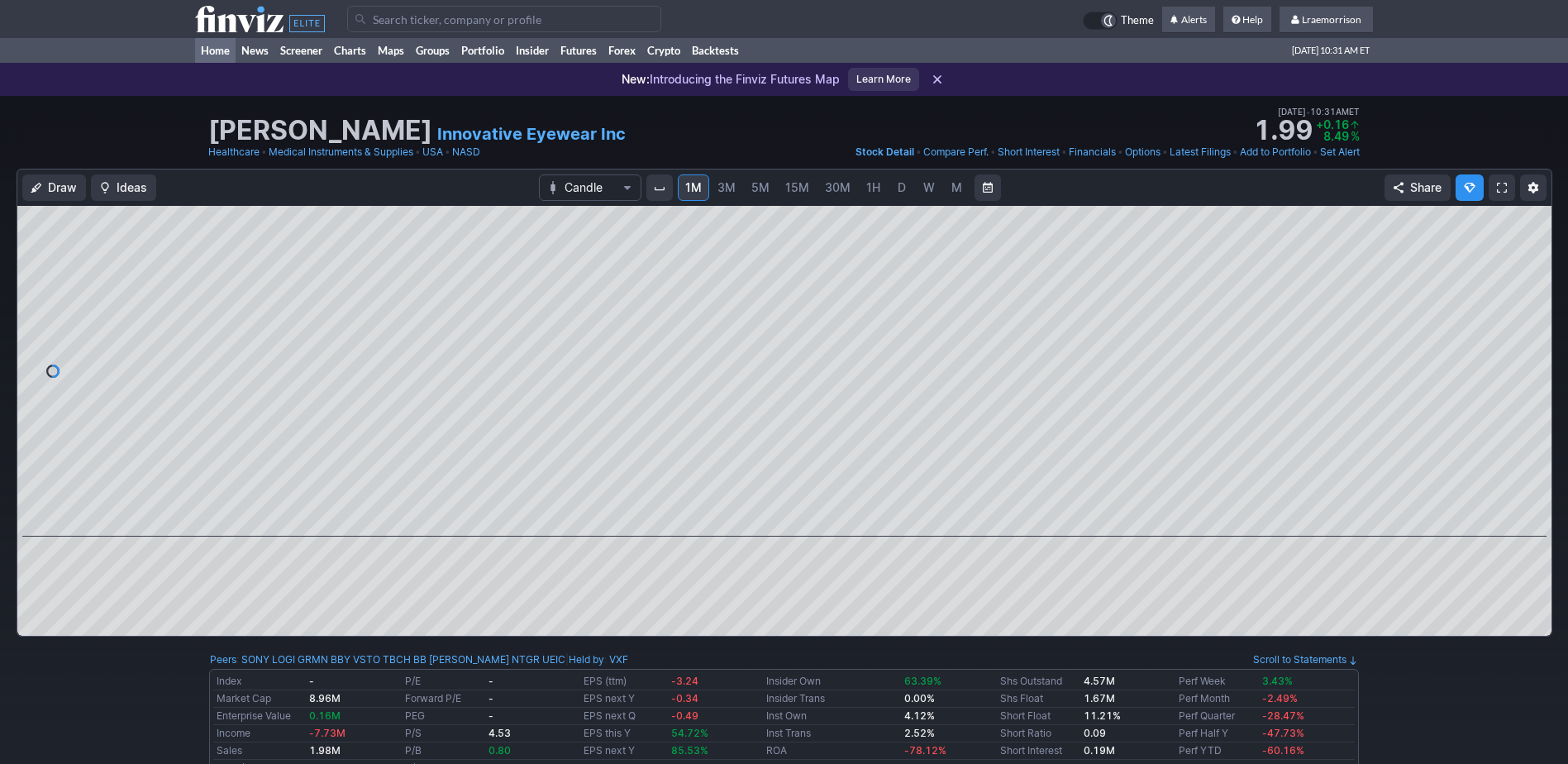
click at [210, 55] on link "Home" at bounding box center [215, 51] width 40 height 24
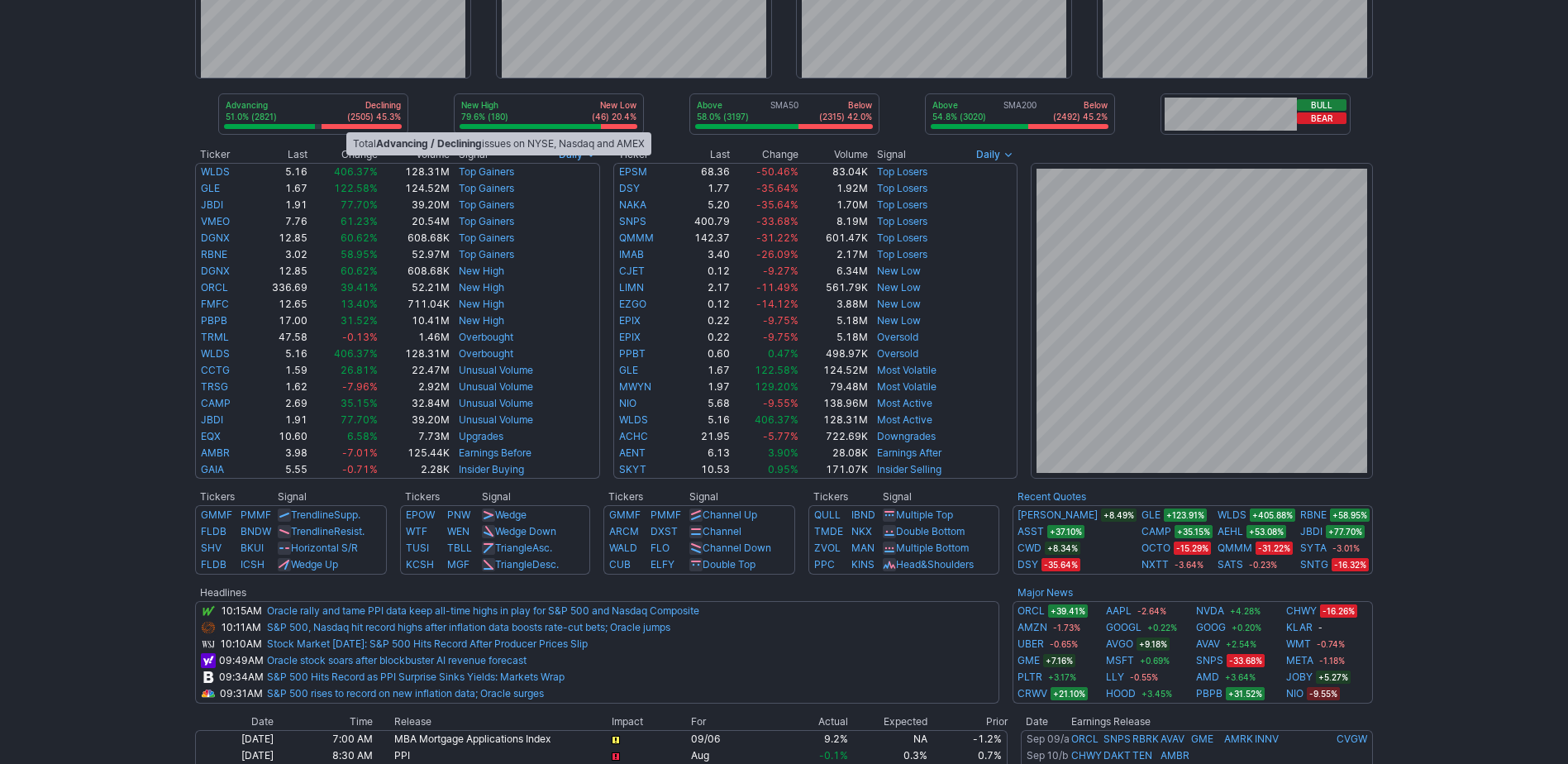
scroll to position [166, 0]
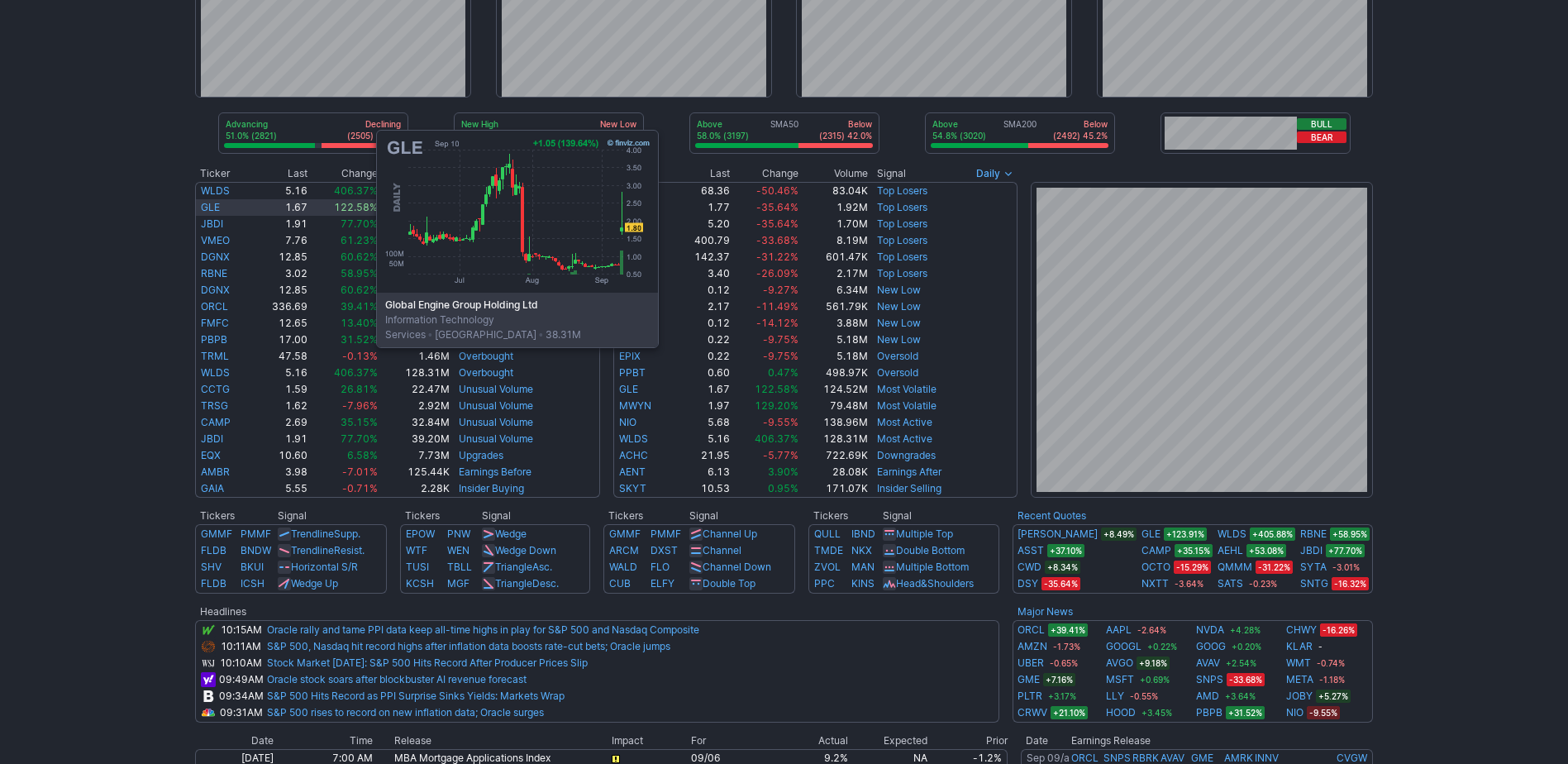
click at [211, 207] on link "GLE" at bounding box center [211, 207] width 19 height 12
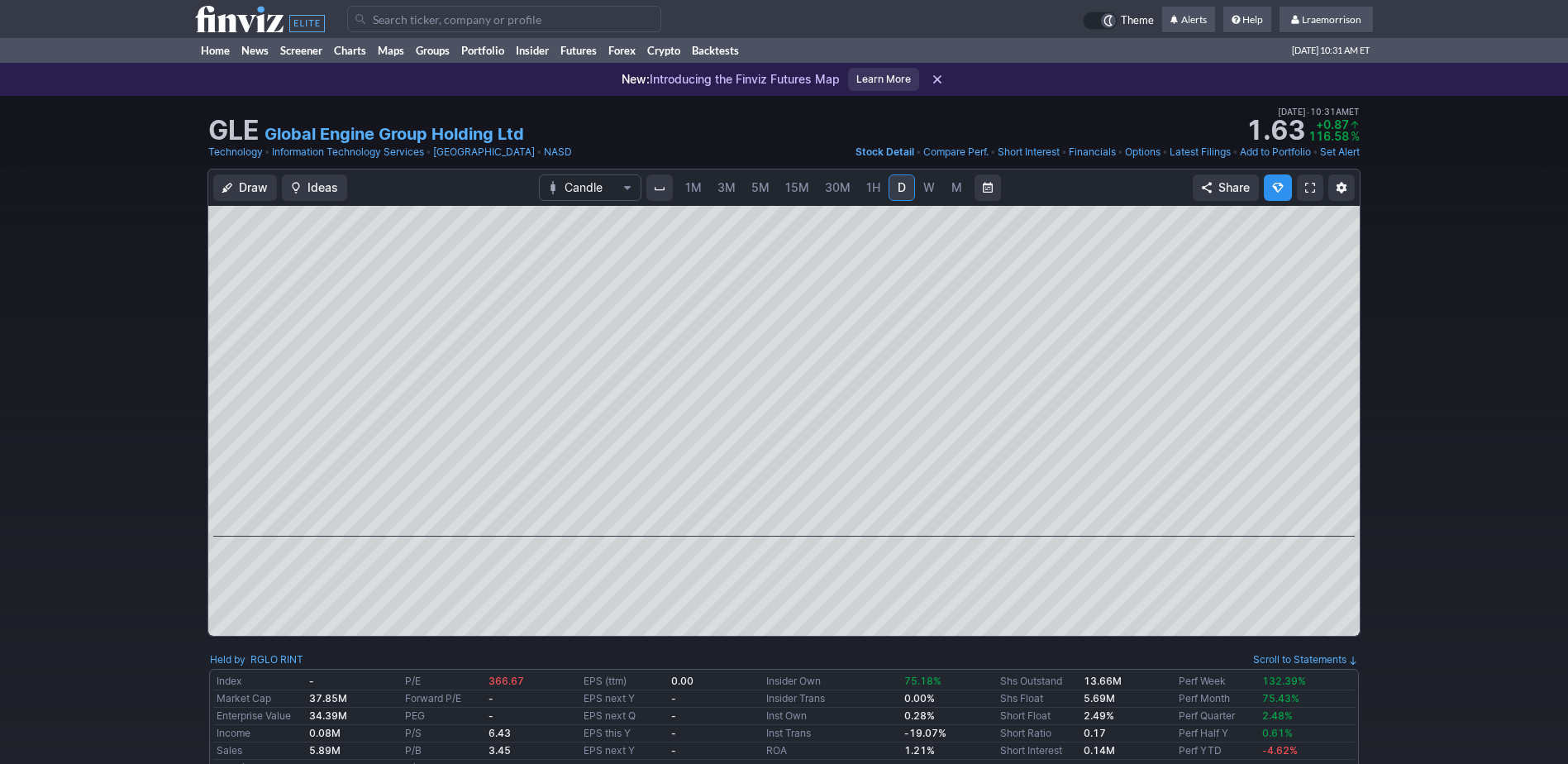
click at [688, 191] on span "1M" at bounding box center [693, 187] width 17 height 14
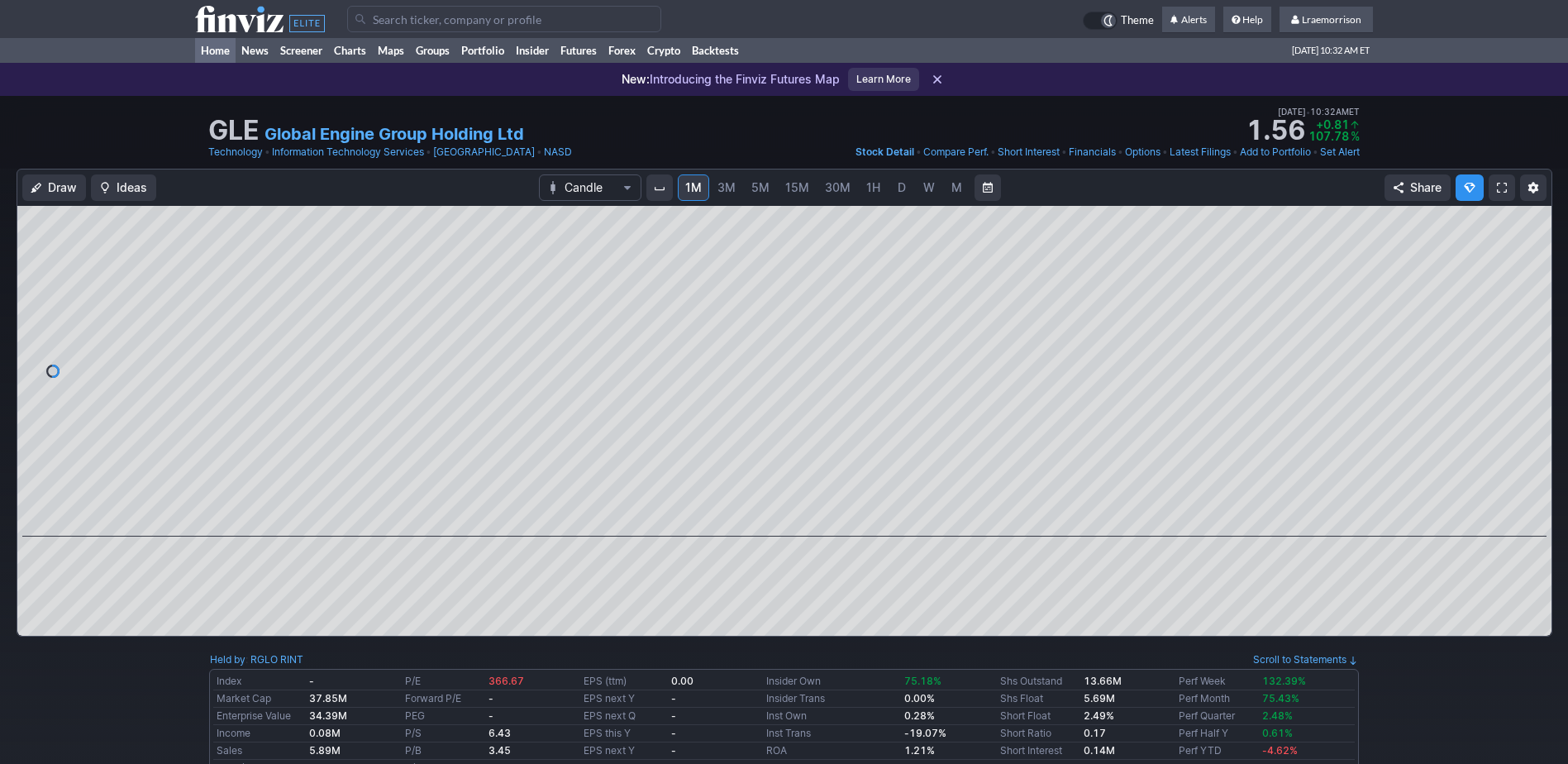
click at [218, 47] on link "Home" at bounding box center [215, 51] width 40 height 24
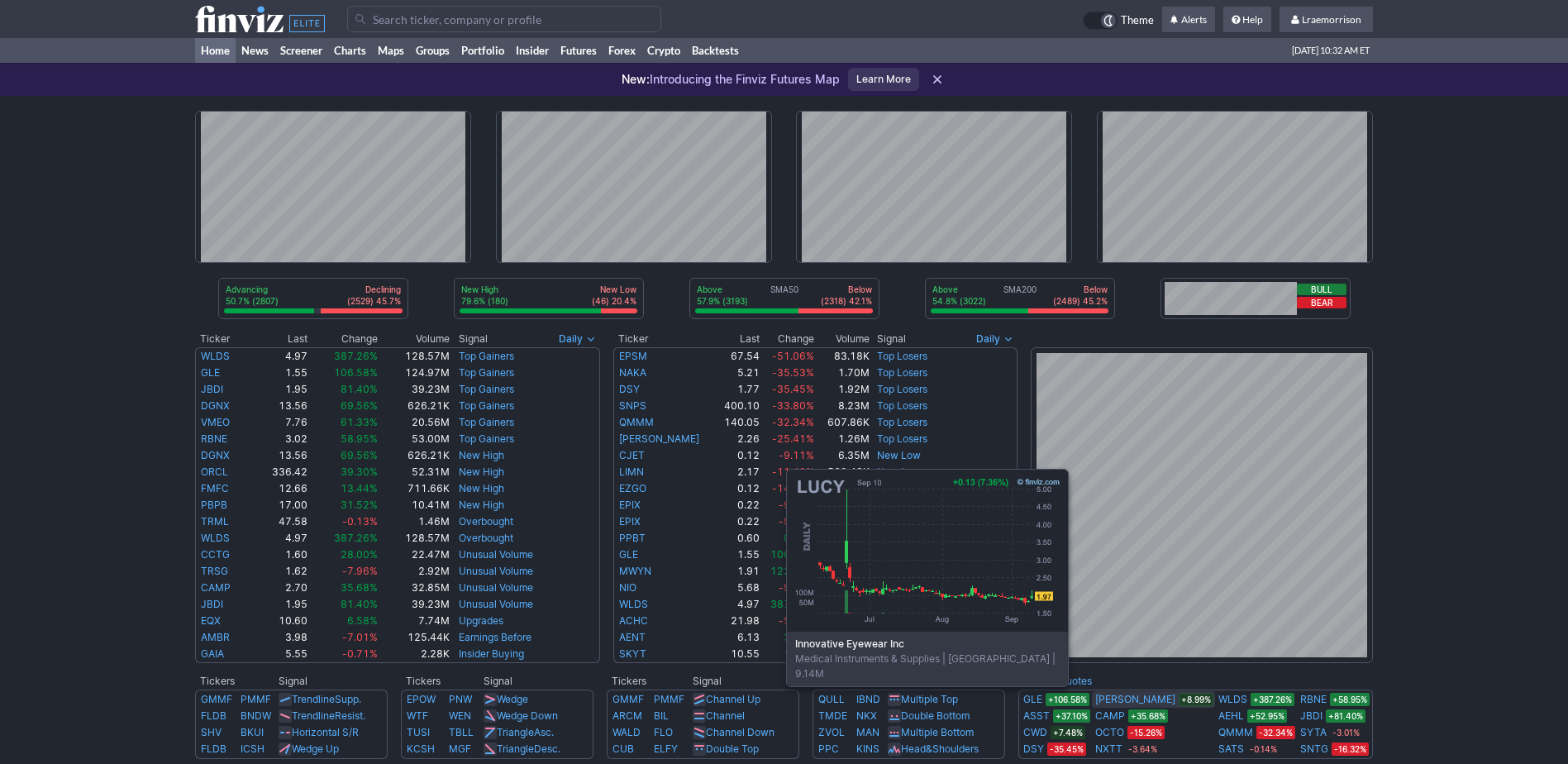
click at [1141, 696] on link "[PERSON_NAME]" at bounding box center [1135, 699] width 80 height 17
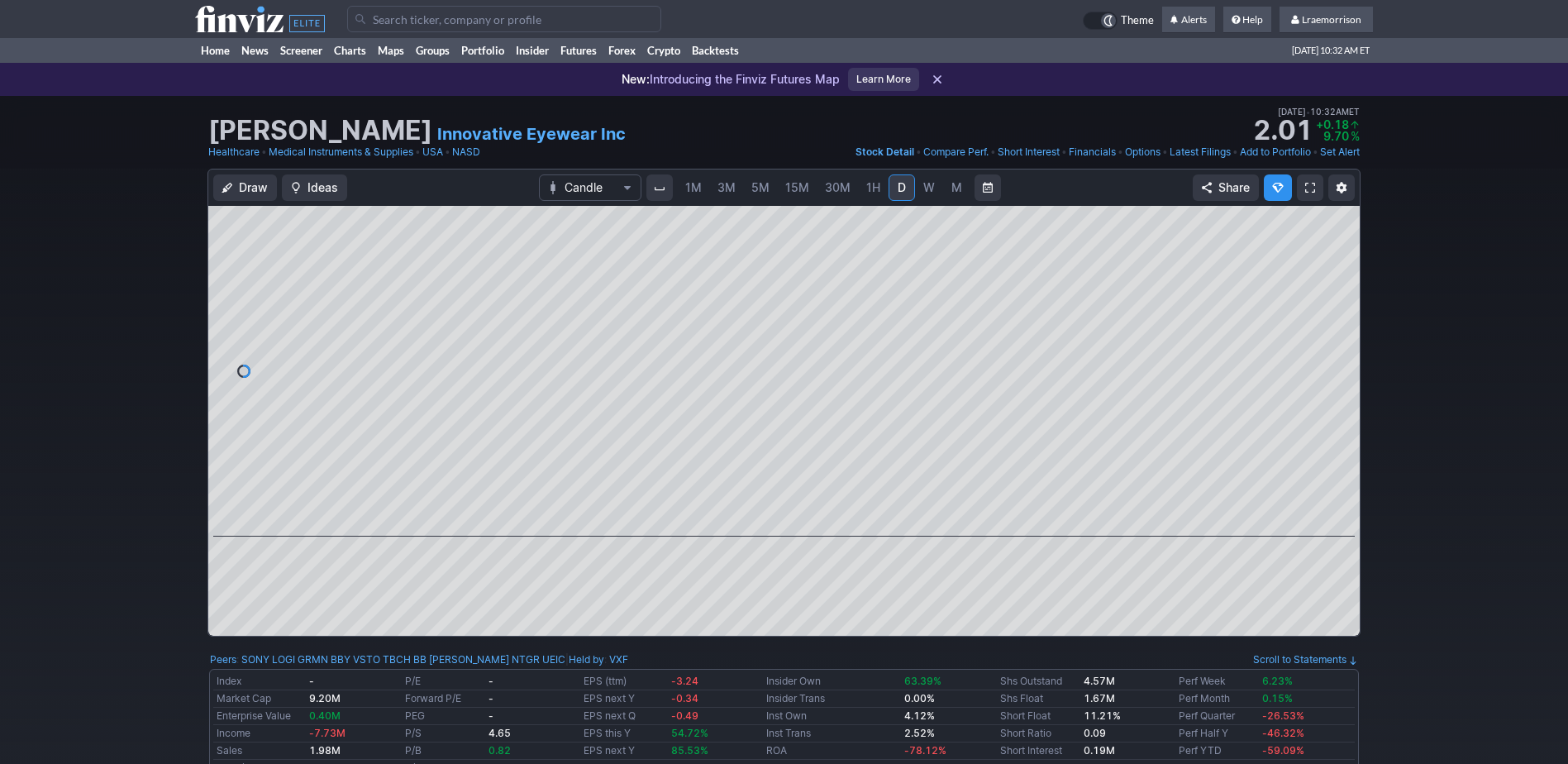
click at [694, 193] on span "1M" at bounding box center [693, 187] width 17 height 14
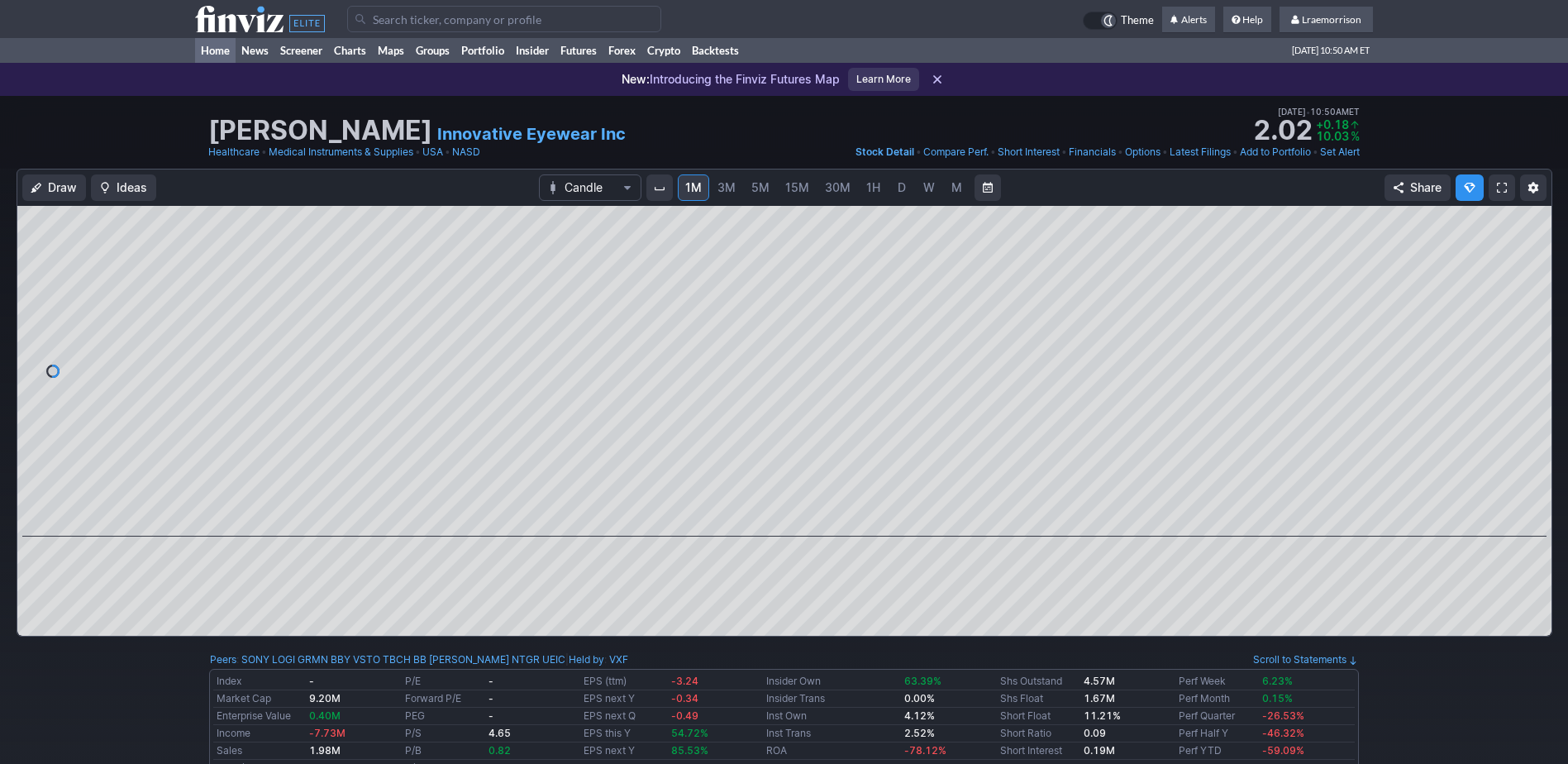
click at [213, 52] on link "Home" at bounding box center [215, 51] width 40 height 24
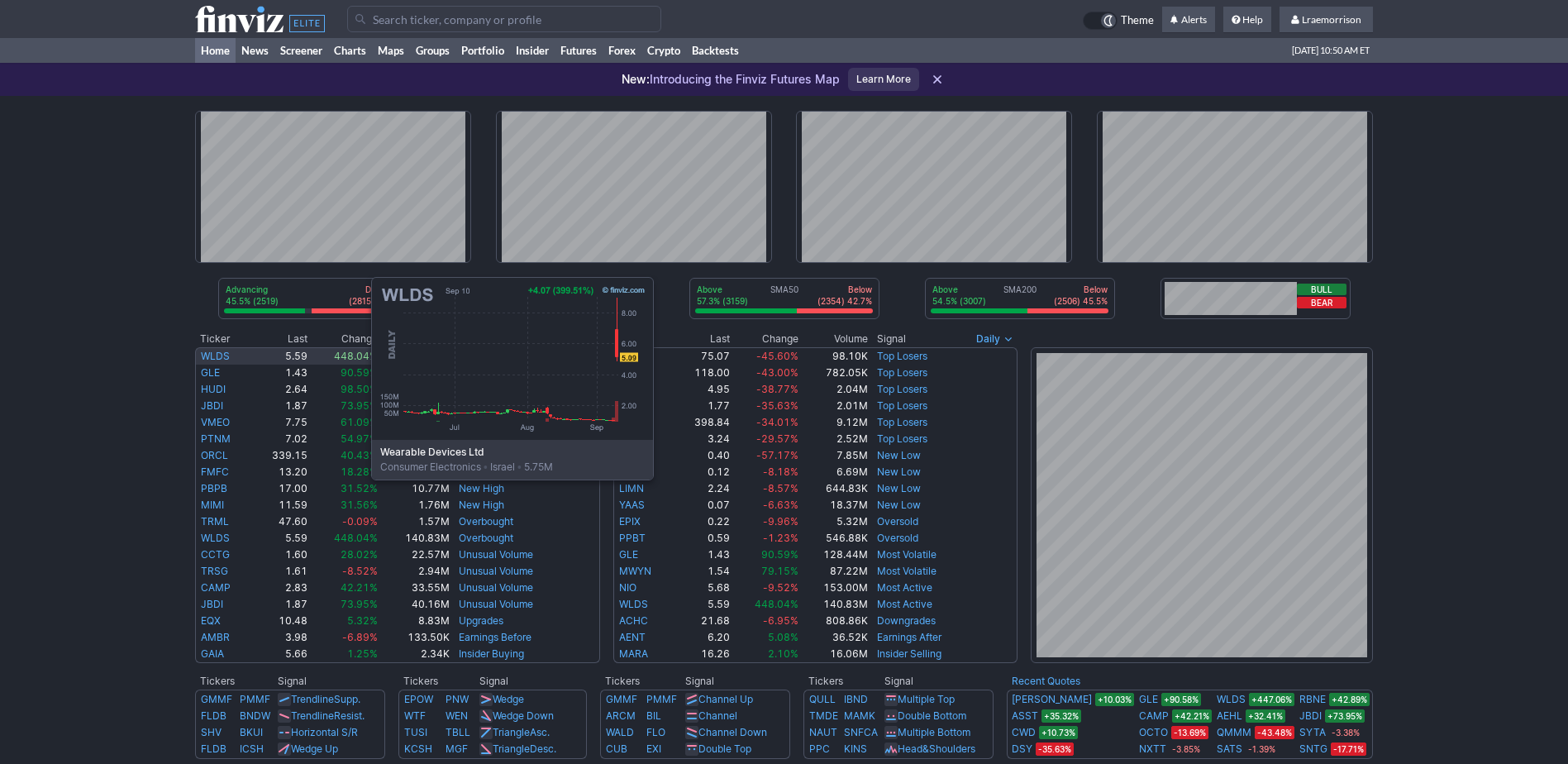
click at [206, 355] on link "WLDS" at bounding box center [215, 355] width 29 height 12
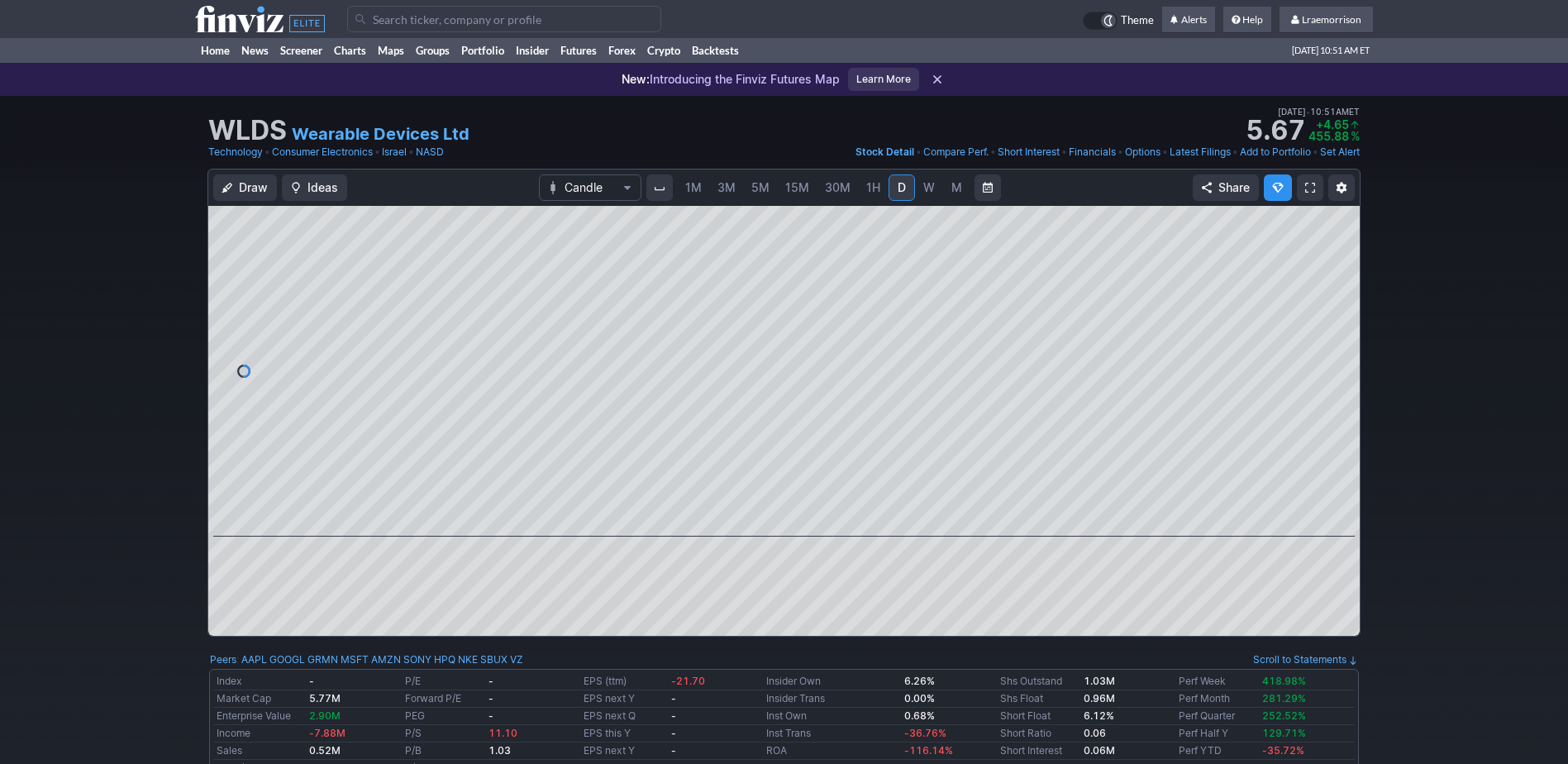
click at [694, 194] on span "1M" at bounding box center [693, 187] width 17 height 17
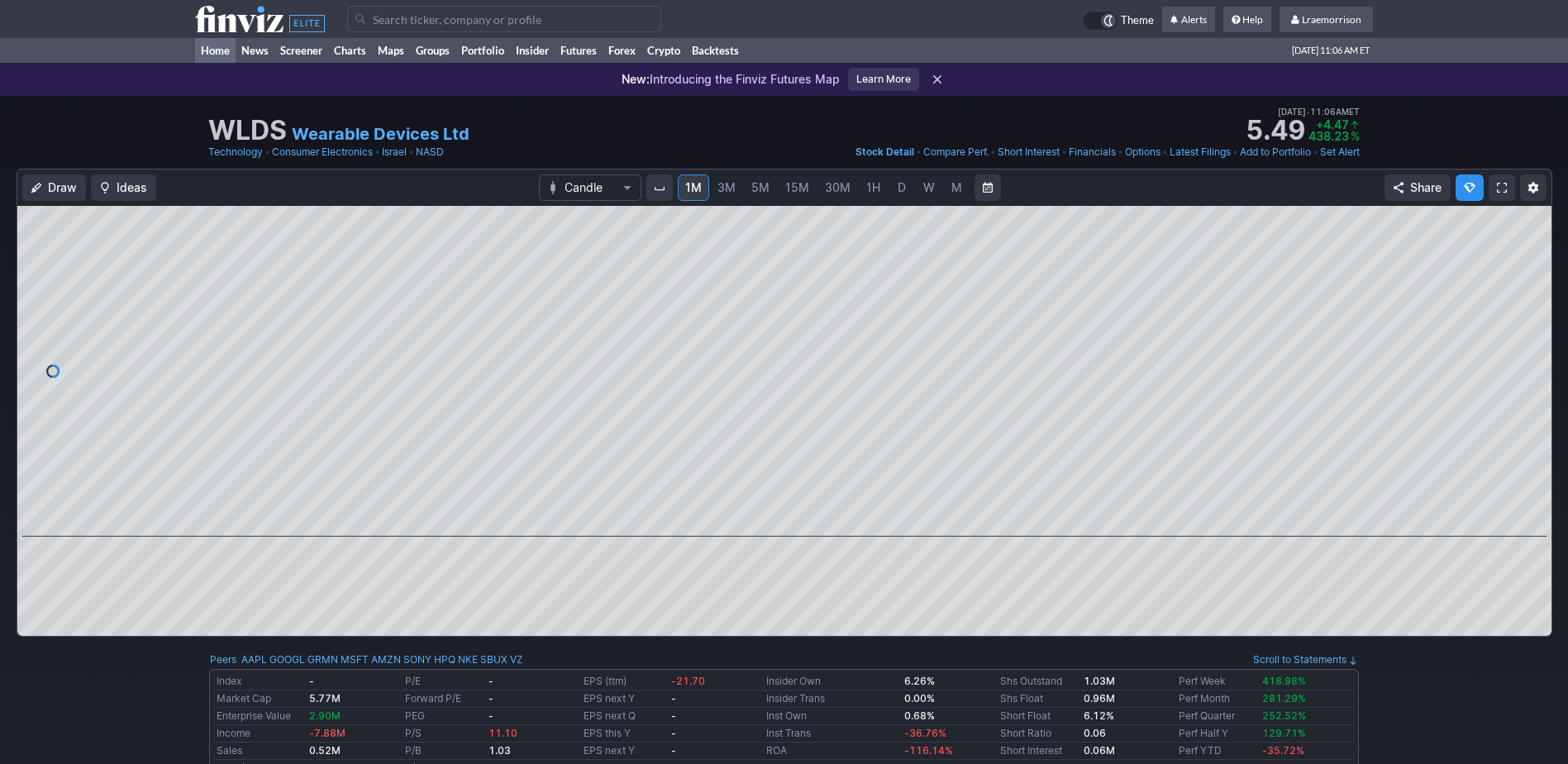
click at [210, 51] on link "Home" at bounding box center [215, 51] width 40 height 24
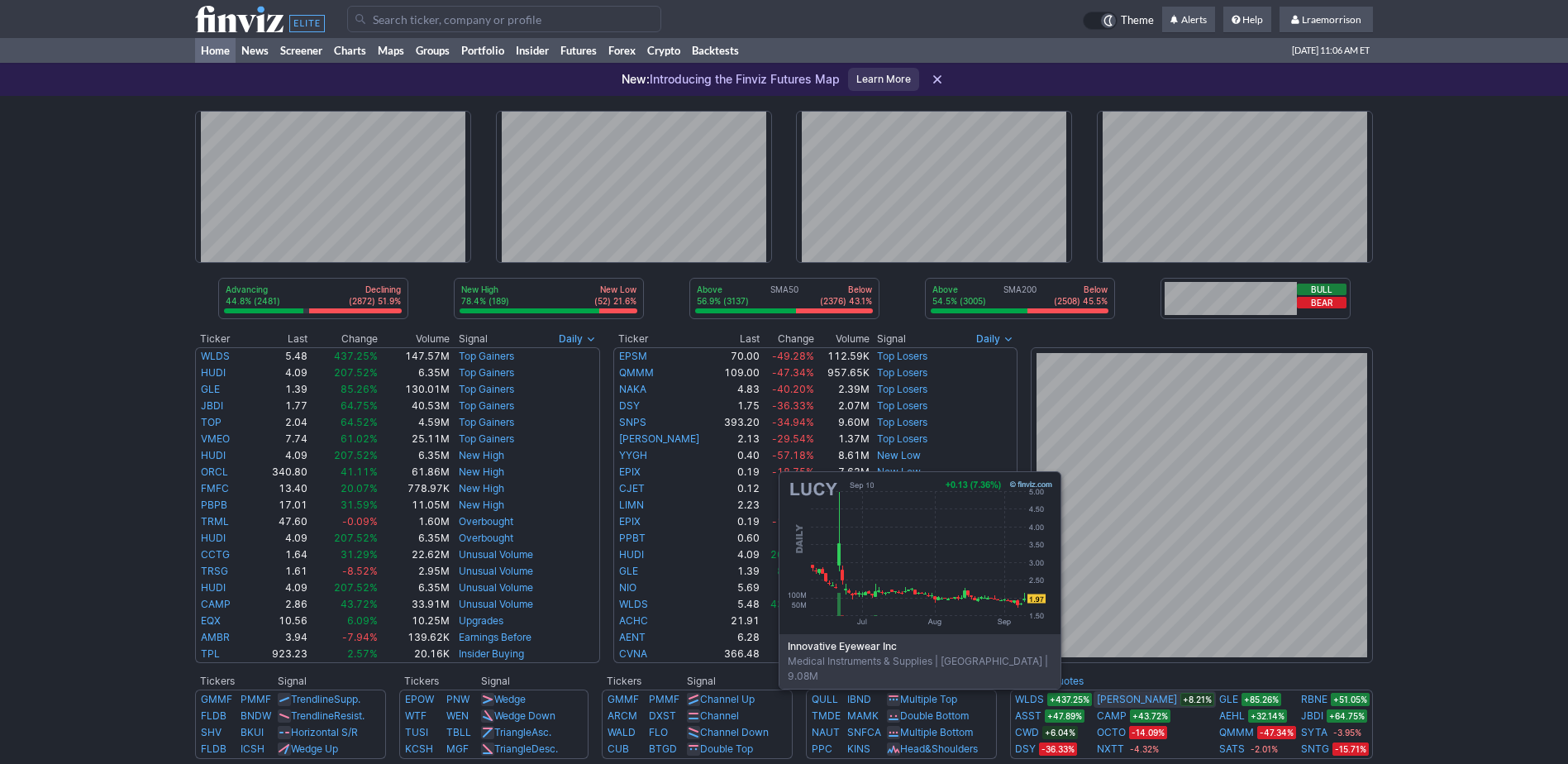
click at [1133, 699] on link "[PERSON_NAME]" at bounding box center [1137, 699] width 80 height 17
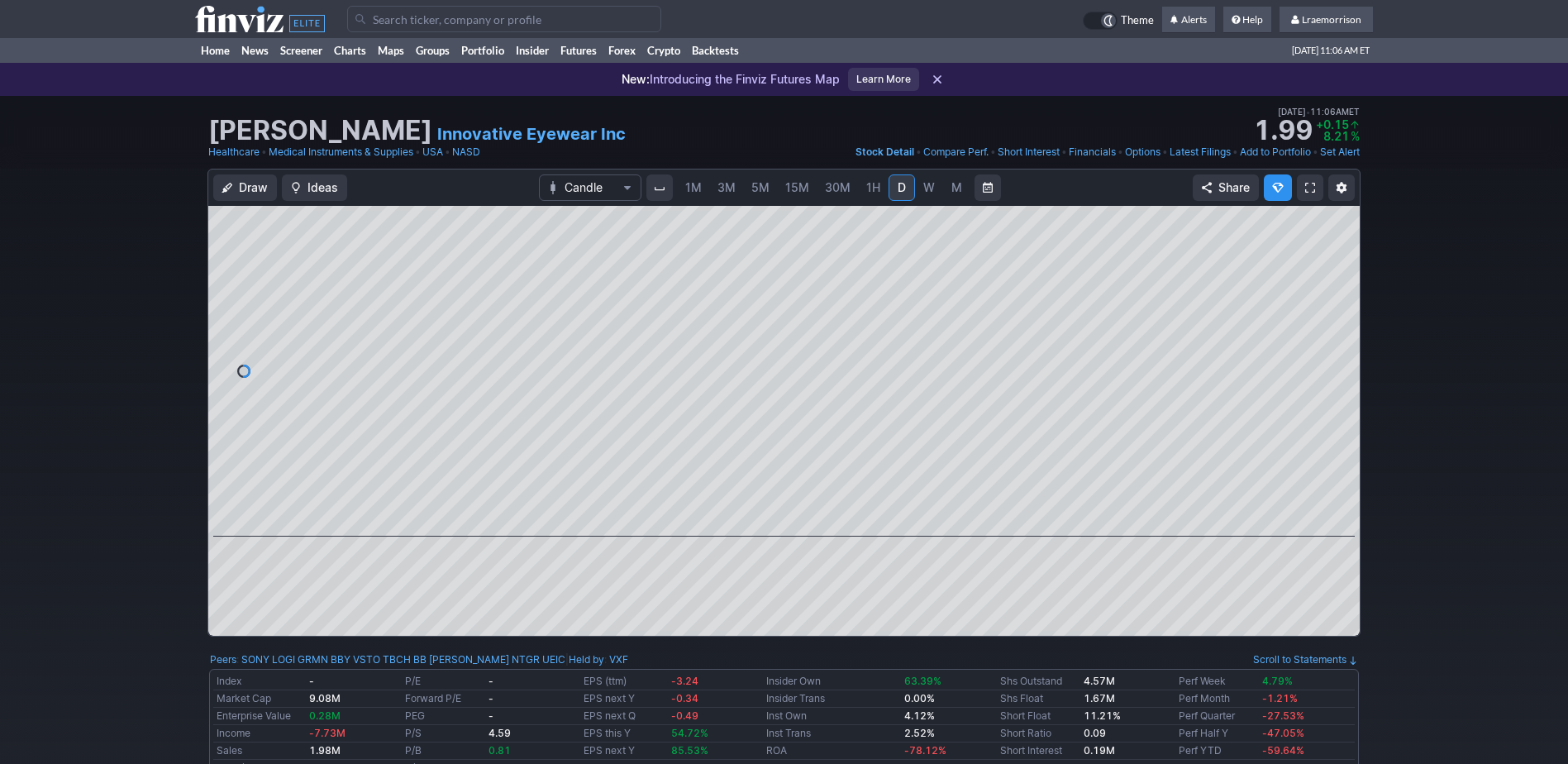
click at [691, 185] on span "1M" at bounding box center [693, 187] width 17 height 14
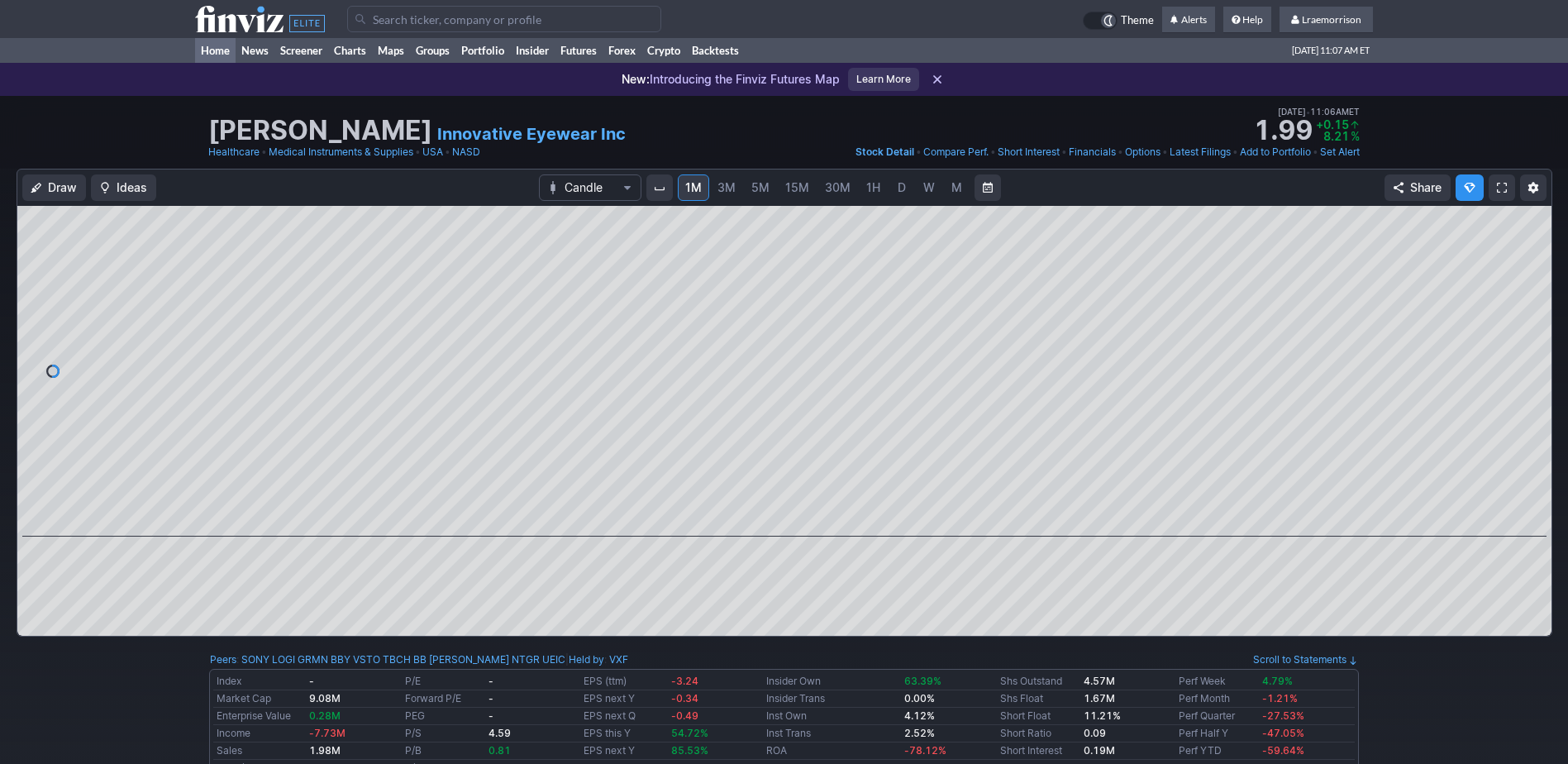
click at [213, 53] on link "Home" at bounding box center [215, 51] width 40 height 24
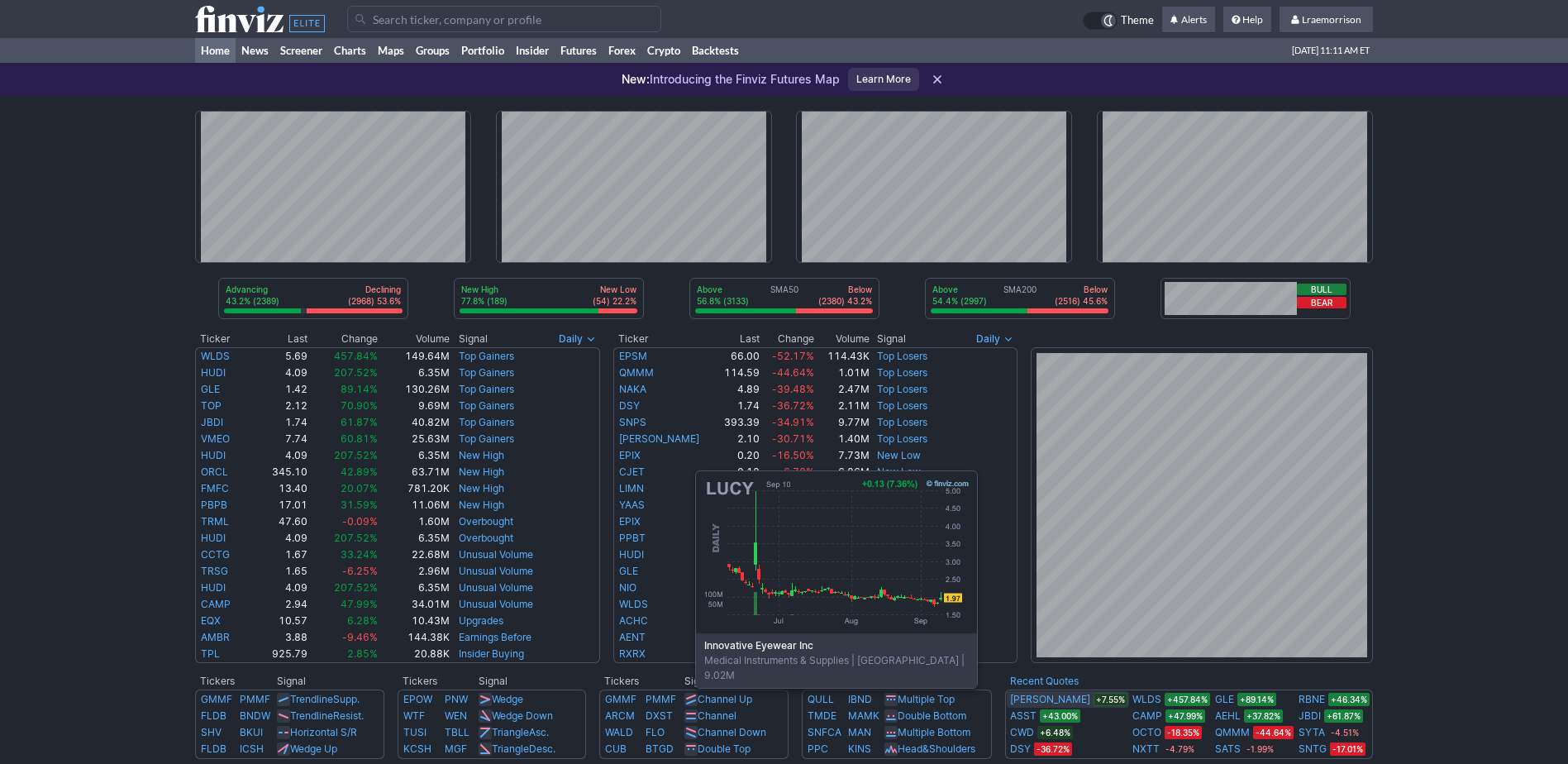
click at [1050, 697] on link "[PERSON_NAME]" at bounding box center [1051, 699] width 80 height 17
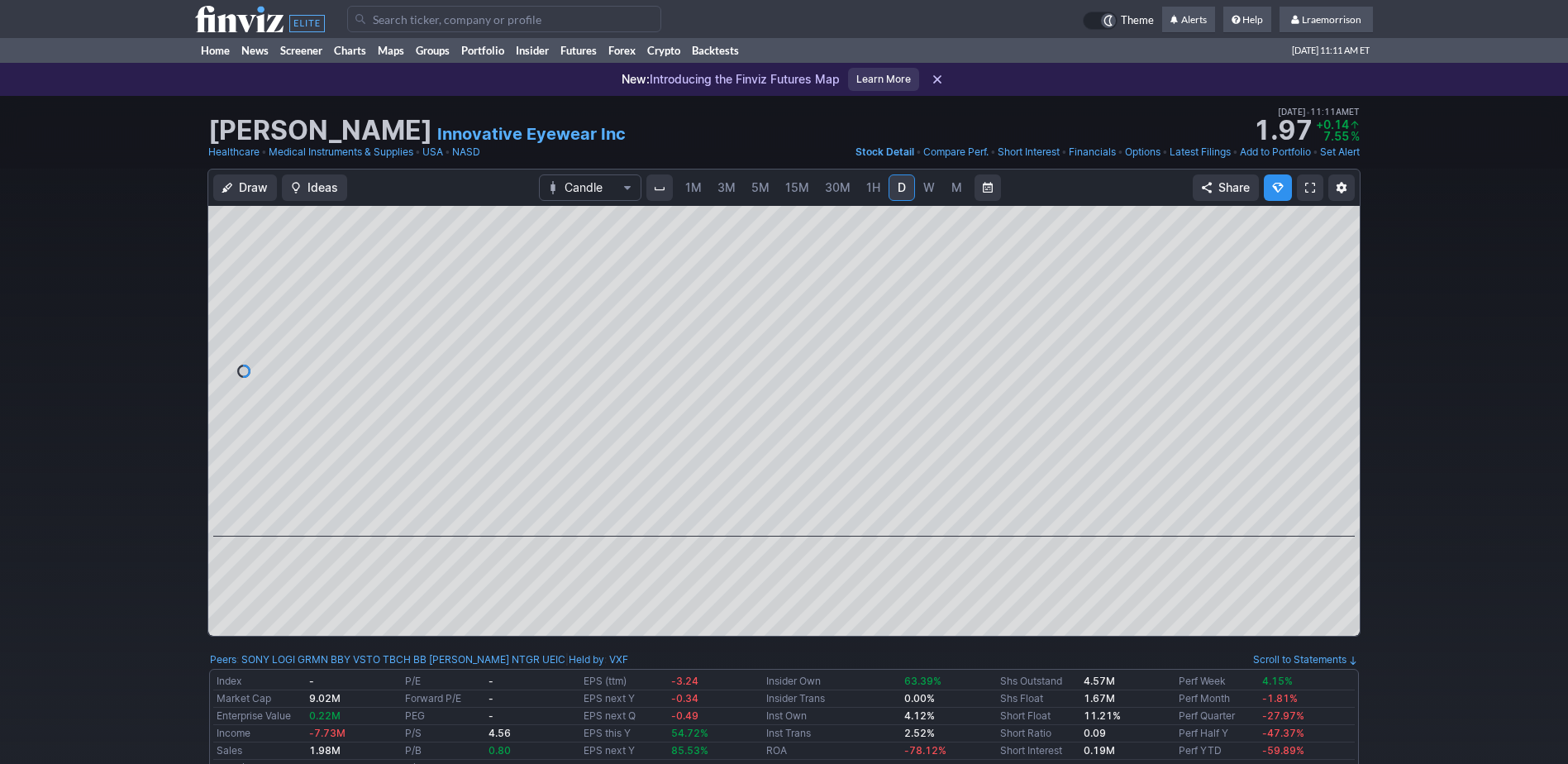
click at [690, 183] on span "1M" at bounding box center [693, 187] width 17 height 14
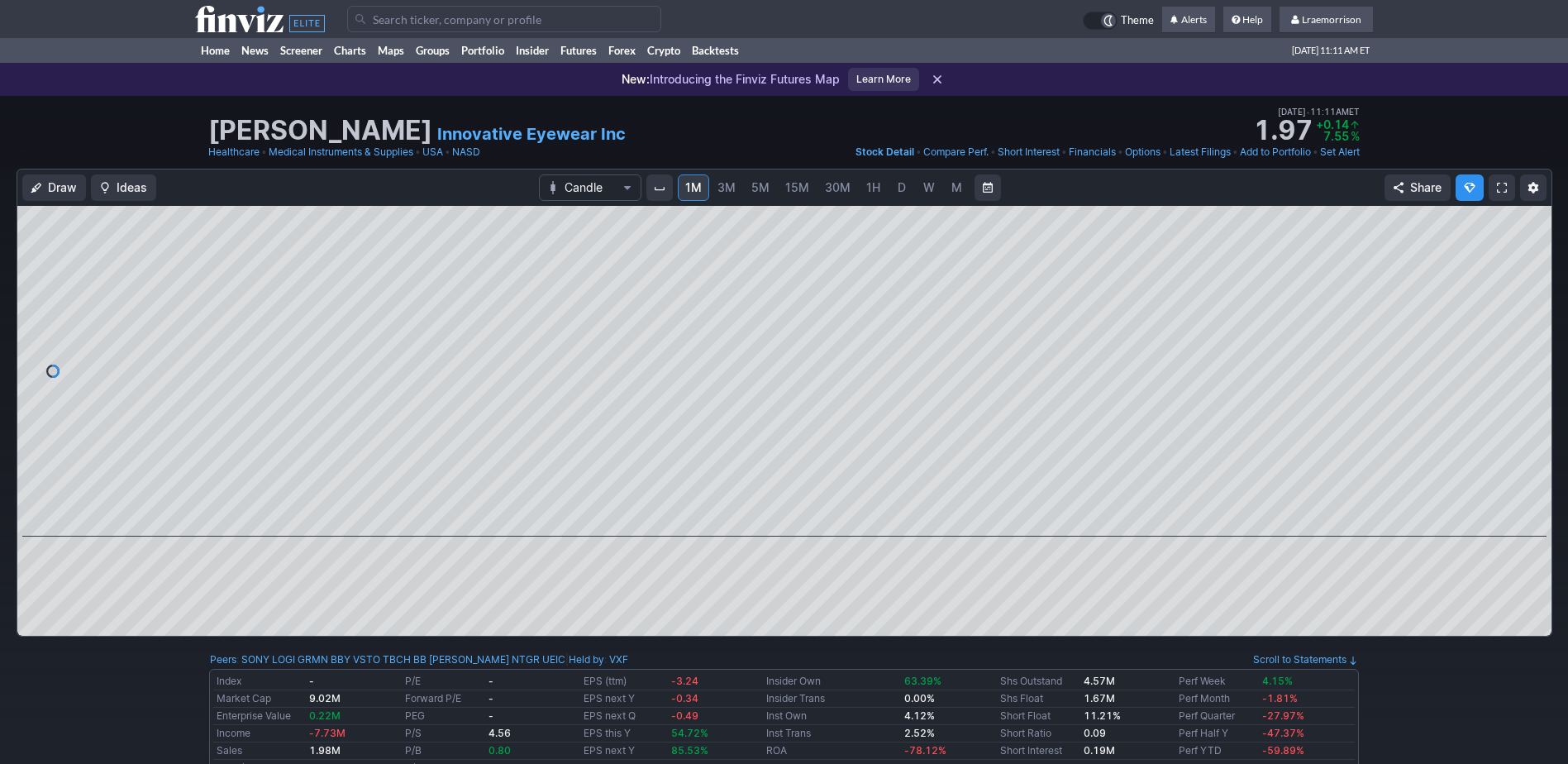
click at [919, 191] on link "W" at bounding box center [929, 187] width 26 height 26
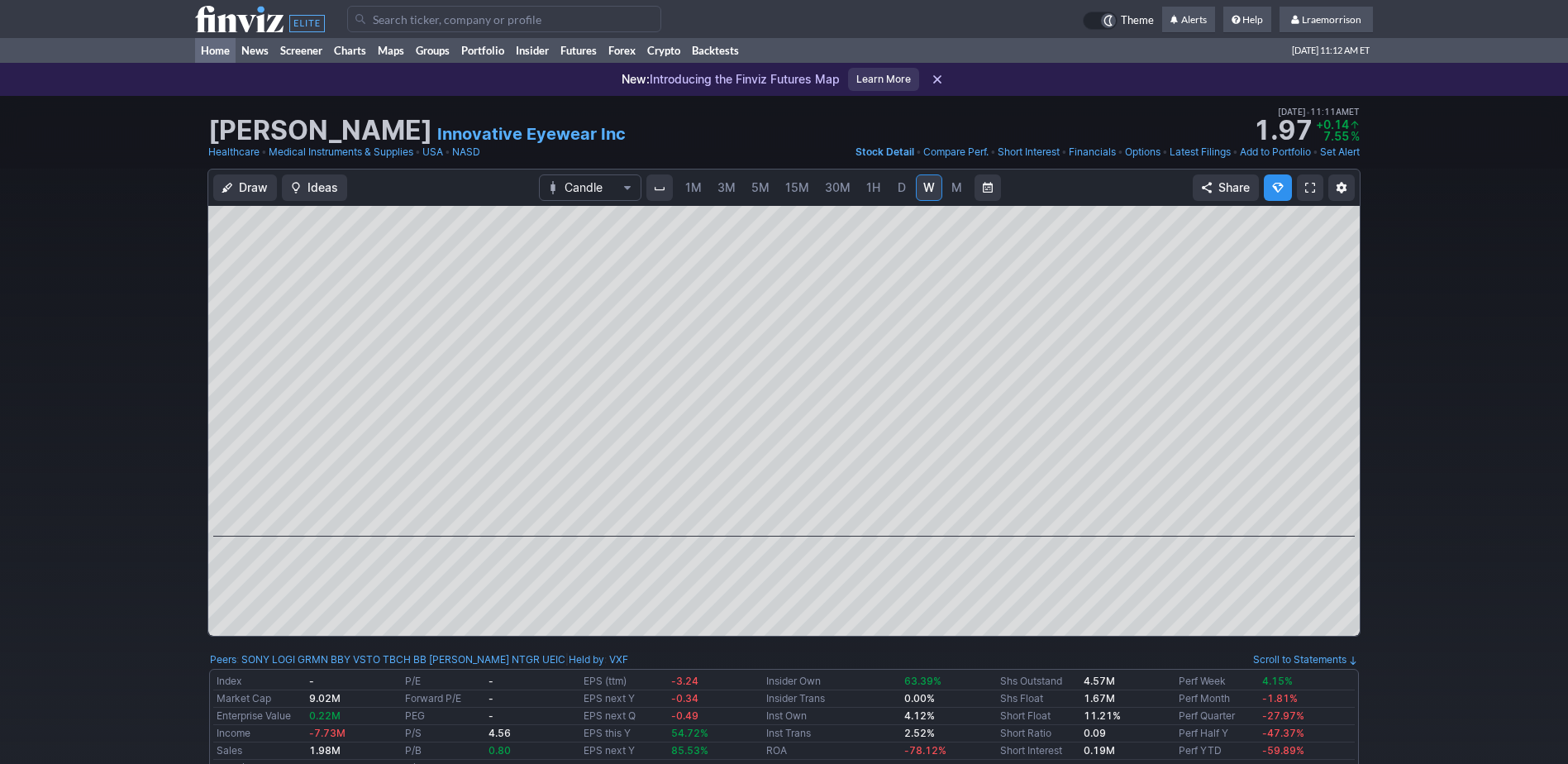
click at [214, 57] on link "Home" at bounding box center [215, 51] width 40 height 24
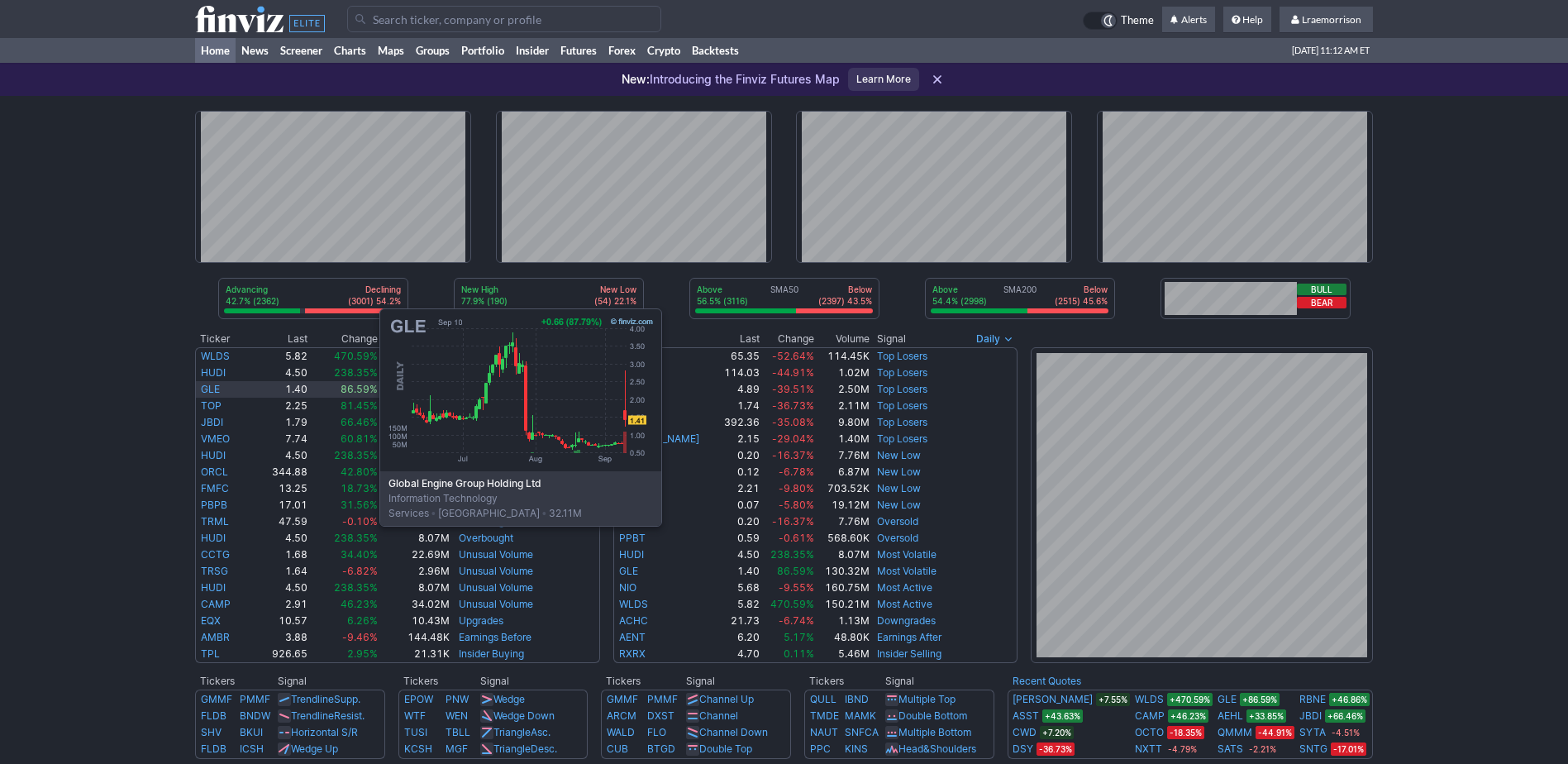
click at [214, 387] on link "GLE" at bounding box center [211, 389] width 19 height 12
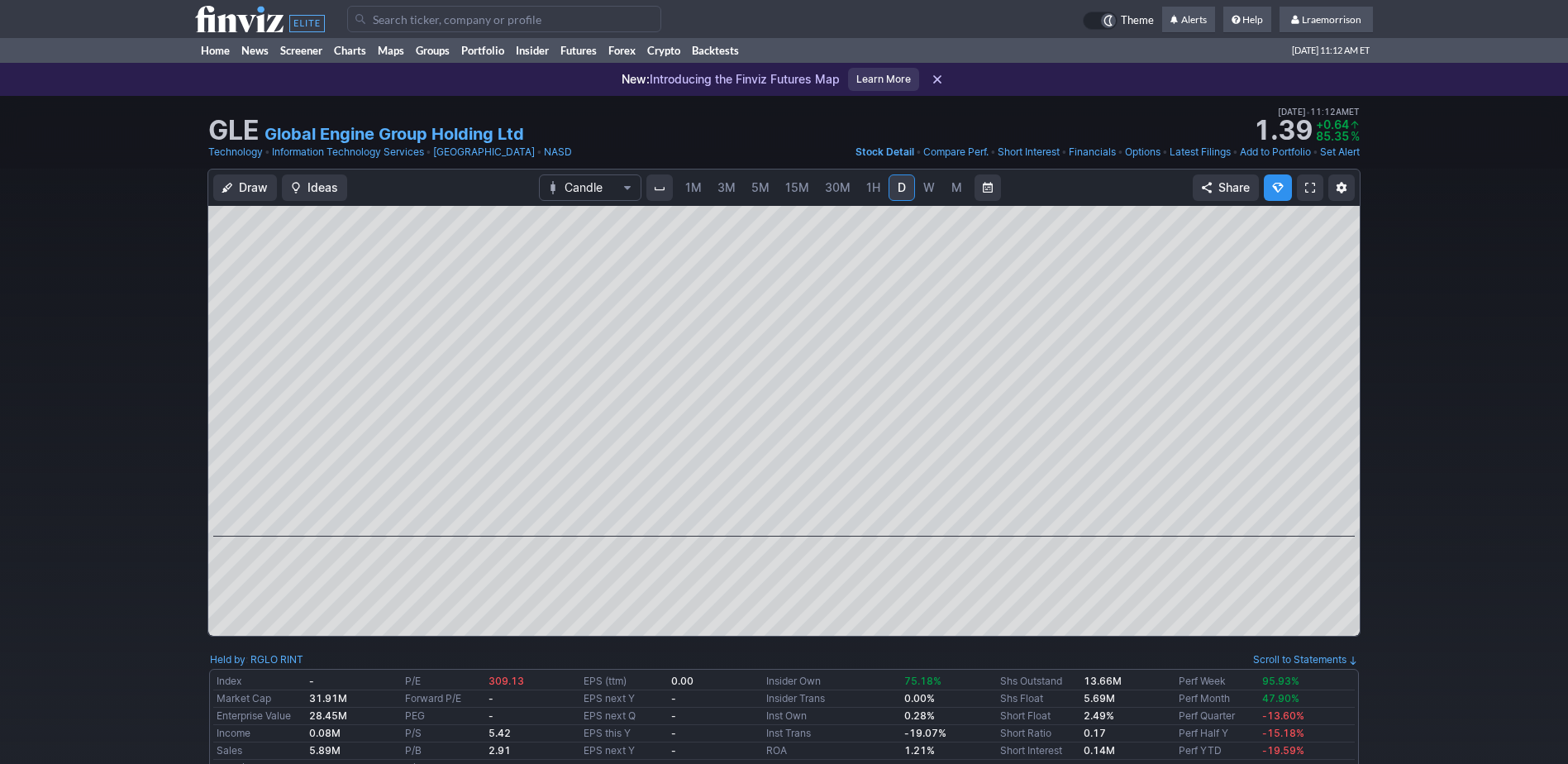
click at [692, 191] on span "1M" at bounding box center [693, 187] width 17 height 14
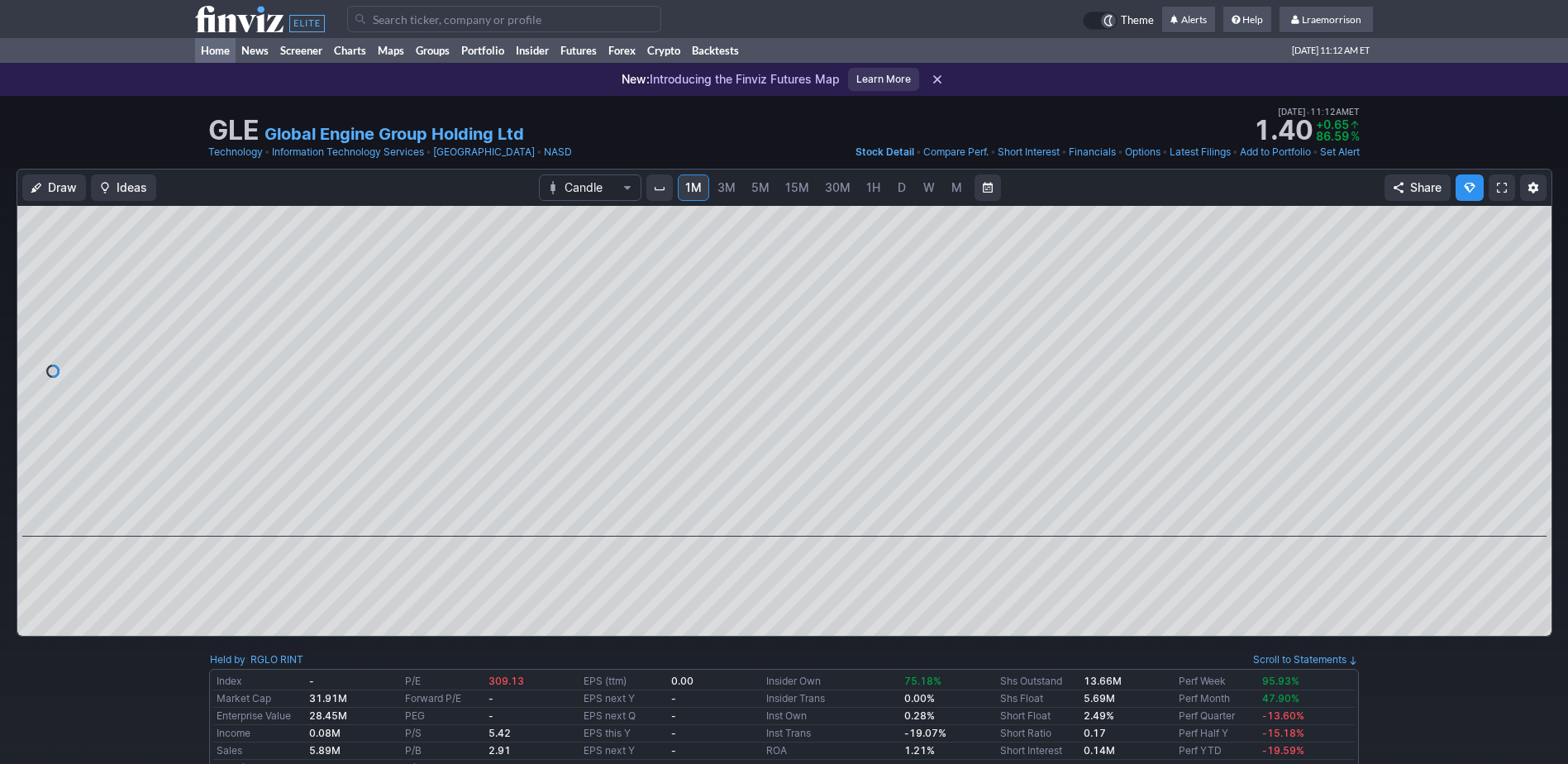
click at [209, 46] on link "Home" at bounding box center [215, 51] width 40 height 24
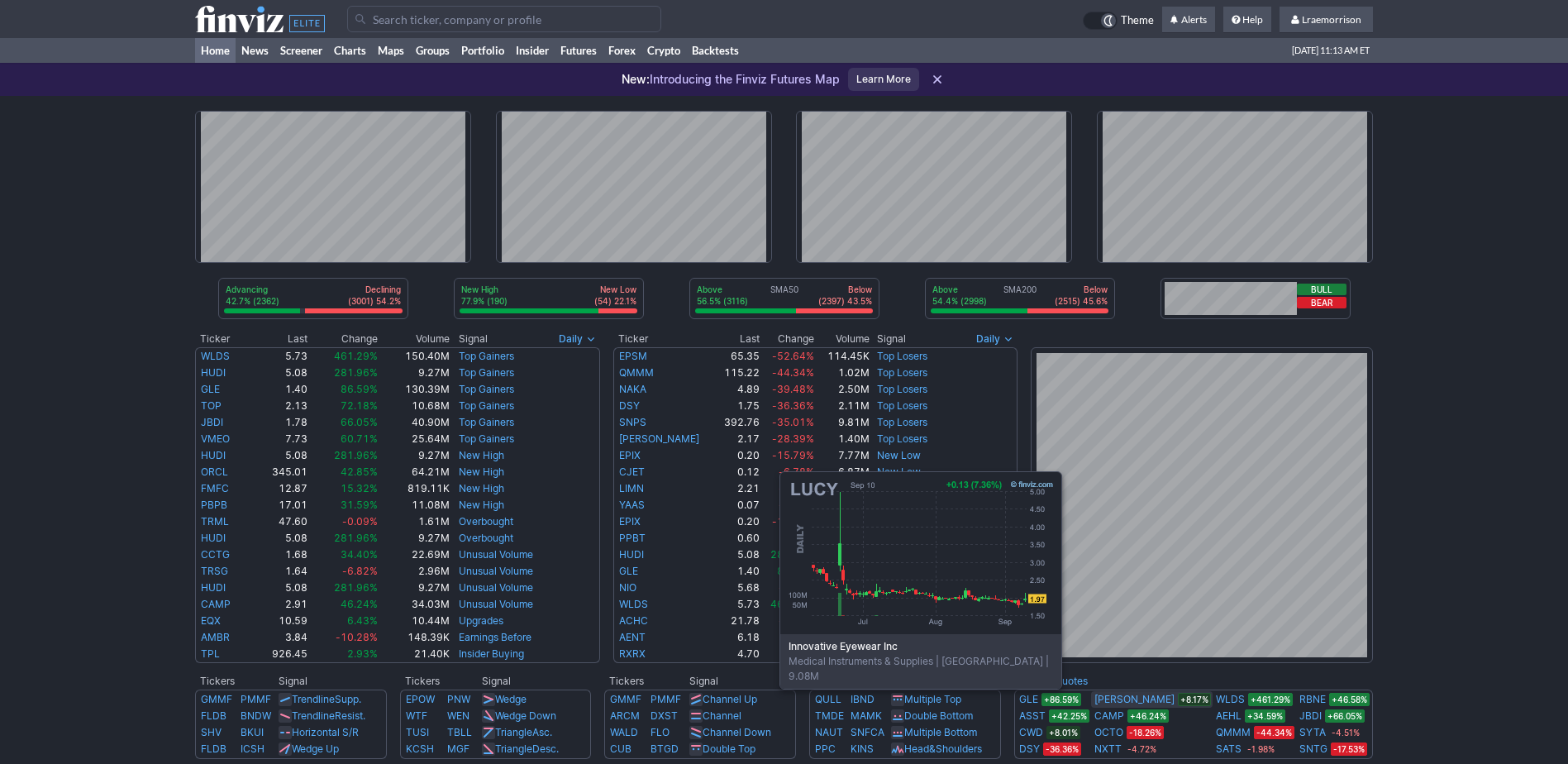
click at [1134, 699] on link "[PERSON_NAME]" at bounding box center [1134, 699] width 80 height 17
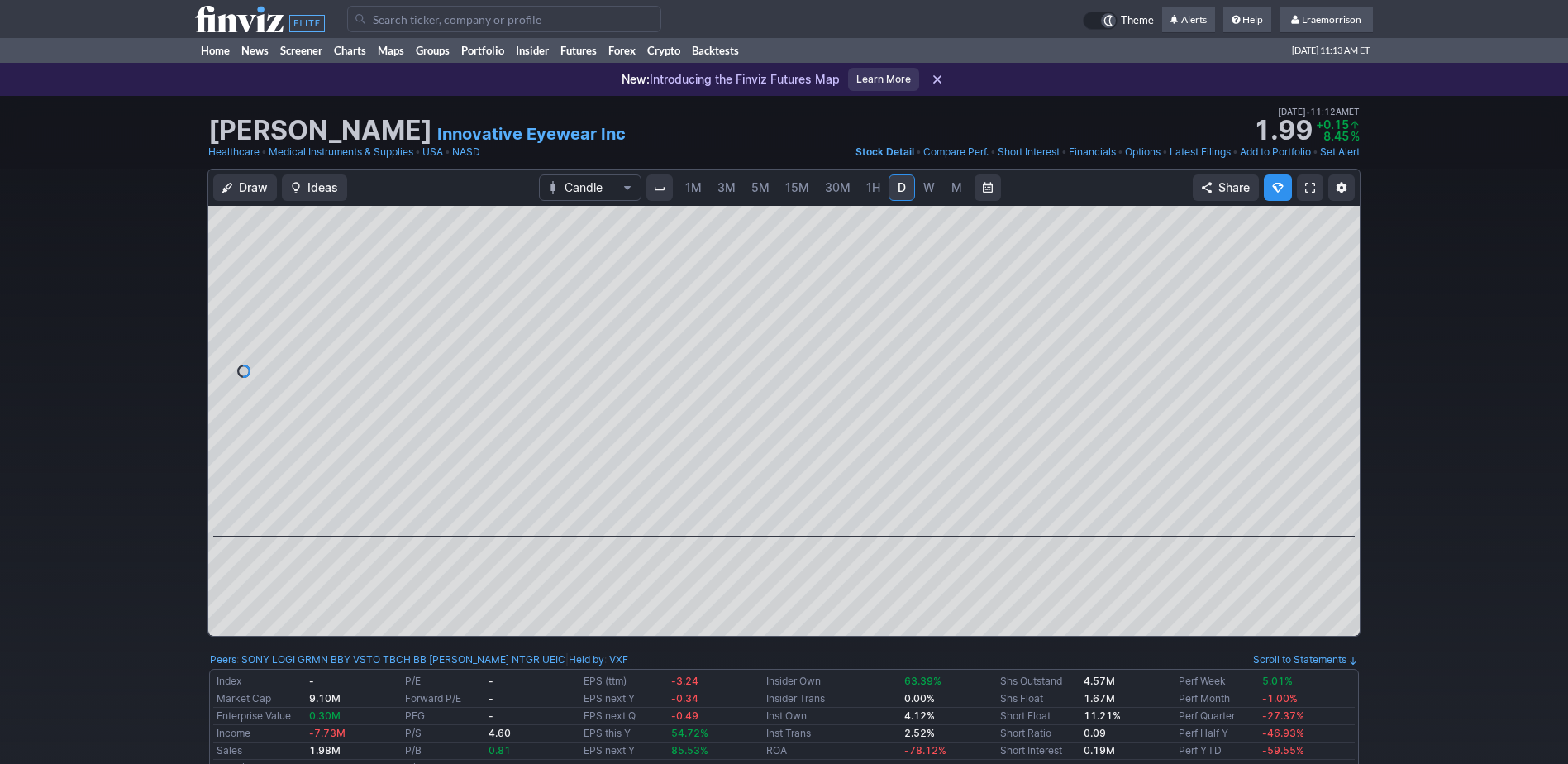
click at [693, 190] on span "1M" at bounding box center [693, 187] width 17 height 14
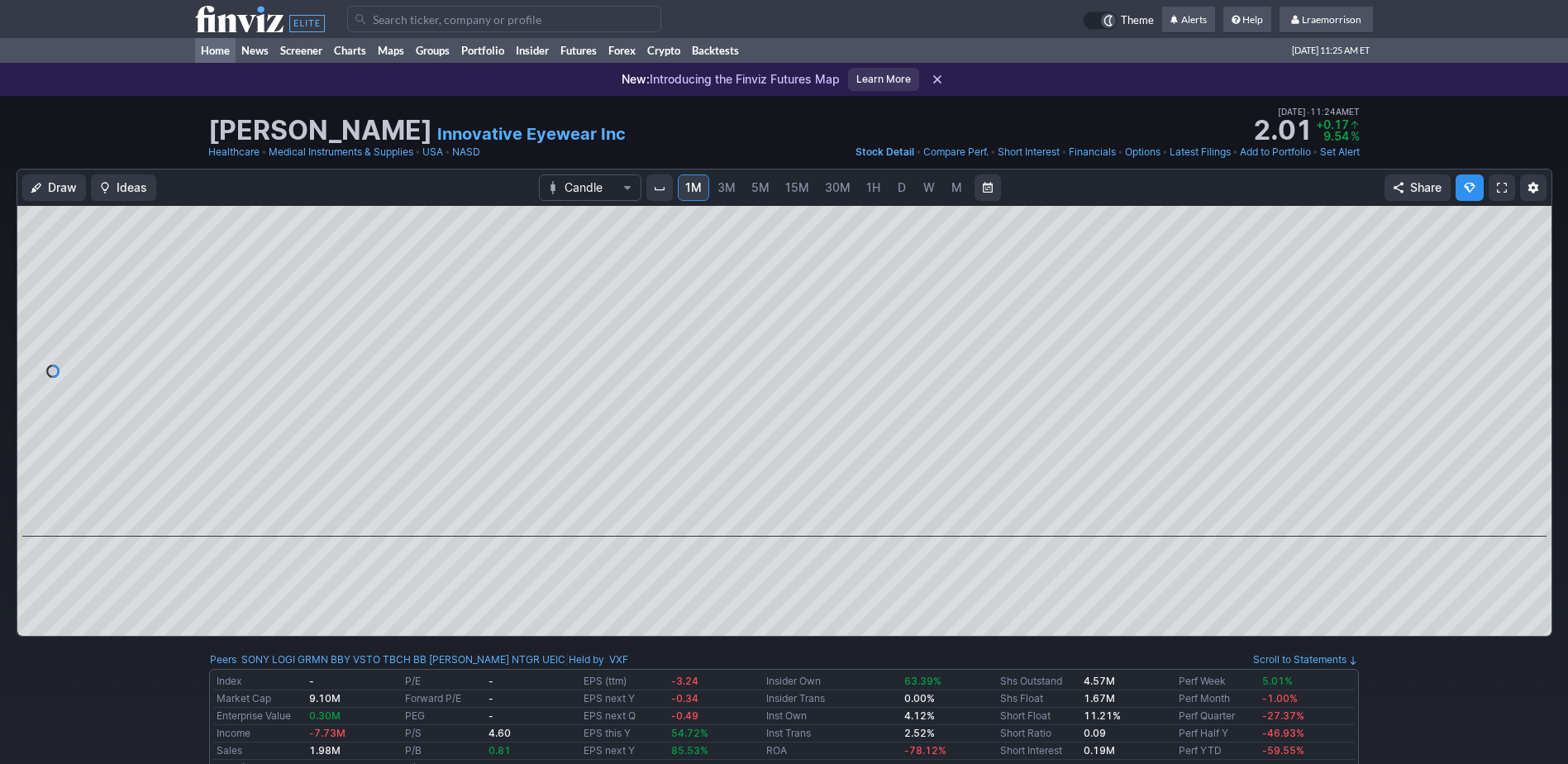
click at [220, 44] on link "Home" at bounding box center [215, 51] width 40 height 24
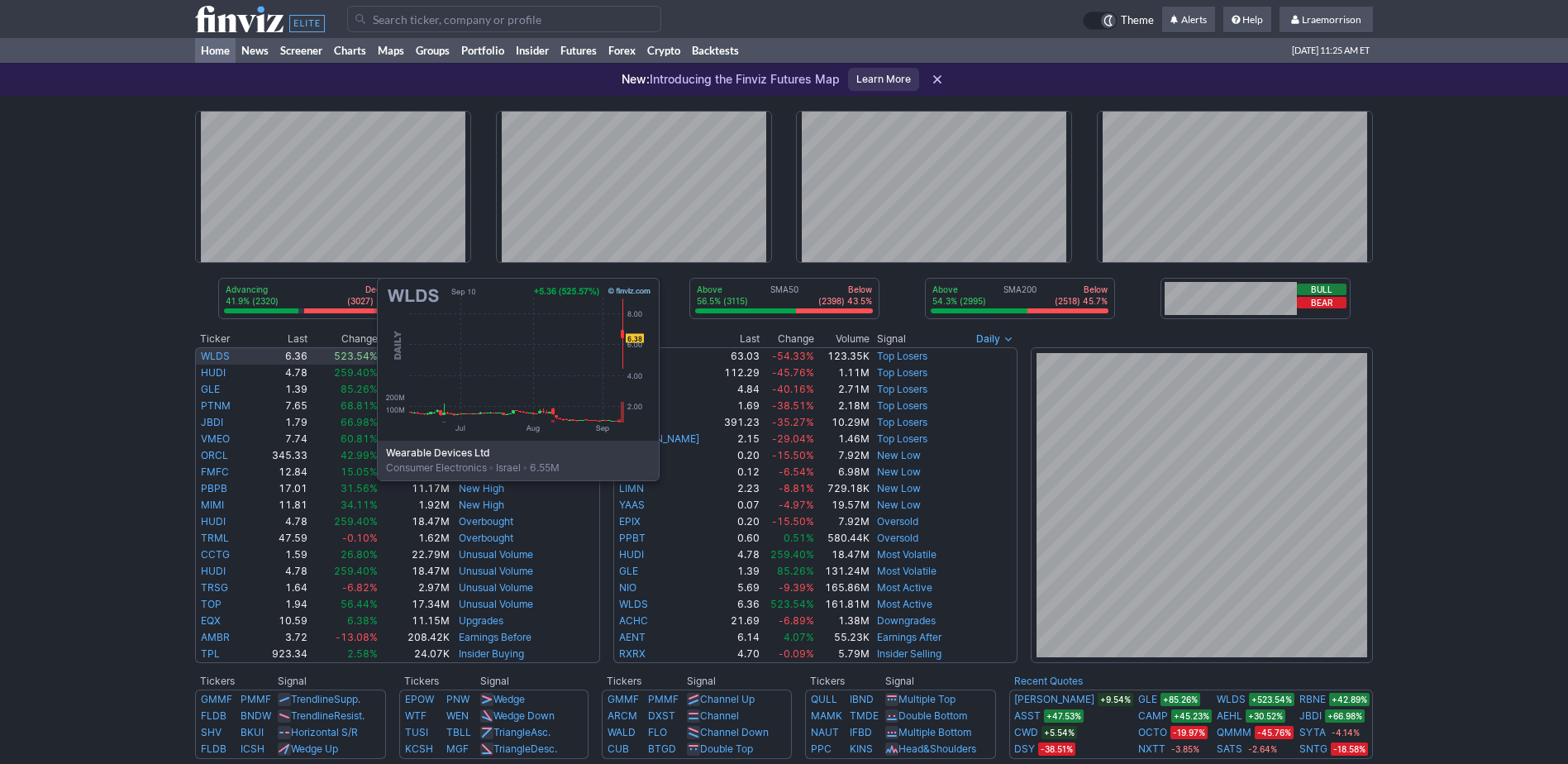
click at [212, 356] on link "WLDS" at bounding box center [215, 355] width 29 height 12
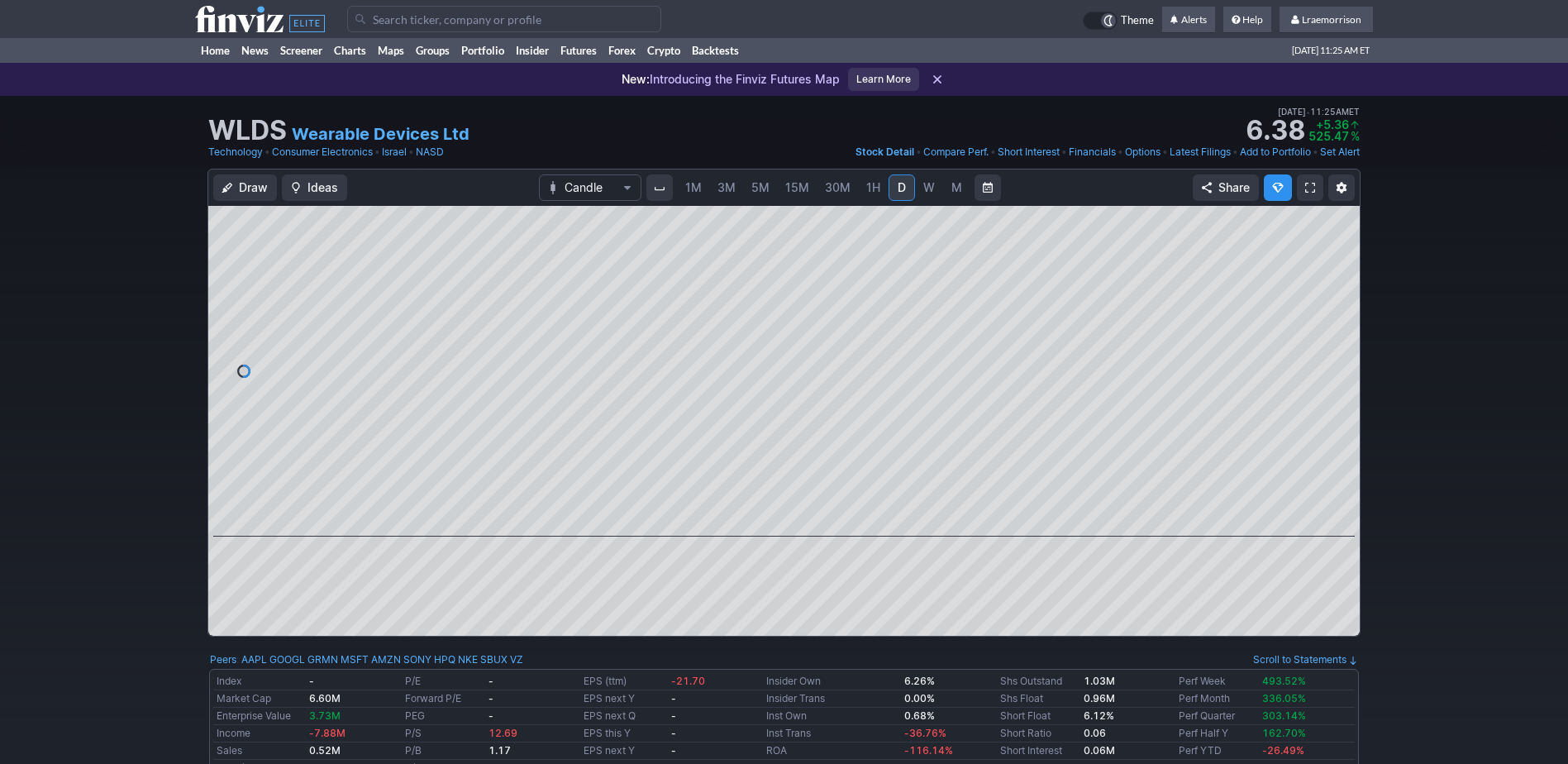
click at [693, 184] on span "1M" at bounding box center [693, 187] width 17 height 14
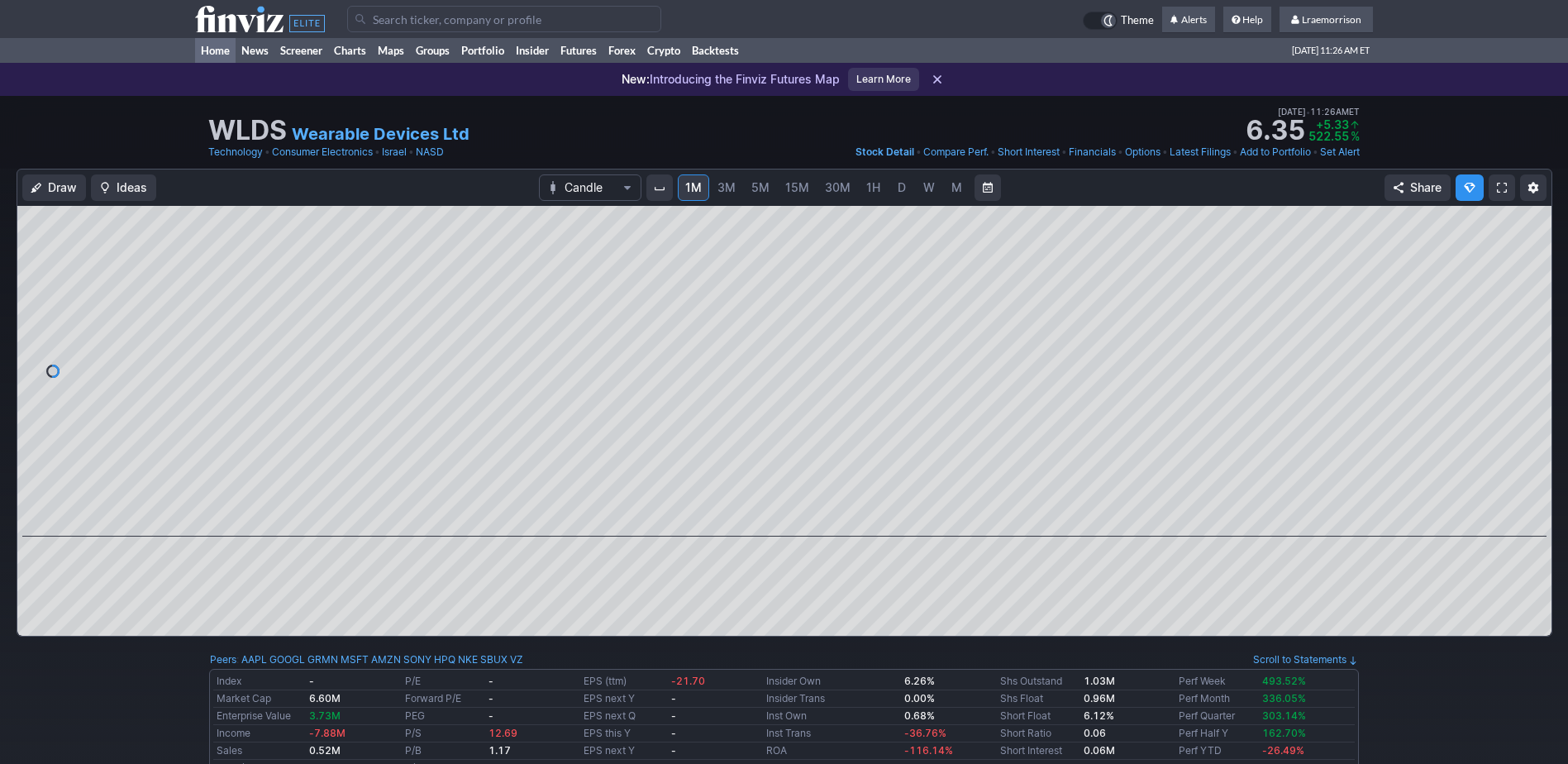
click at [213, 45] on link "Home" at bounding box center [215, 51] width 40 height 24
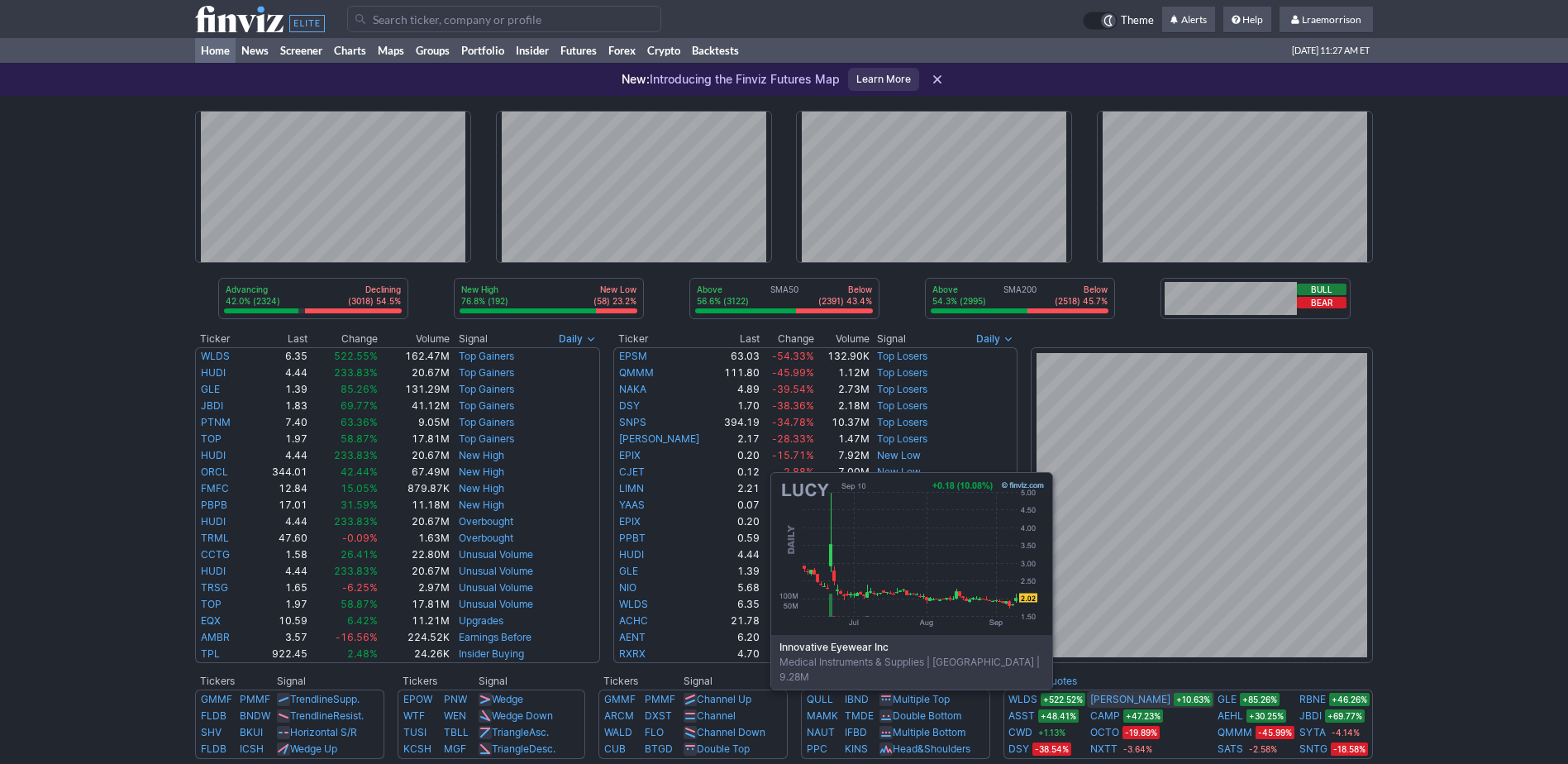
click at [1125, 700] on link "[PERSON_NAME]" at bounding box center [1131, 699] width 80 height 17
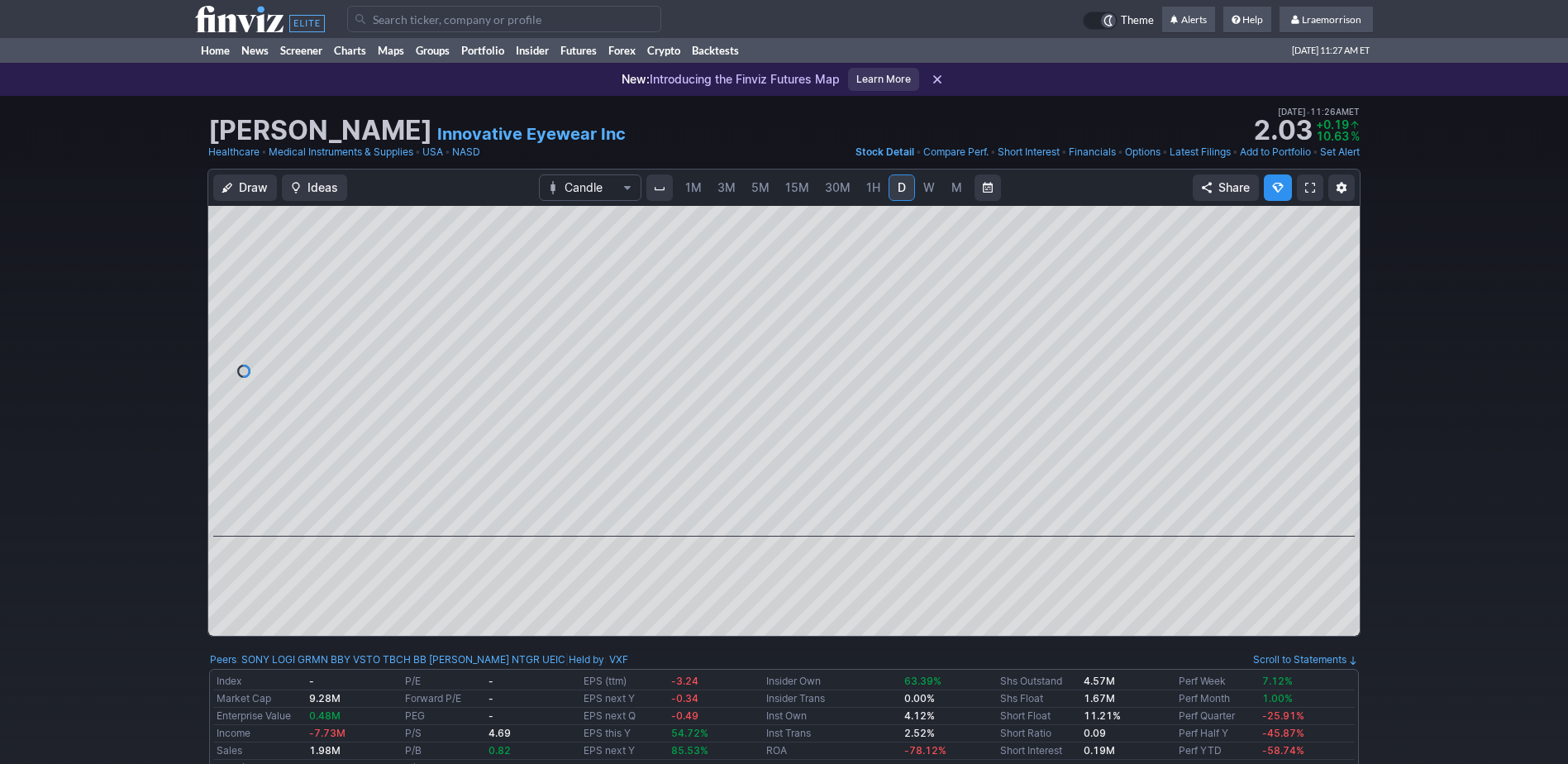
click at [693, 194] on span "1M" at bounding box center [693, 187] width 17 height 17
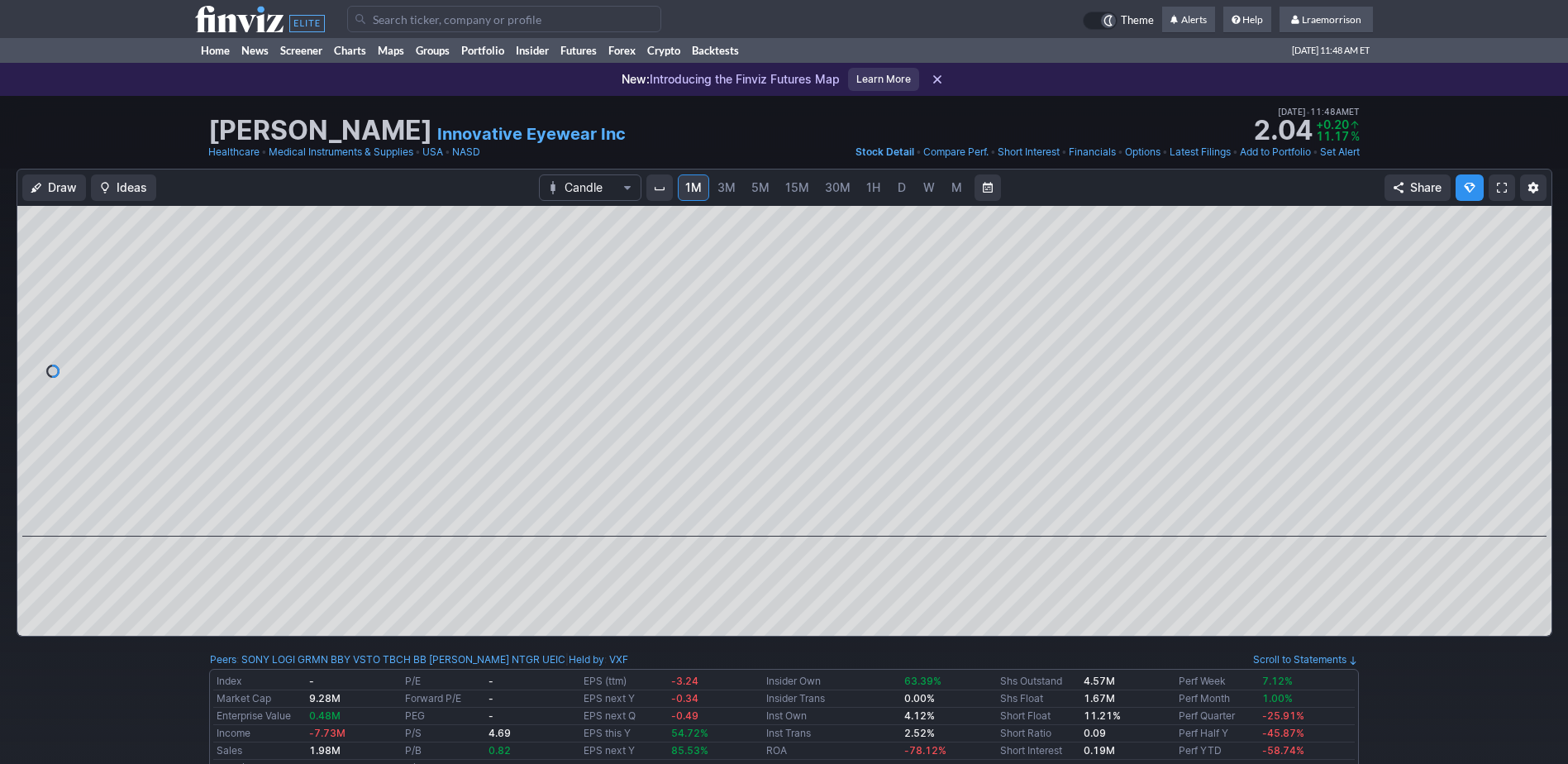
click at [1247, 697] on td "Perf Month" at bounding box center [1217, 699] width 84 height 17
click at [218, 51] on link "Home" at bounding box center [215, 51] width 40 height 24
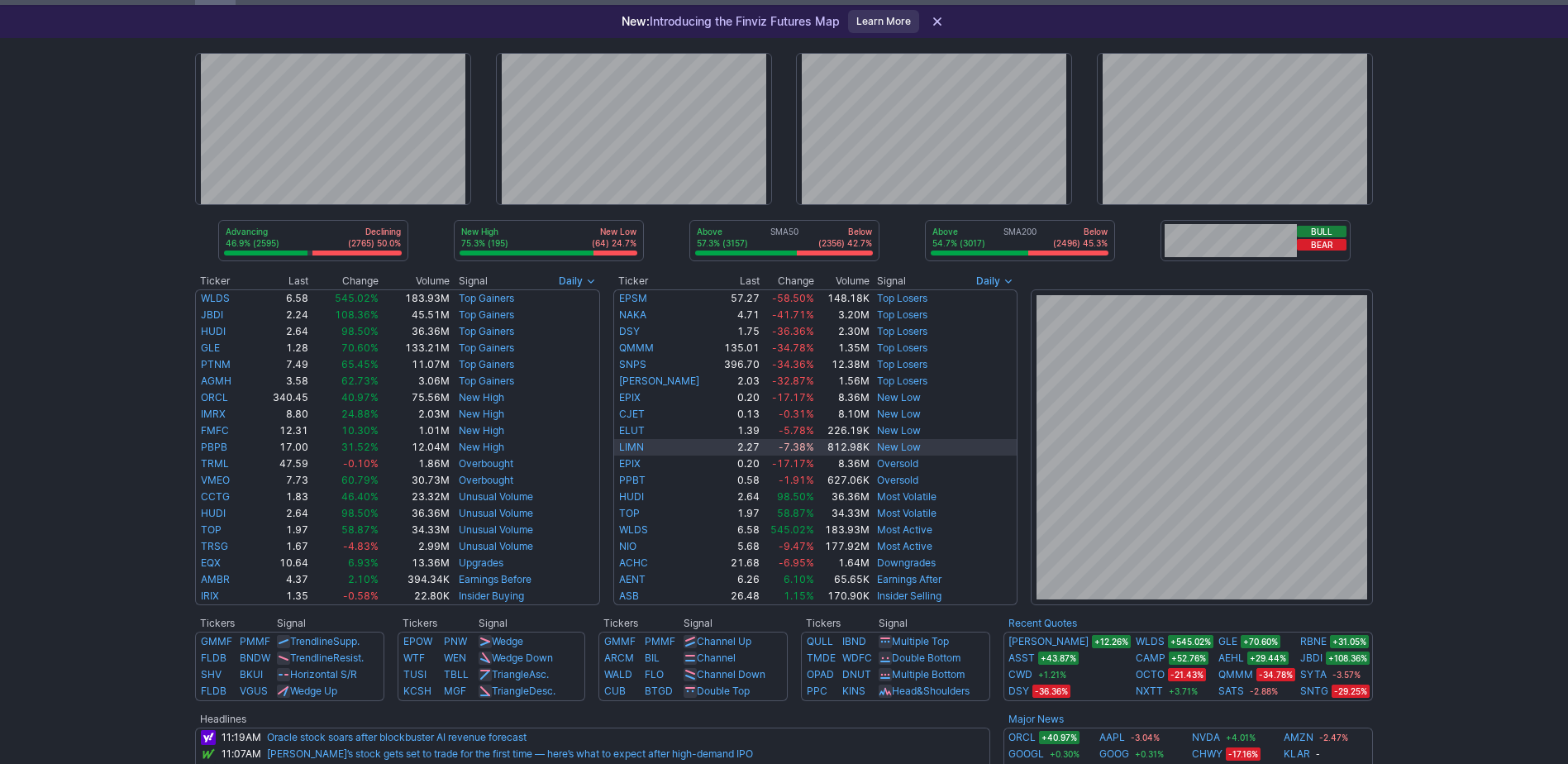
scroll to position [83, 0]
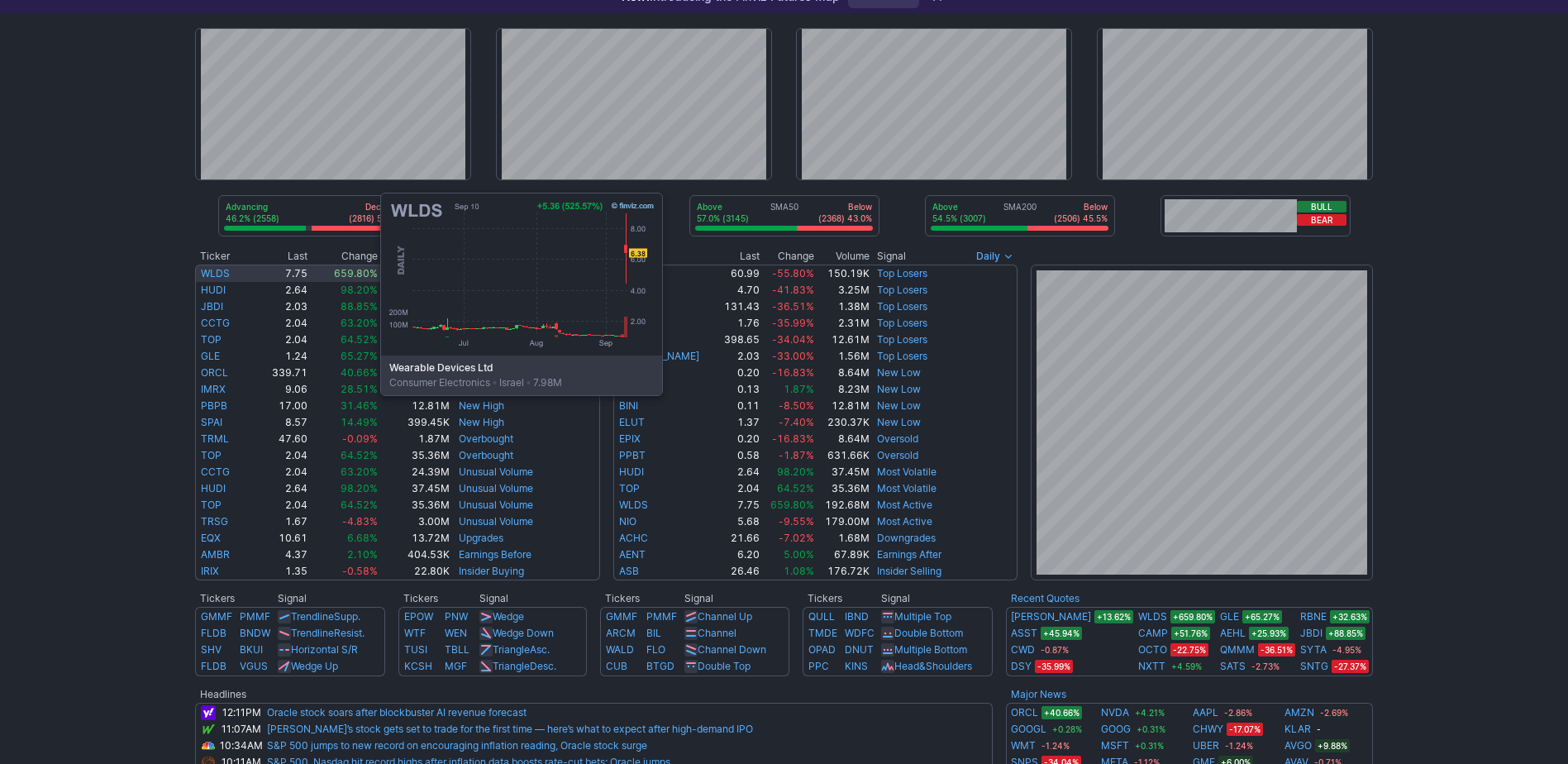
click at [215, 271] on link "WLDS" at bounding box center [215, 274] width 29 height 12
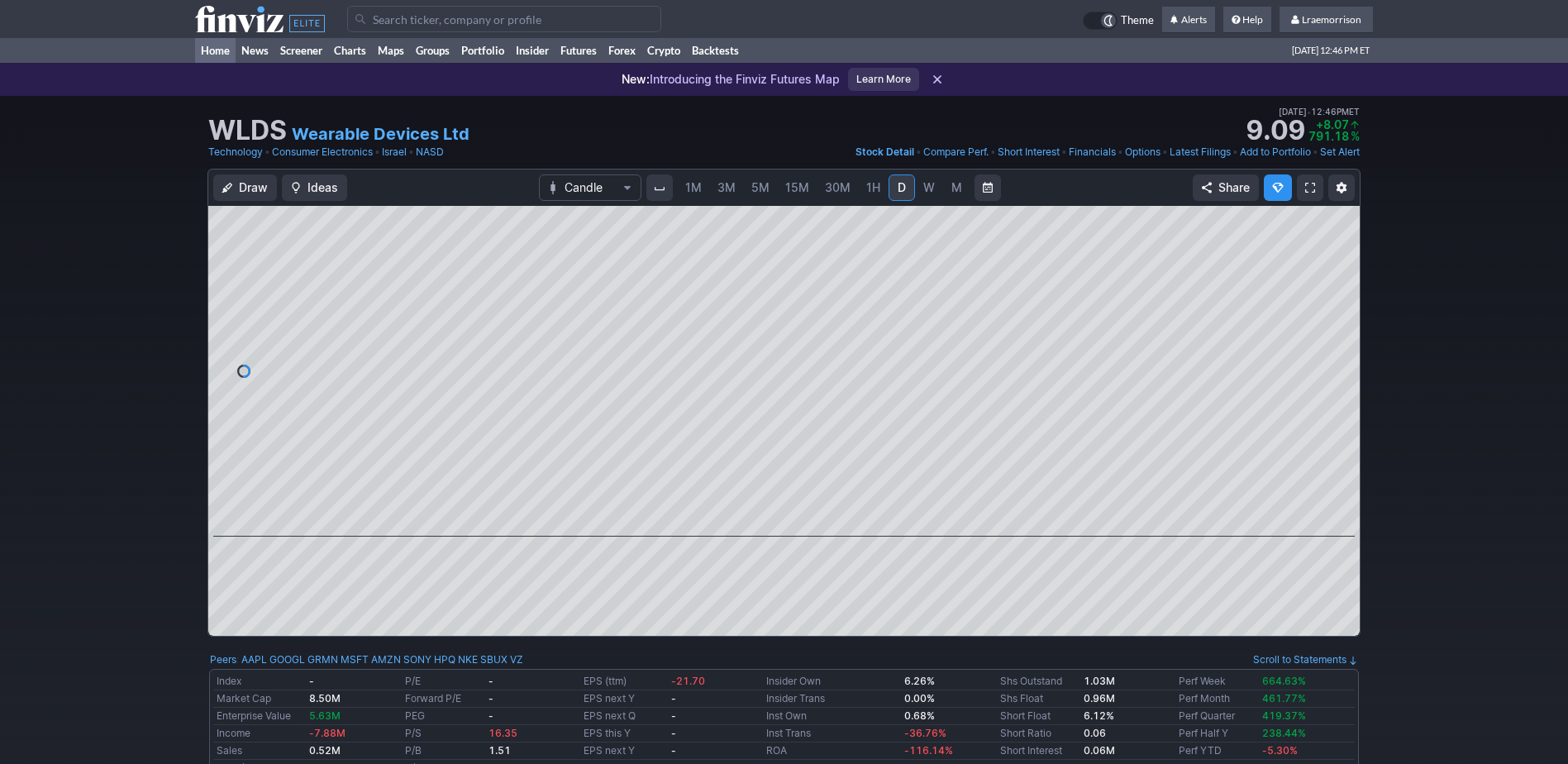
click at [215, 51] on link "Home" at bounding box center [215, 51] width 40 height 24
